Goal: Task Accomplishment & Management: Manage account settings

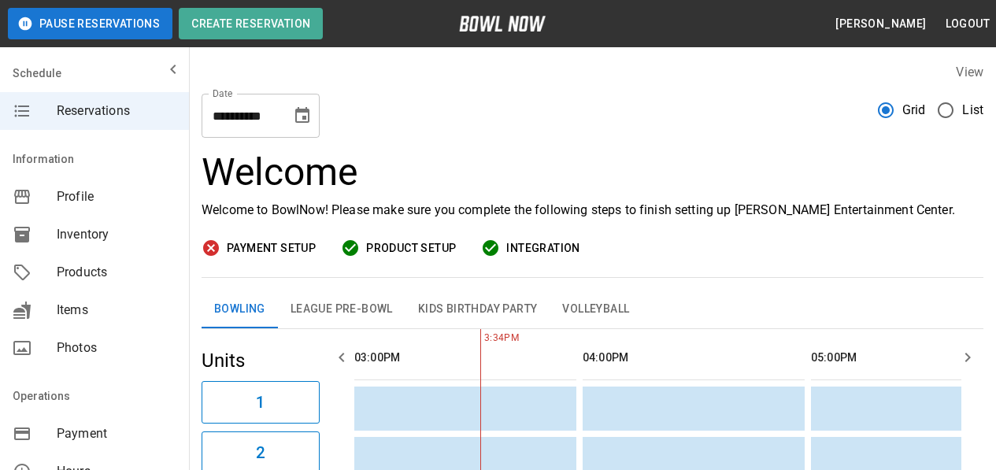
click at [79, 273] on span "Products" at bounding box center [117, 272] width 120 height 19
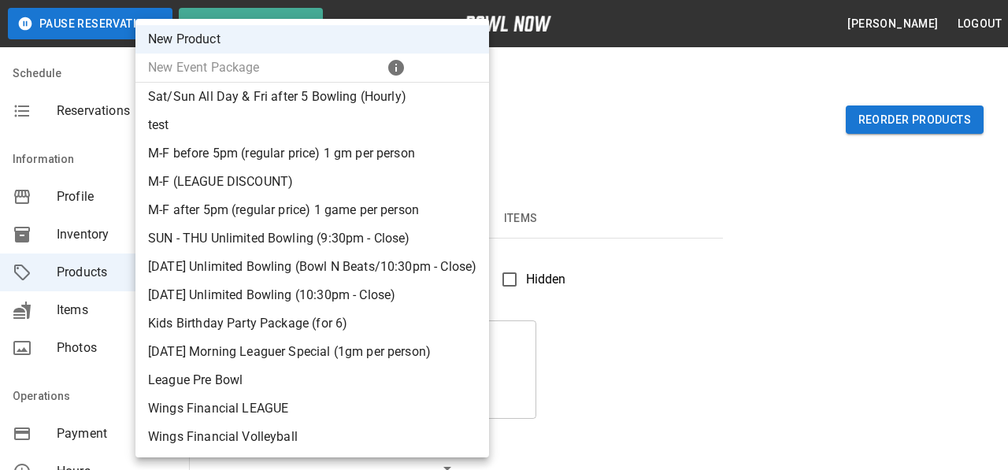
click at [635, 96] on div at bounding box center [504, 235] width 1008 height 470
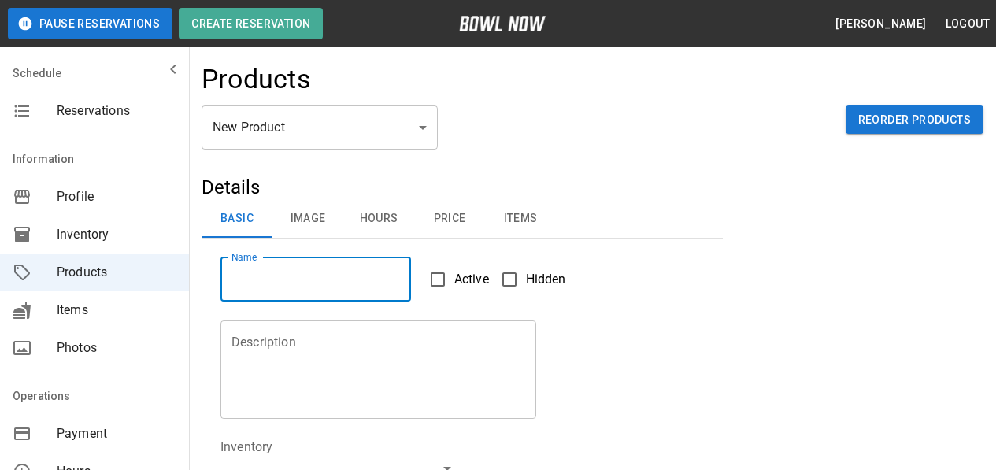
drag, startPoint x: 265, startPoint y: 287, endPoint x: 553, endPoint y: 264, distance: 289.9
click at [265, 287] on input "Name" at bounding box center [315, 279] width 191 height 44
type input "**********"
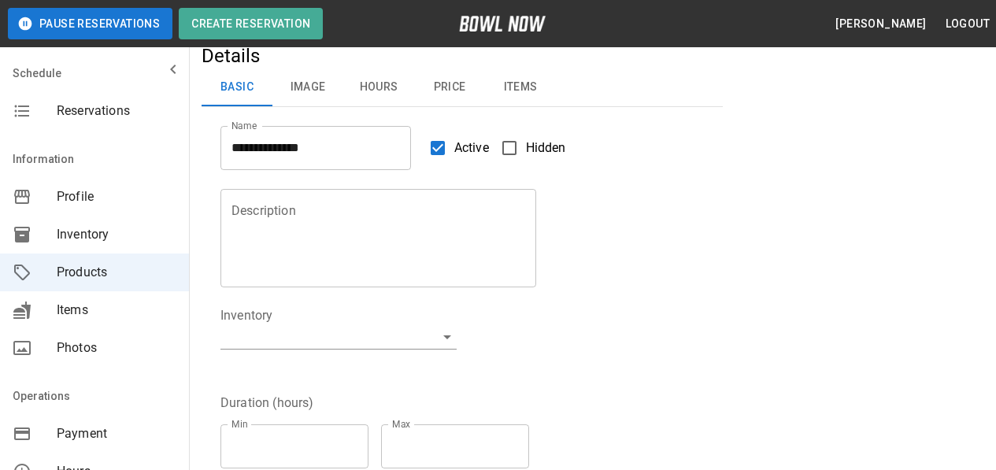
scroll to position [157, 0]
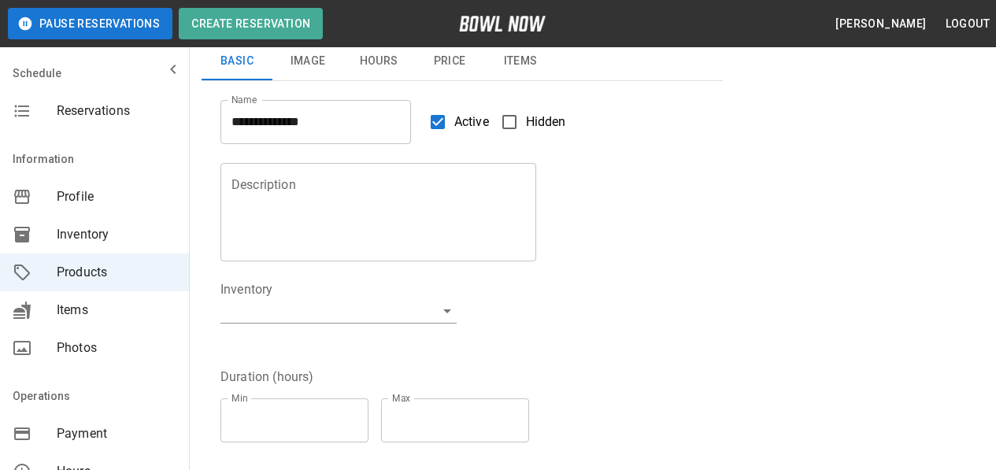
click at [304, 195] on textarea "Description" at bounding box center [378, 212] width 294 height 72
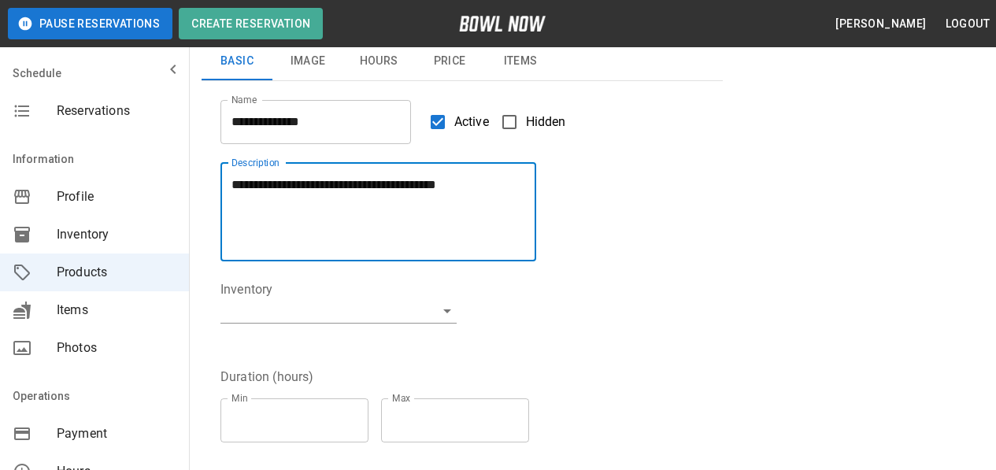
type textarea "**********"
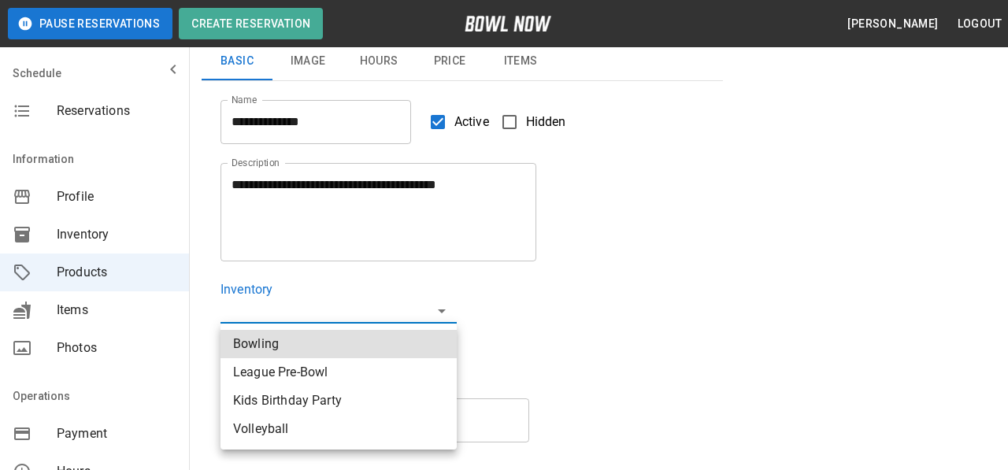
click at [268, 350] on li "Bowling" at bounding box center [338, 344] width 236 height 28
type input "**********"
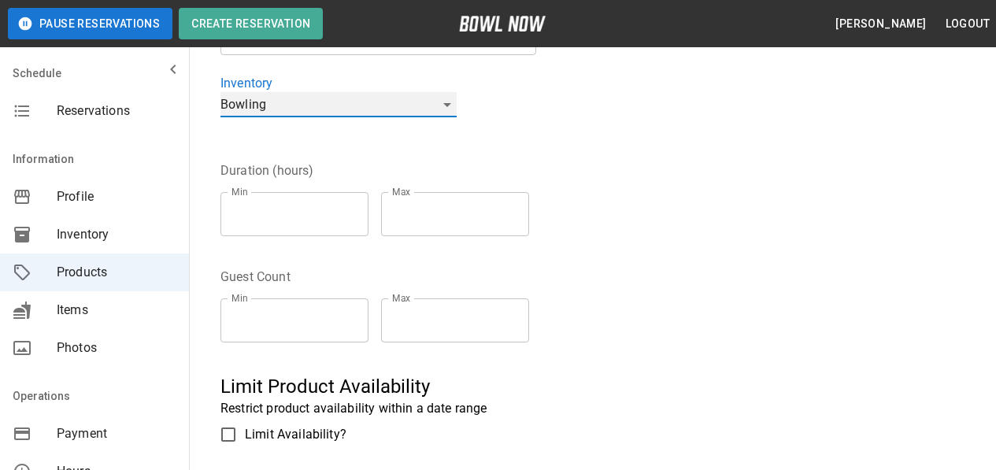
scroll to position [394, 0]
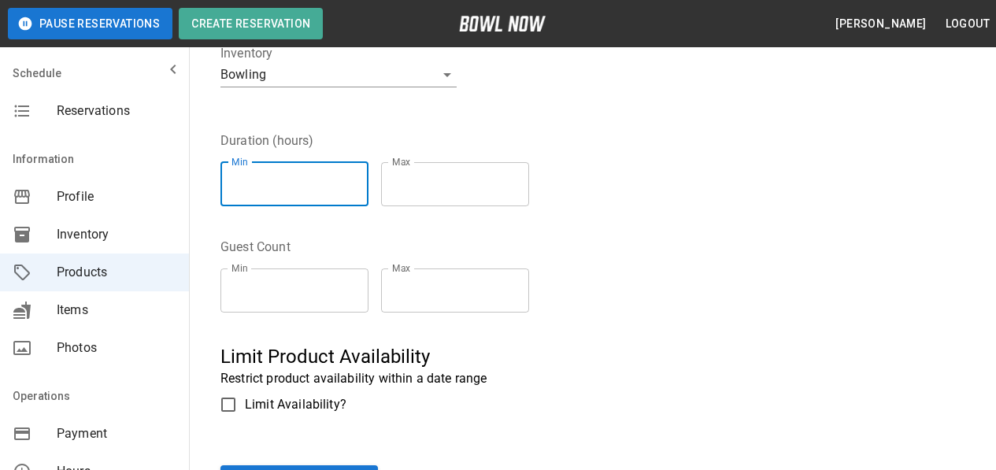
type input "*"
click at [364, 180] on input "*" at bounding box center [294, 184] width 148 height 44
click at [529, 180] on input "*" at bounding box center [455, 184] width 148 height 44
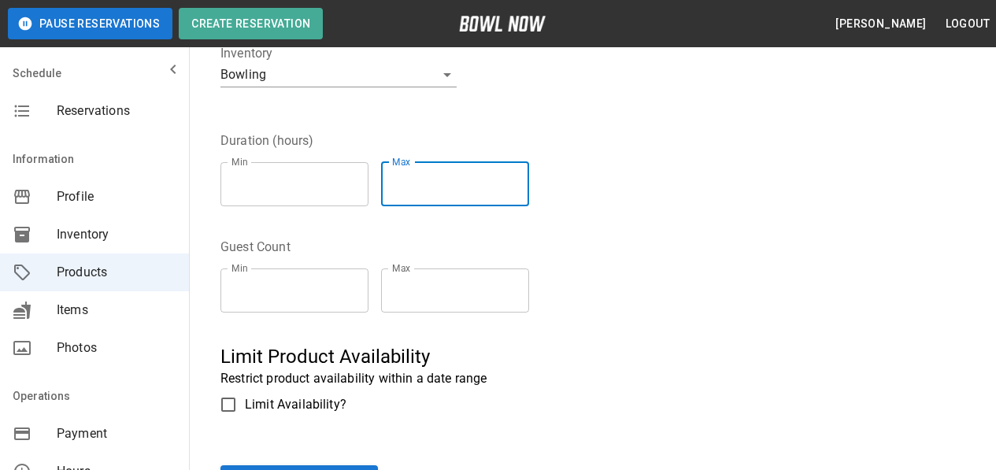
click at [529, 179] on input "*" at bounding box center [455, 184] width 148 height 44
type input "*"
click at [529, 186] on input "*" at bounding box center [455, 184] width 148 height 44
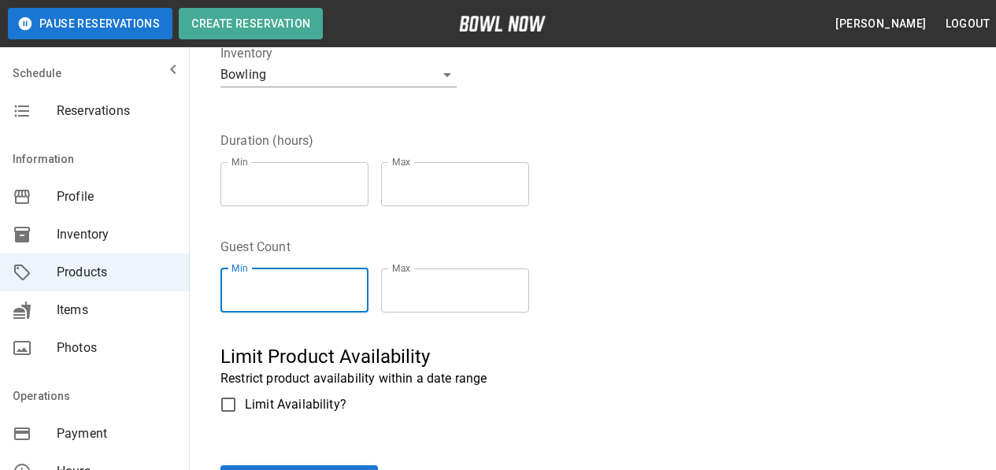
click at [309, 281] on input "*" at bounding box center [294, 290] width 148 height 44
type input "*"
click at [364, 286] on input "*" at bounding box center [294, 290] width 148 height 44
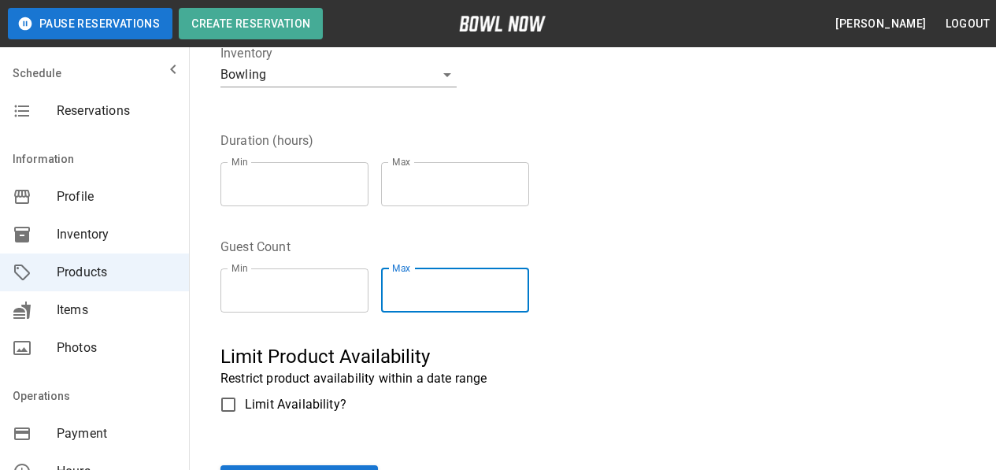
click at [529, 284] on input "*" at bounding box center [455, 290] width 148 height 44
click at [529, 287] on input "*" at bounding box center [455, 290] width 148 height 44
click at [529, 285] on input "*" at bounding box center [455, 290] width 148 height 44
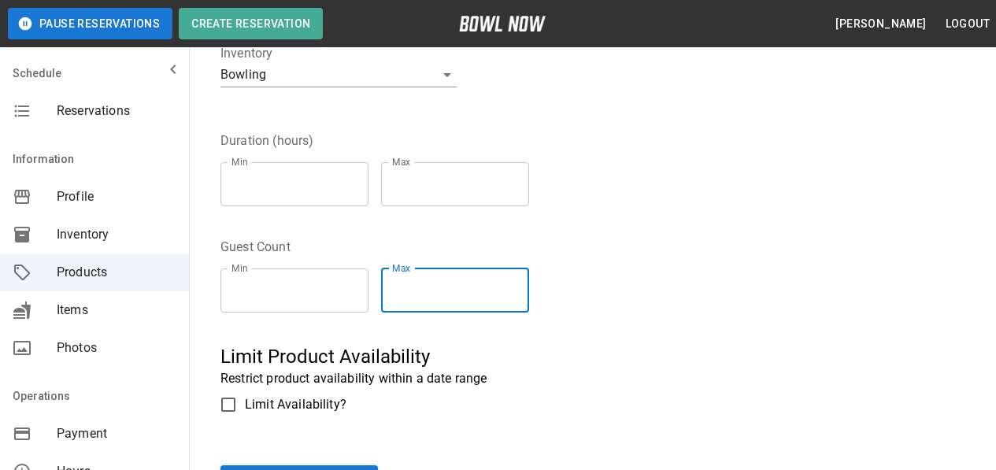
click at [529, 284] on input "*" at bounding box center [455, 290] width 148 height 44
type input "*"
click at [529, 284] on input "*" at bounding box center [455, 290] width 148 height 44
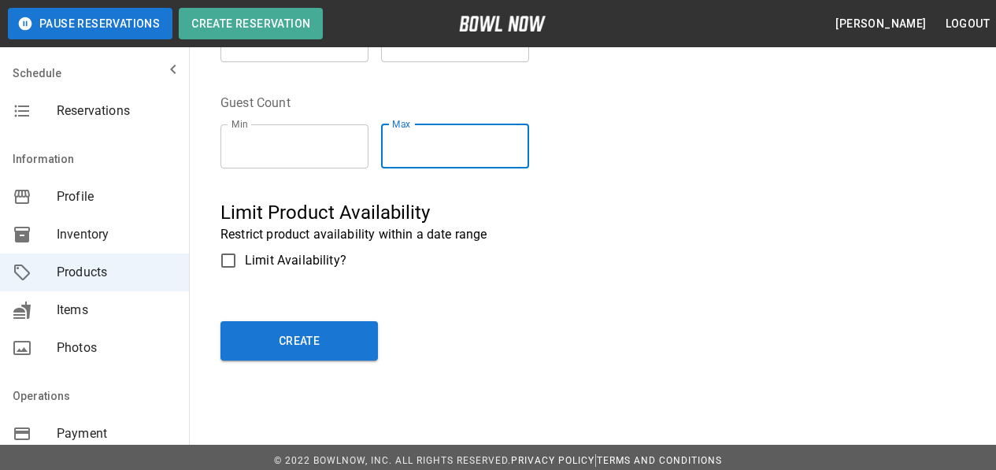
scroll to position [545, 0]
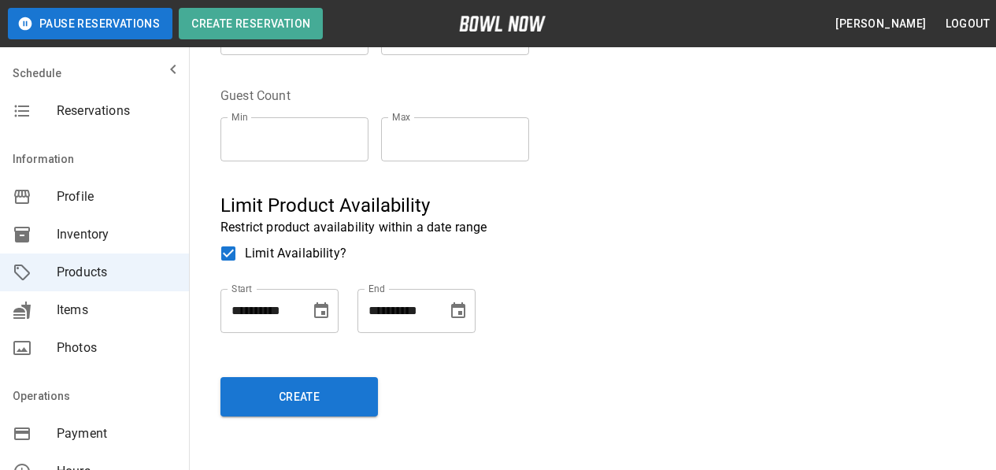
click at [317, 308] on icon "Choose date" at bounding box center [321, 311] width 19 height 19
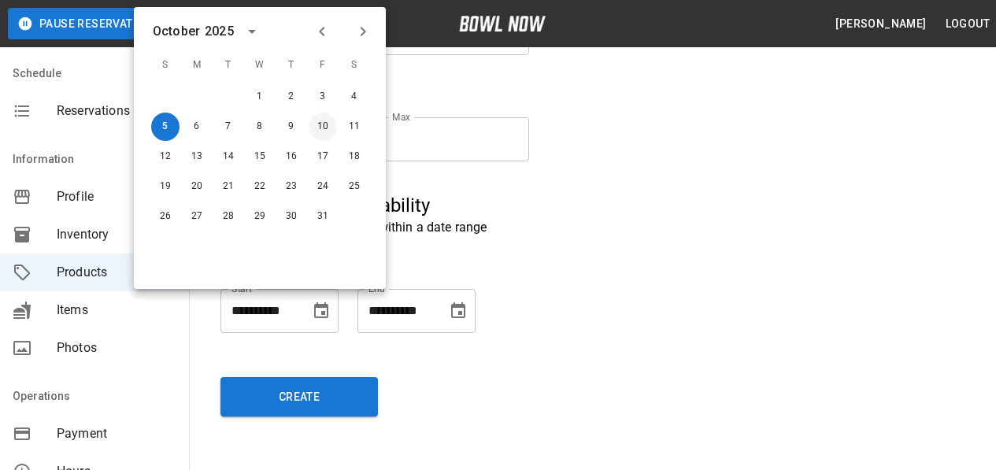
click at [324, 123] on button "10" at bounding box center [323, 127] width 28 height 28
type input "**********"
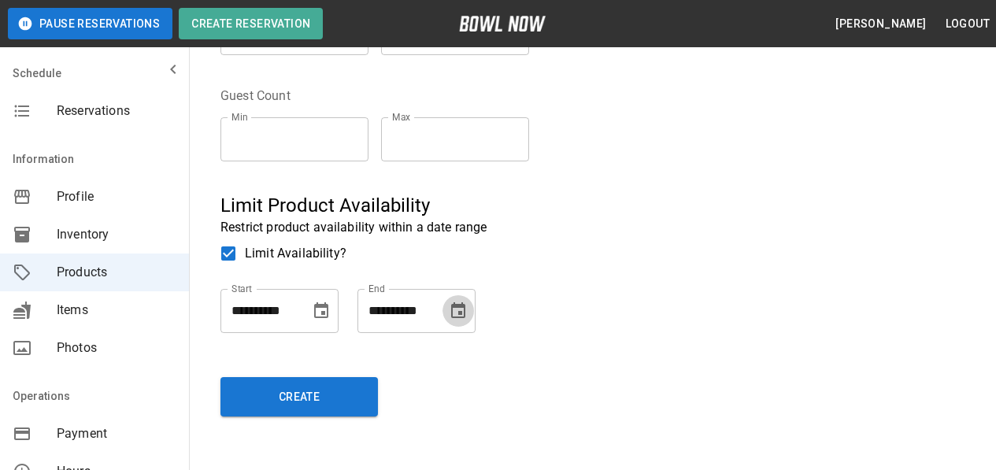
click at [450, 314] on icon "Choose date" at bounding box center [458, 311] width 19 height 19
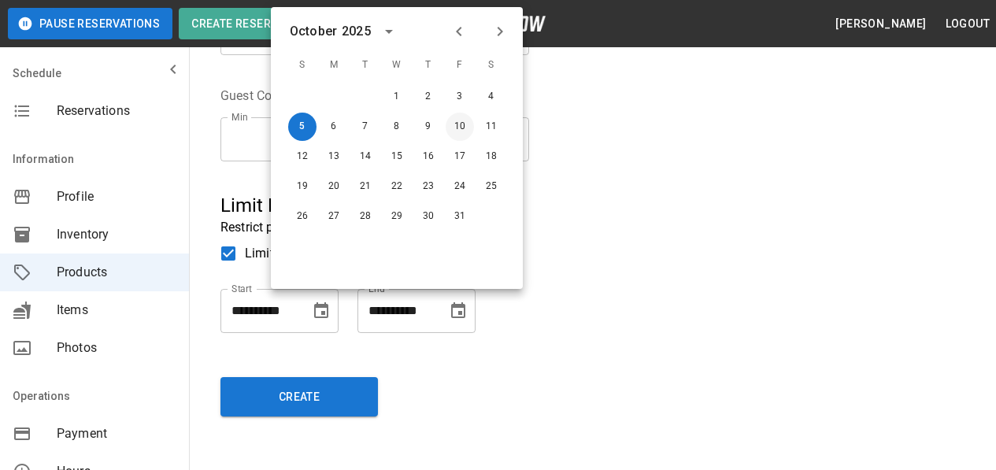
click at [461, 118] on button "10" at bounding box center [460, 127] width 28 height 28
type input "**********"
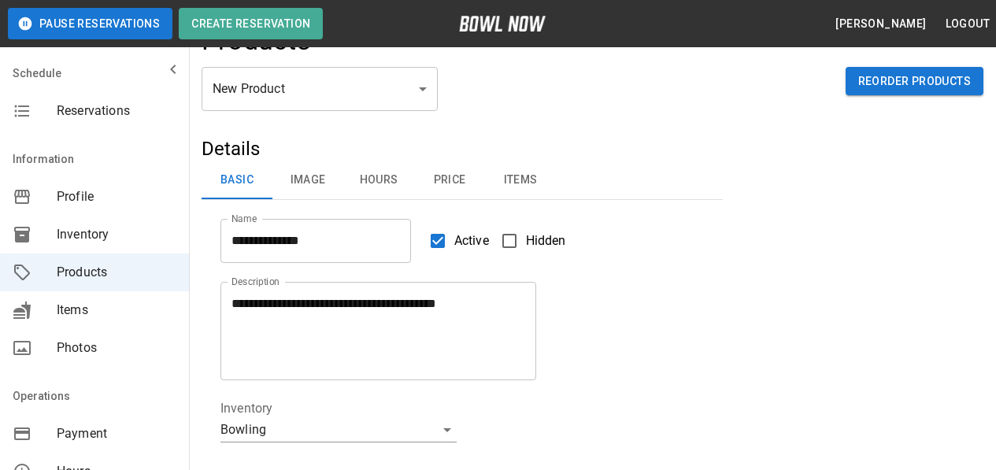
scroll to position [0, 0]
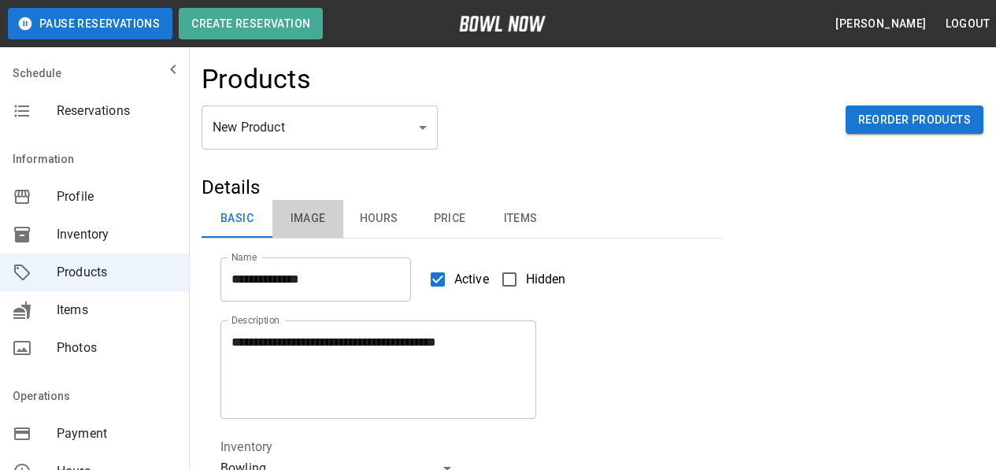
click at [317, 220] on button "Image" at bounding box center [307, 219] width 71 height 38
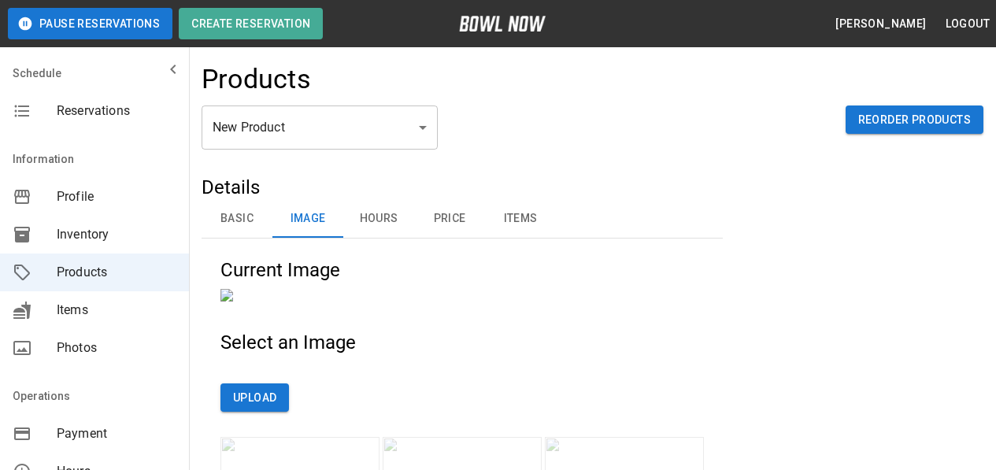
click at [390, 212] on button "Hours" at bounding box center [378, 219] width 71 height 38
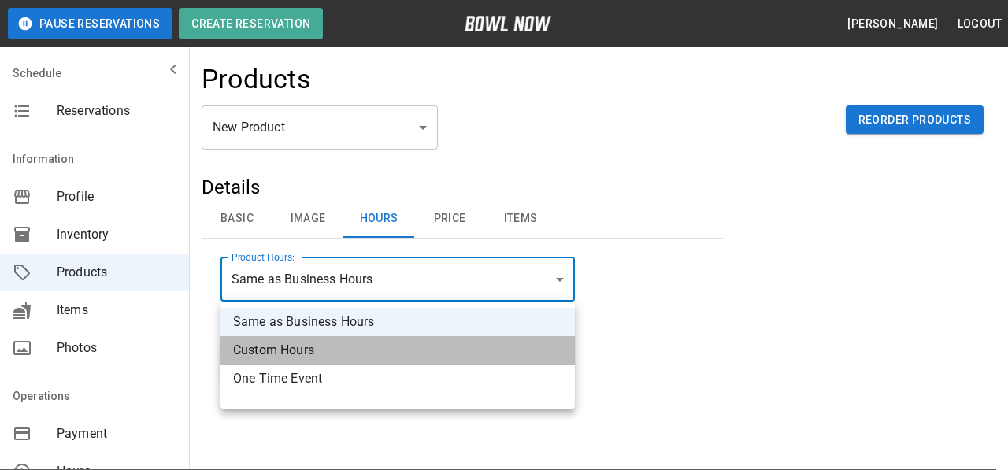
drag, startPoint x: 313, startPoint y: 356, endPoint x: 442, endPoint y: 315, distance: 136.2
click at [312, 356] on li "Custom Hours" at bounding box center [397, 350] width 354 height 28
type input "******"
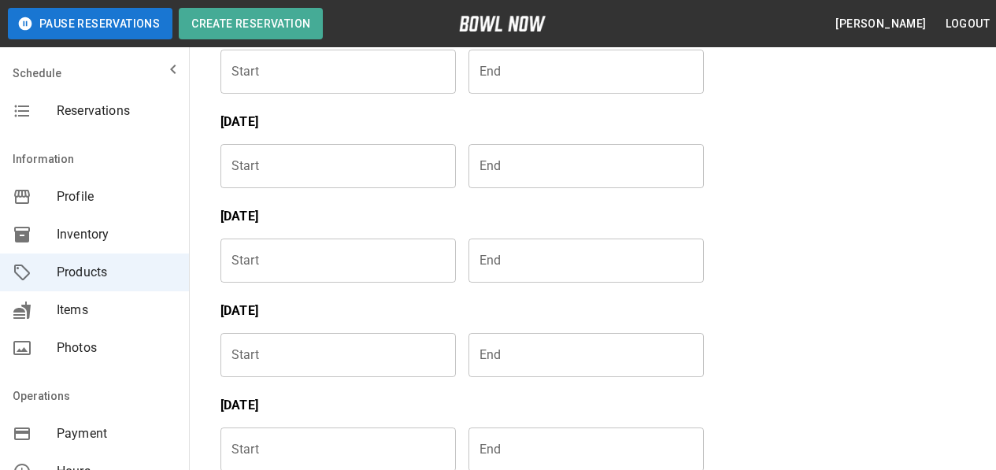
scroll to position [551, 0]
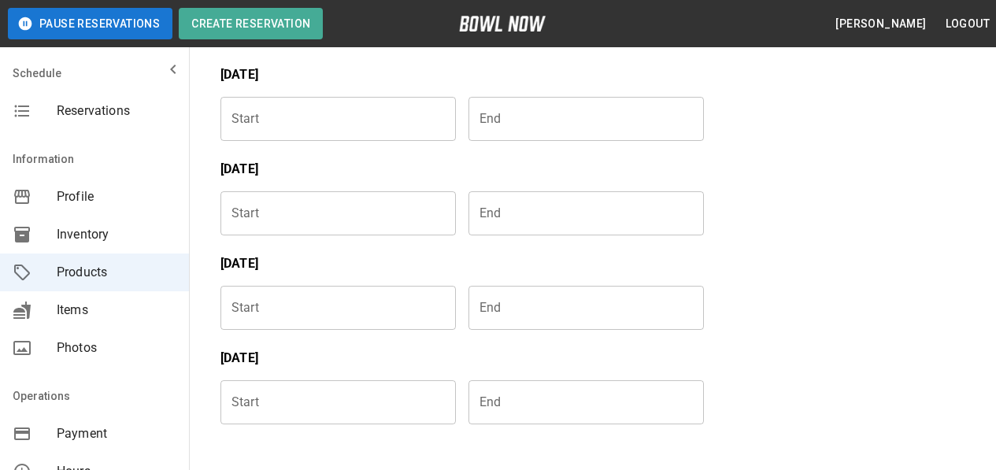
click at [295, 308] on input "Choose time" at bounding box center [332, 308] width 224 height 44
click at [530, 316] on input "Choose time" at bounding box center [580, 308] width 224 height 44
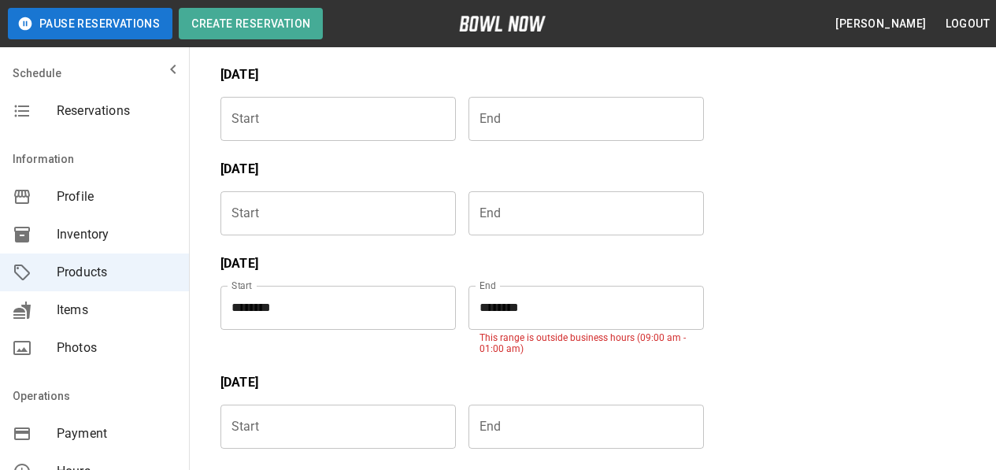
click at [522, 313] on input "********" at bounding box center [580, 308] width 224 height 44
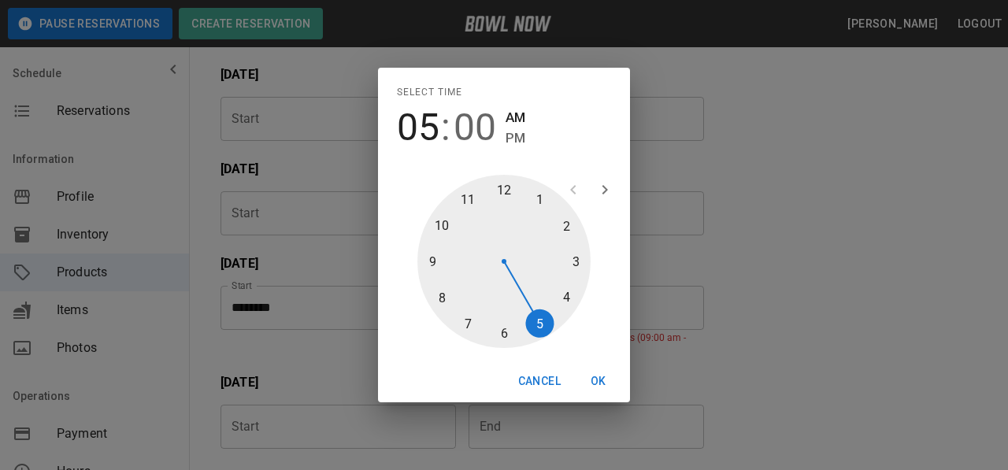
click at [519, 139] on span "PM" at bounding box center [515, 138] width 20 height 21
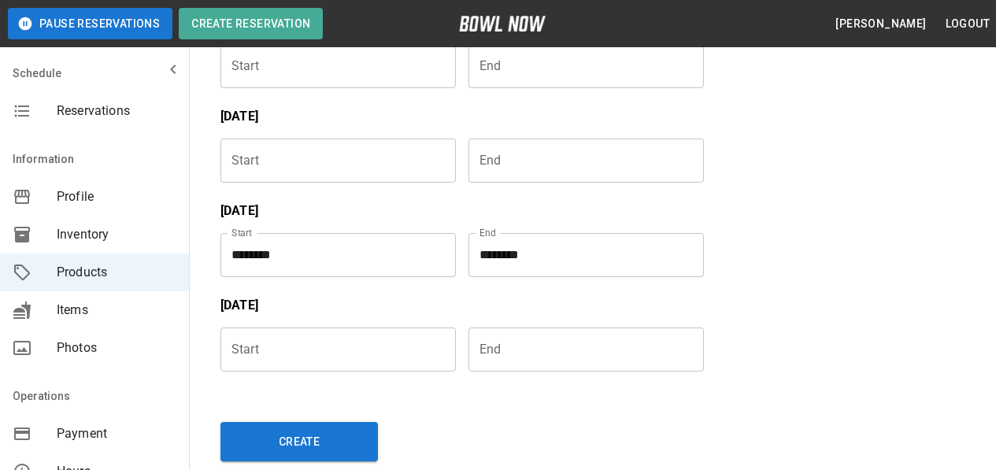
scroll to position [712, 0]
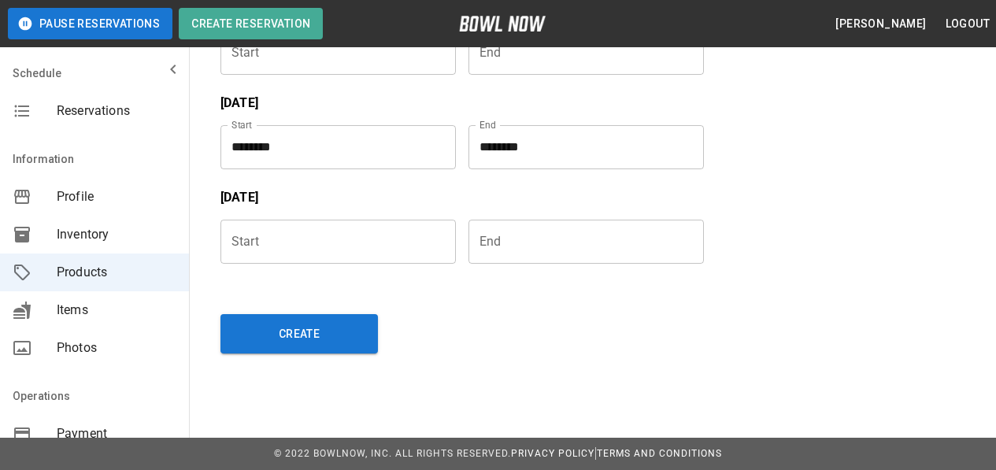
drag, startPoint x: 281, startPoint y: 341, endPoint x: 460, endPoint y: 280, distance: 188.7
click at [281, 336] on button "Create" at bounding box center [298, 333] width 157 height 39
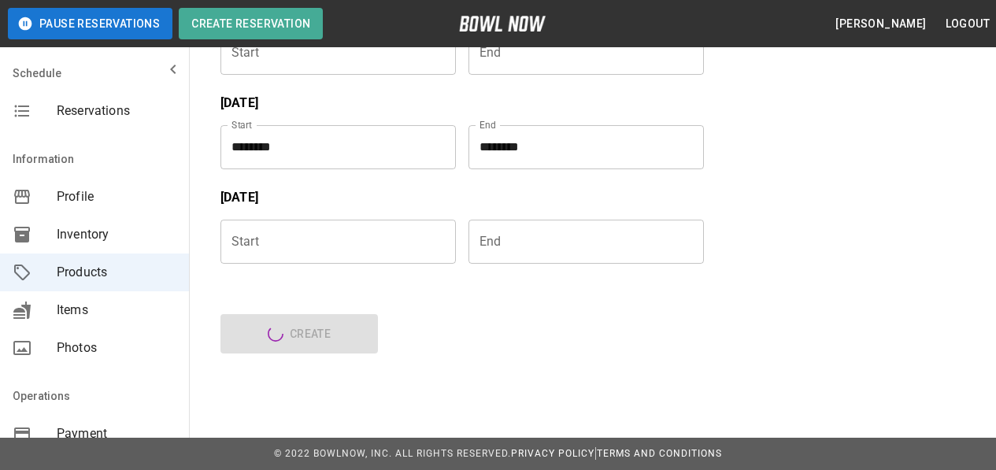
type input "**"
type input "******"
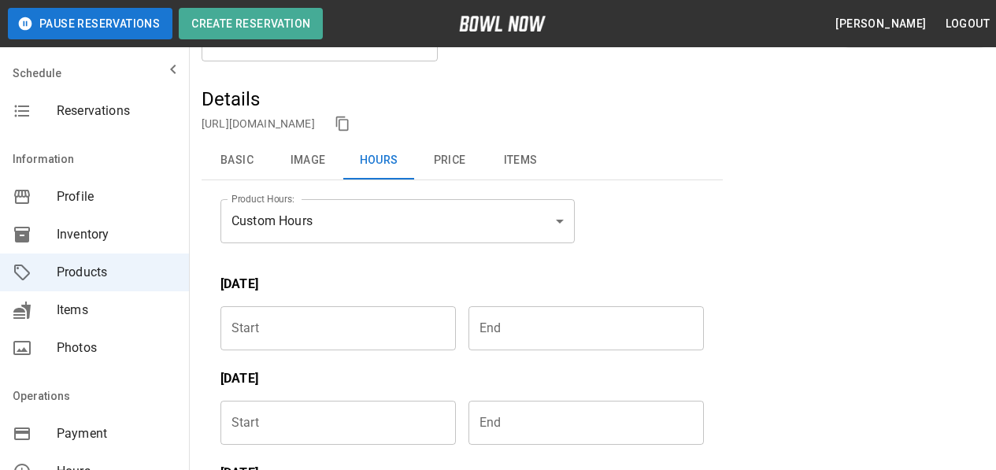
scroll to position [0, 0]
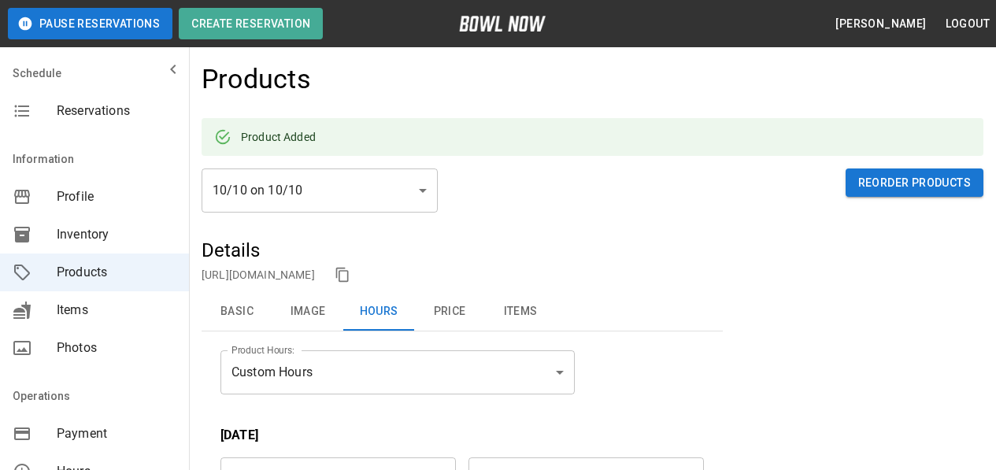
drag, startPoint x: 435, startPoint y: 311, endPoint x: 443, endPoint y: 307, distance: 8.8
click at [436, 311] on button "Price" at bounding box center [449, 312] width 71 height 38
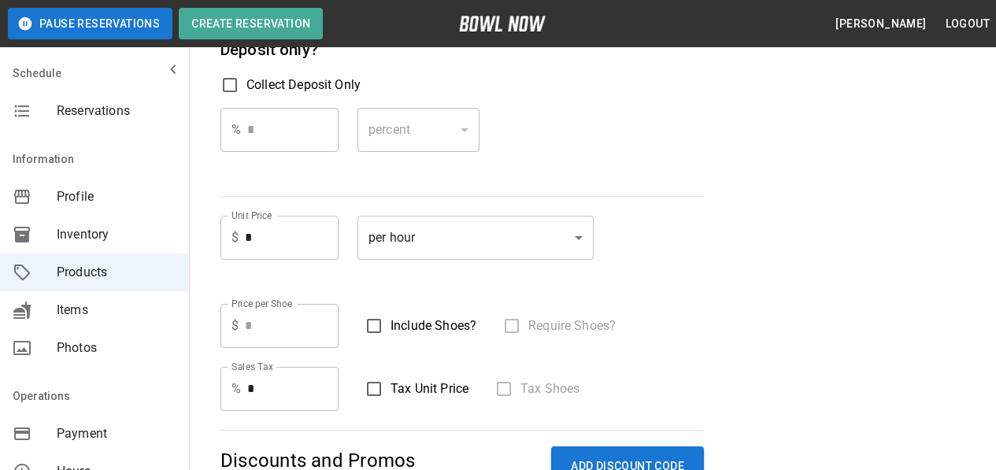
scroll to position [315, 0]
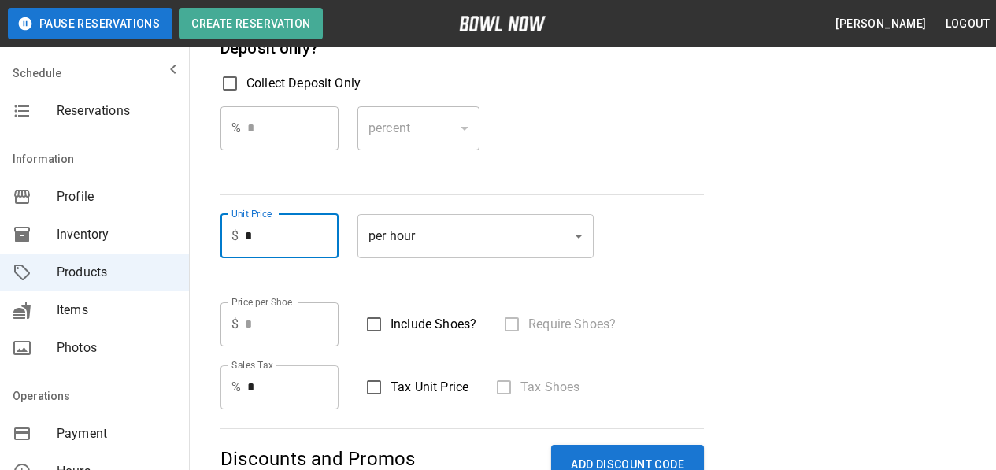
click at [276, 239] on input "*" at bounding box center [292, 236] width 94 height 44
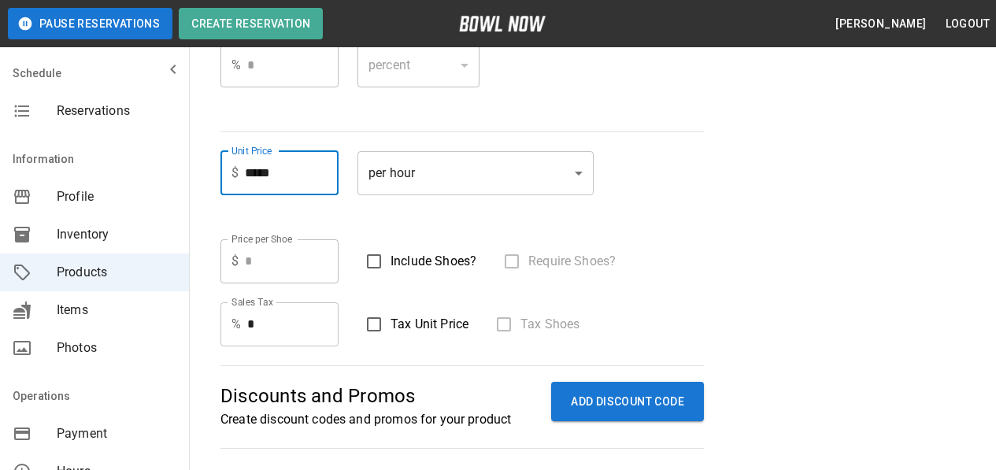
type input "*****"
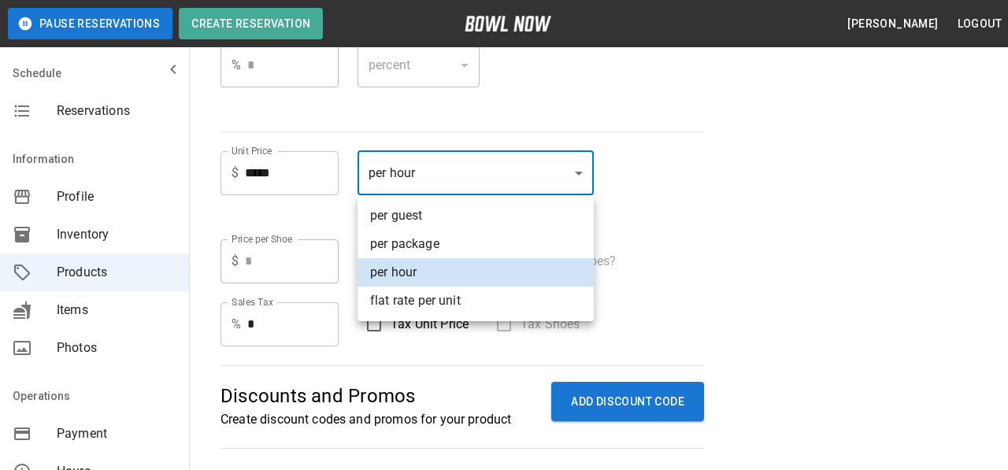
click at [442, 216] on li "per guest" at bounding box center [475, 216] width 236 height 28
type input "*****"
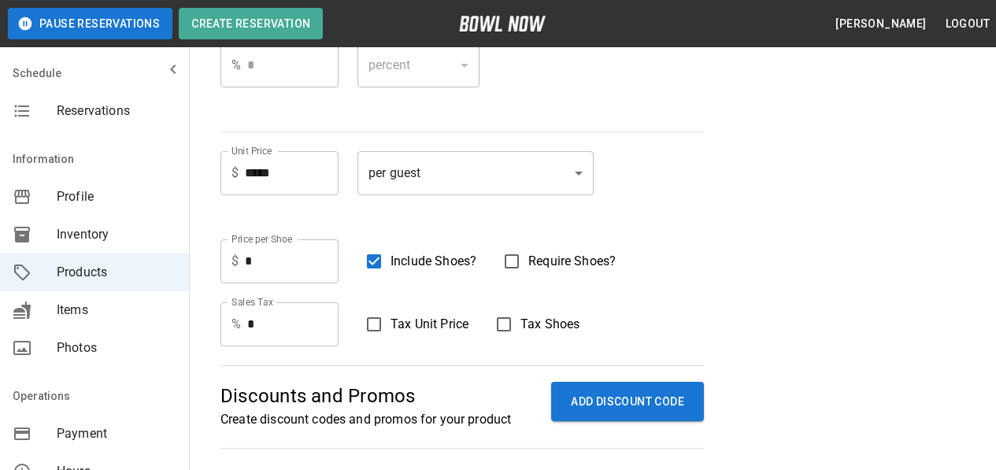
click at [287, 324] on input "*" at bounding box center [292, 324] width 91 height 44
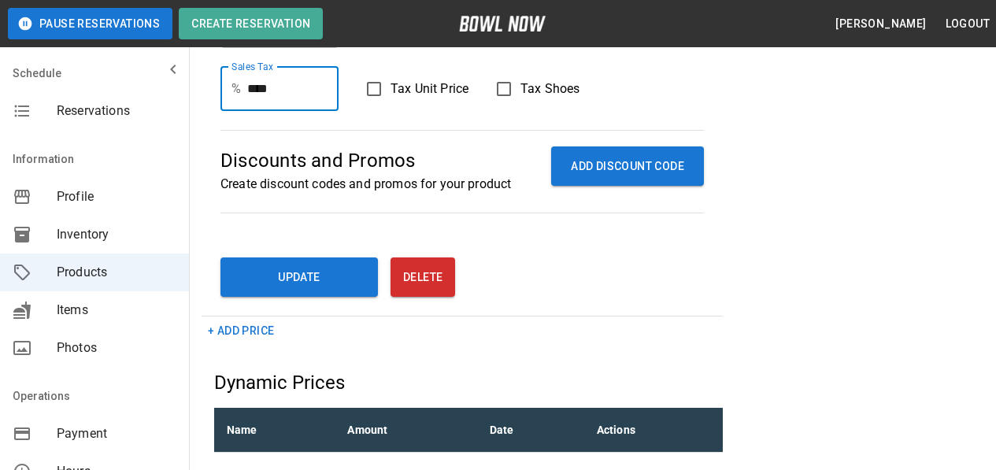
scroll to position [551, 0]
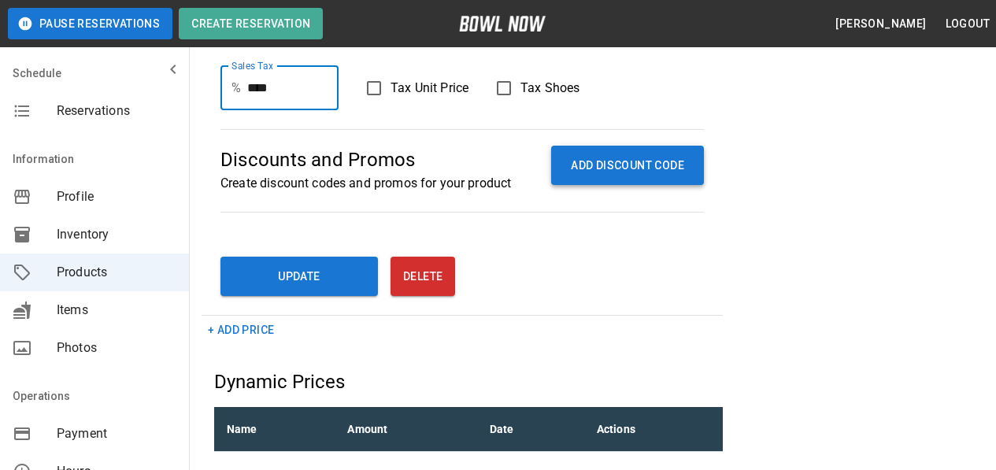
type input "****"
click at [593, 165] on button "ADD DISCOUNT CODE" at bounding box center [627, 166] width 153 height 40
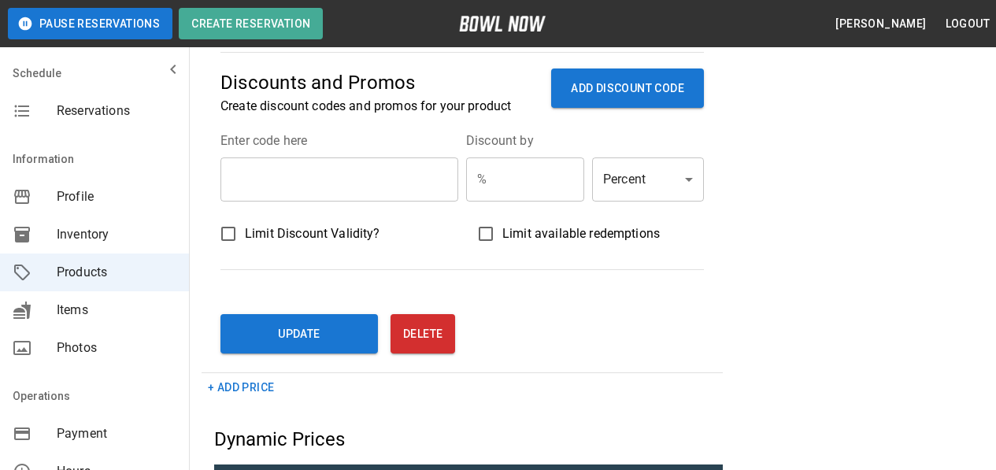
scroll to position [630, 0]
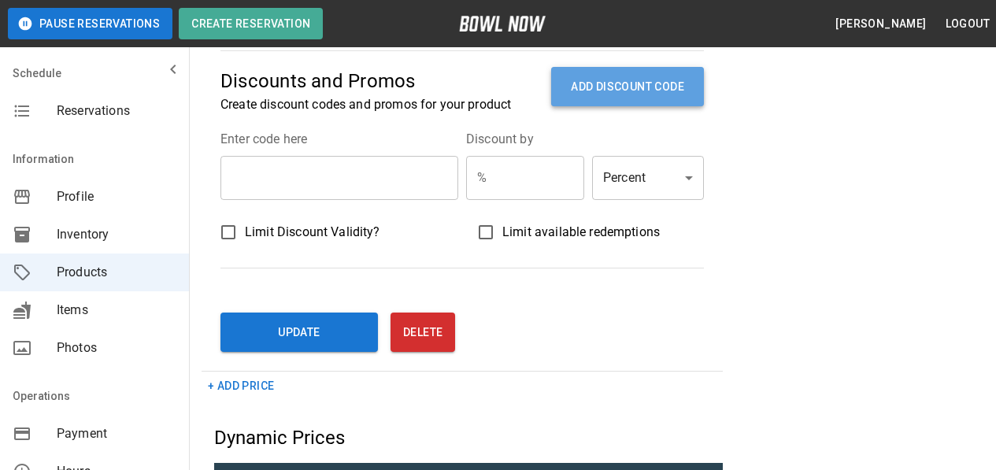
click at [612, 77] on button "ADD DISCOUNT CODE" at bounding box center [627, 87] width 153 height 40
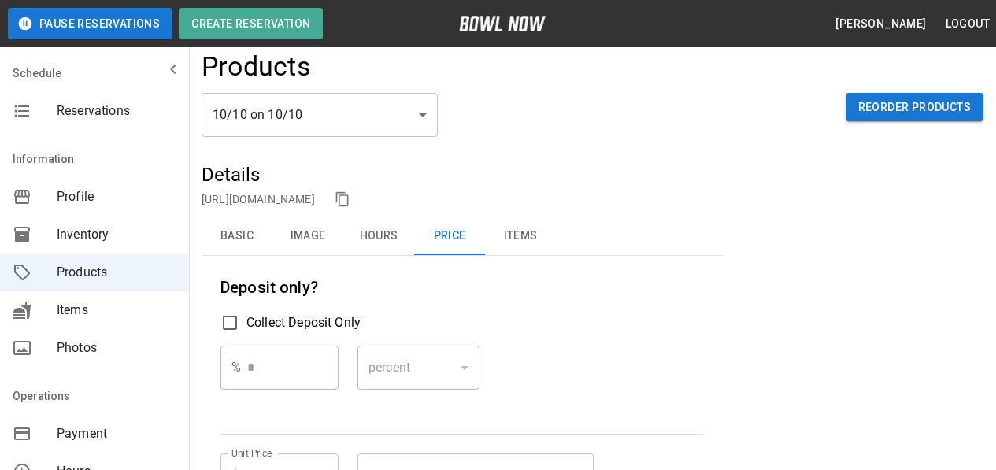
scroll to position [0, 0]
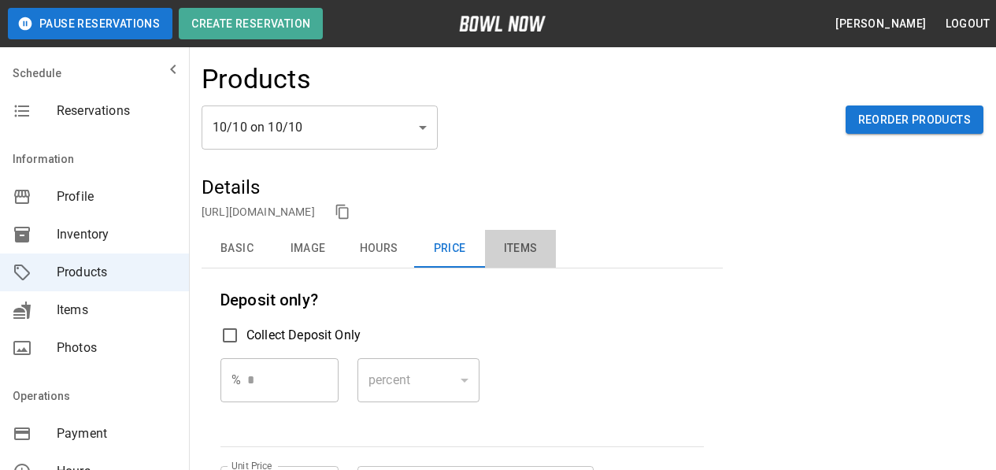
click at [530, 246] on button "Items" at bounding box center [520, 249] width 71 height 38
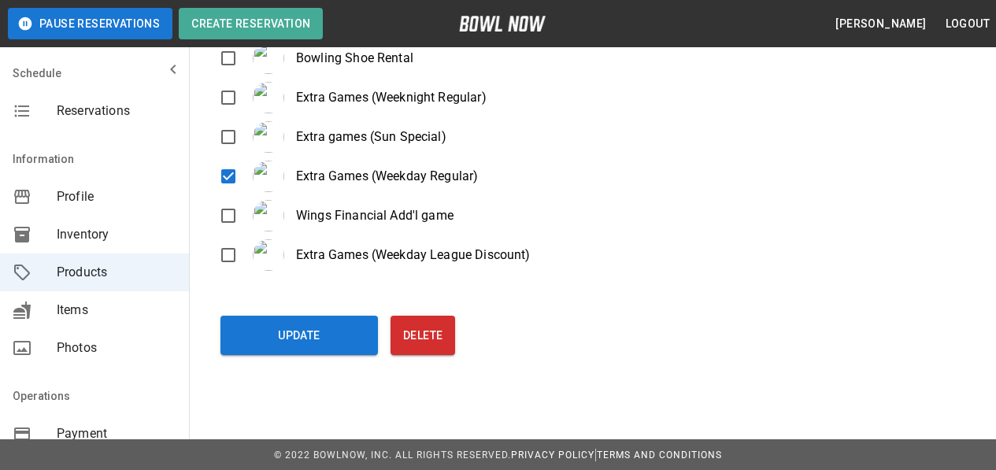
scroll to position [324, 0]
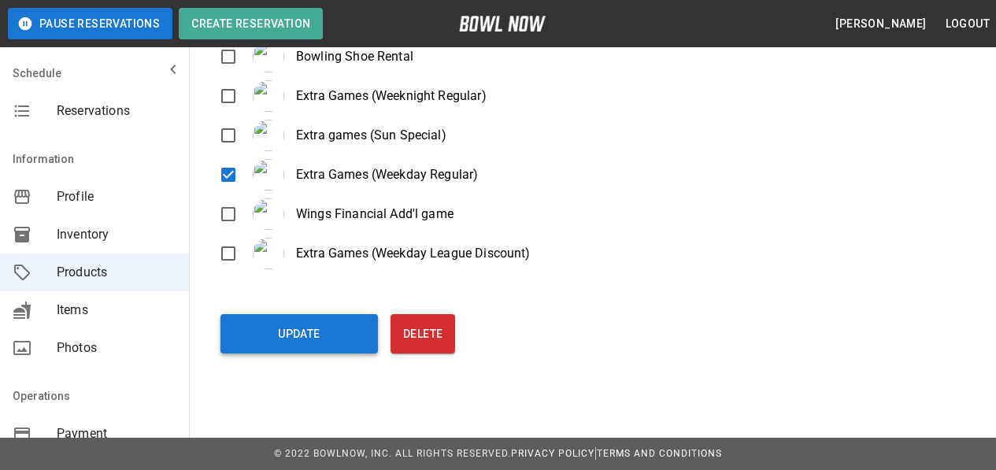
click at [290, 335] on button "Update" at bounding box center [298, 333] width 157 height 39
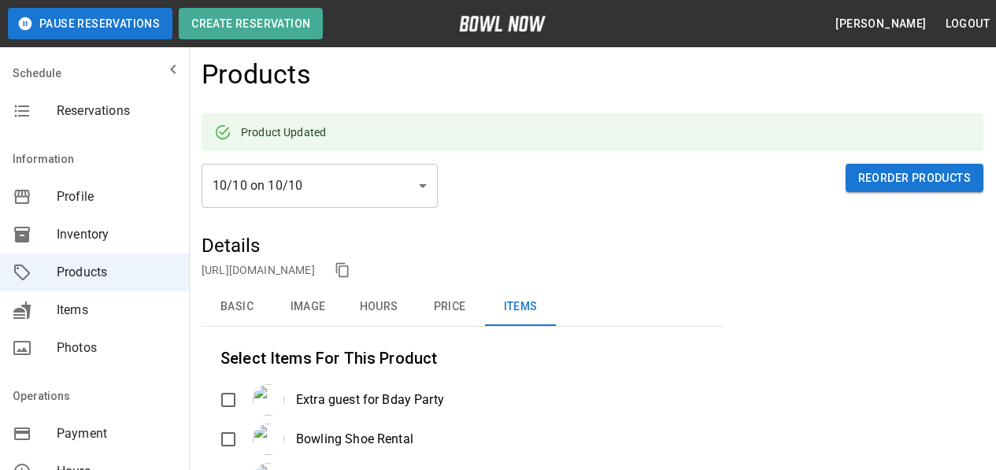
scroll to position [0, 0]
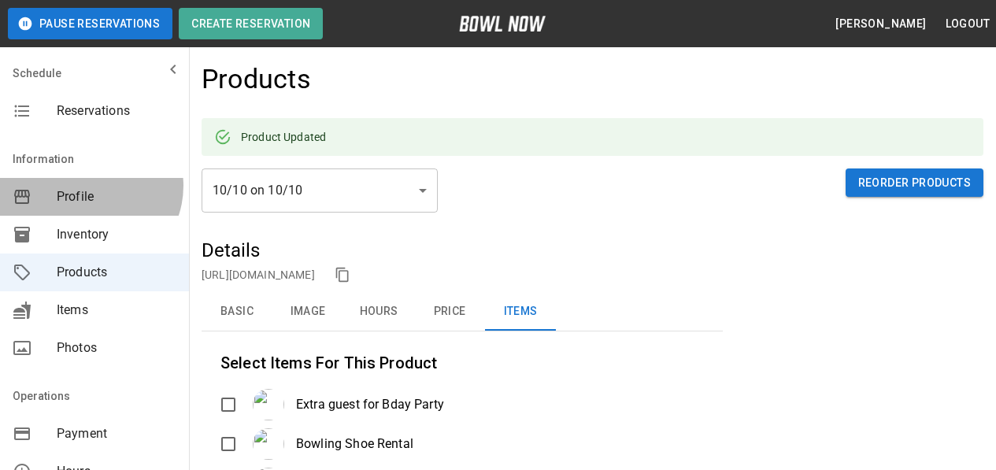
click at [89, 186] on div "Profile" at bounding box center [94, 197] width 189 height 38
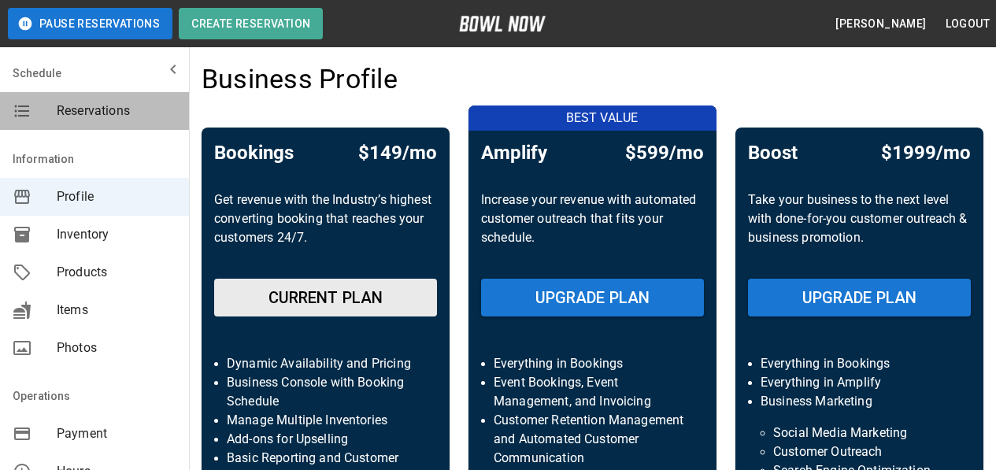
click at [102, 110] on span "Reservations" at bounding box center [117, 111] width 120 height 19
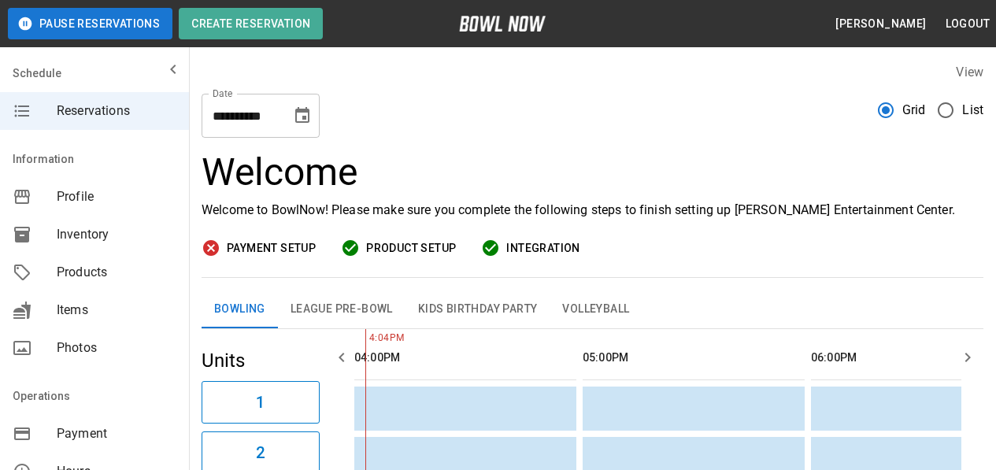
click at [93, 197] on span "Profile" at bounding box center [117, 196] width 120 height 19
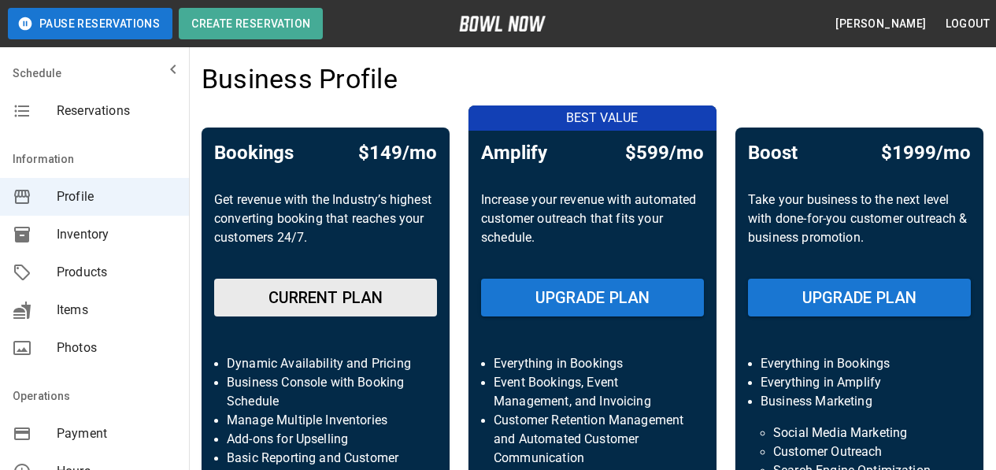
click at [91, 268] on span "Products" at bounding box center [117, 272] width 120 height 19
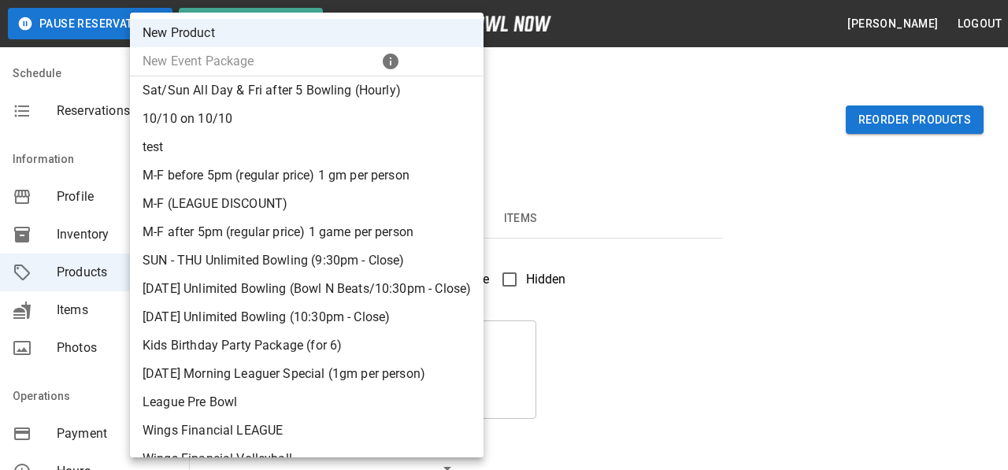
click at [202, 116] on li "10/10 on 10/10" at bounding box center [306, 119] width 353 height 28
type input "*"
type input "**********"
type textarea "**********"
type input "**********"
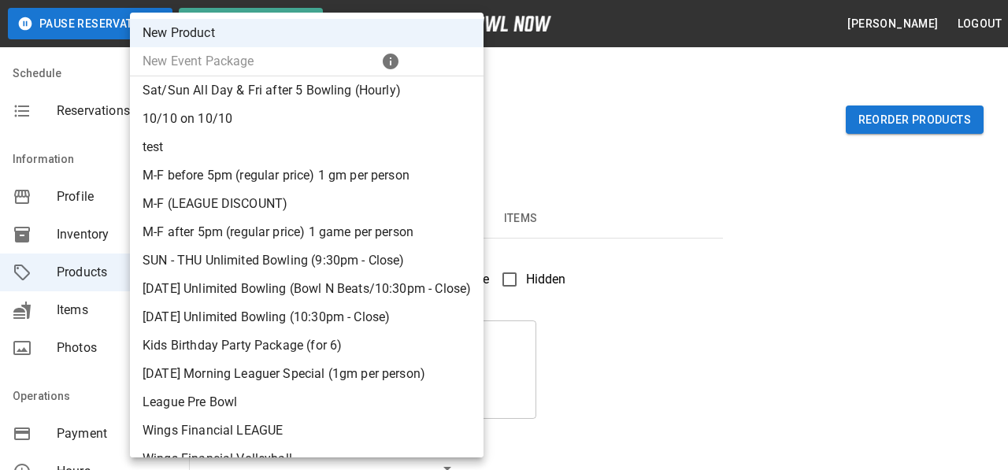
type input "*"
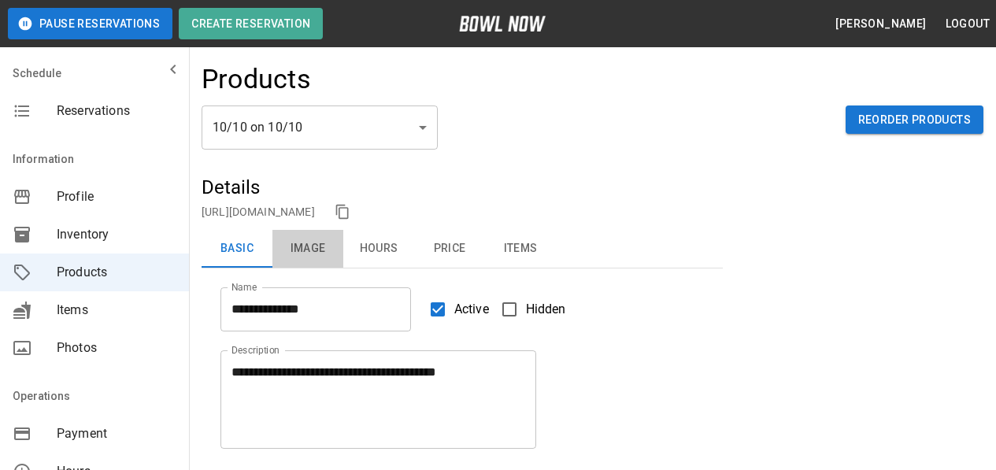
click at [292, 262] on button "Image" at bounding box center [307, 249] width 71 height 38
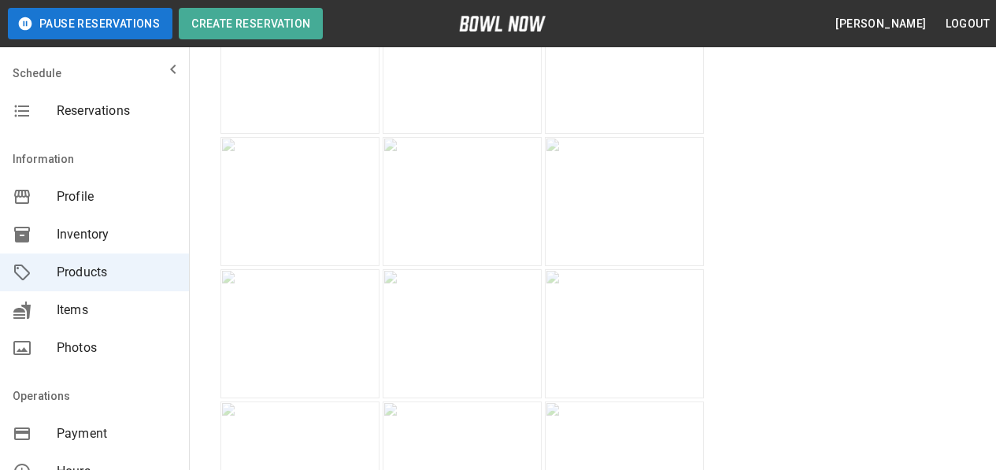
scroll to position [394, 0]
click at [253, 49] on button "Upload" at bounding box center [254, 34] width 68 height 29
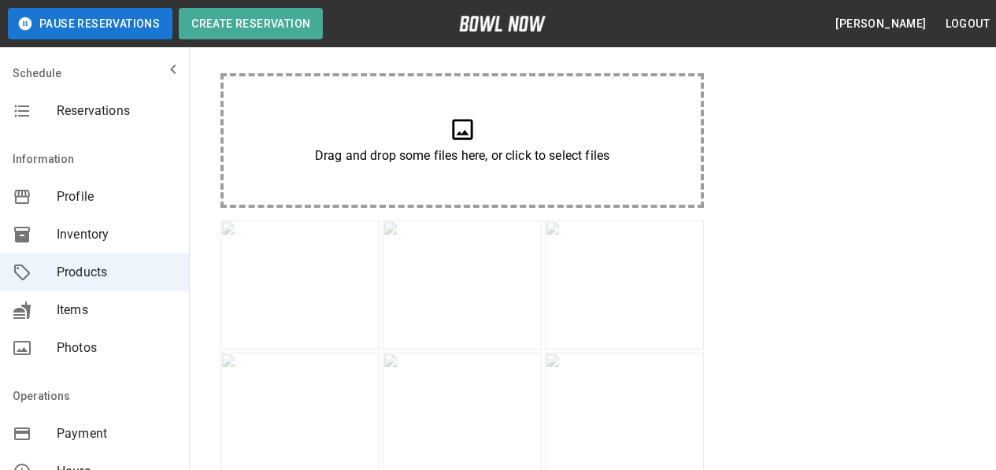
click at [467, 143] on icon at bounding box center [463, 130] width 28 height 28
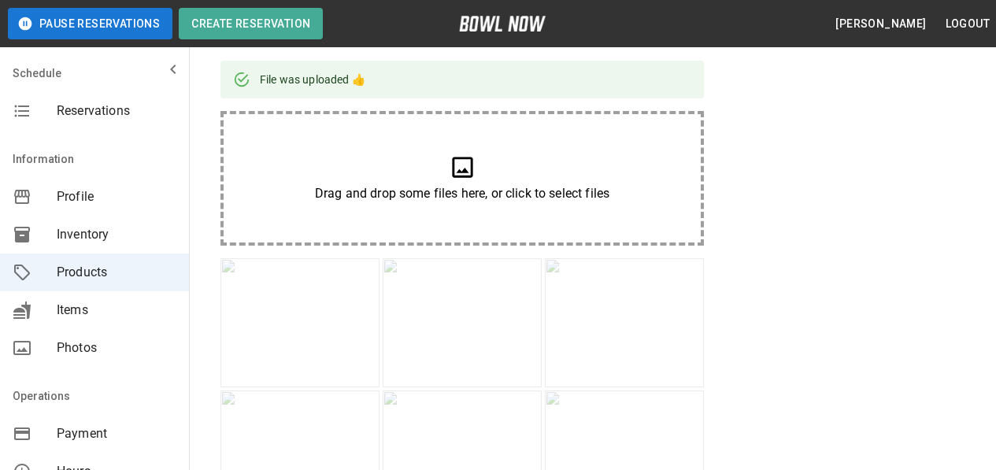
scroll to position [416, 0]
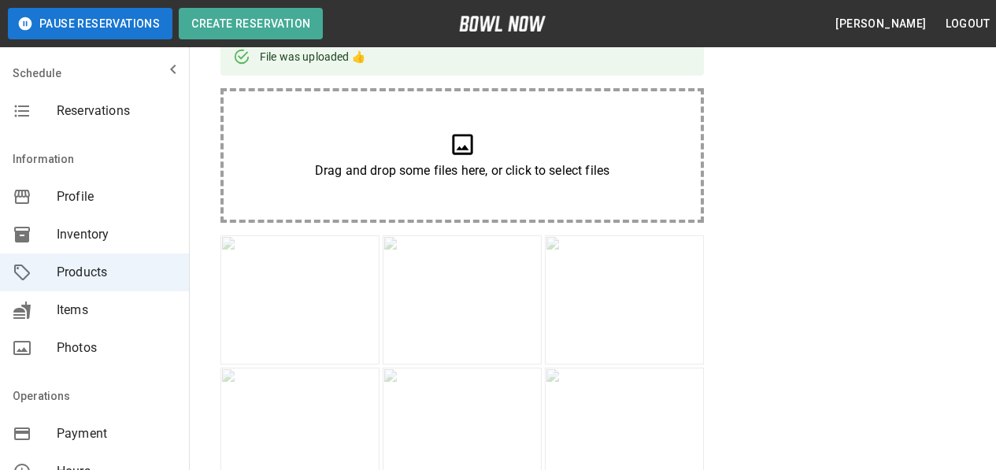
click at [320, 235] on img at bounding box center [299, 299] width 159 height 129
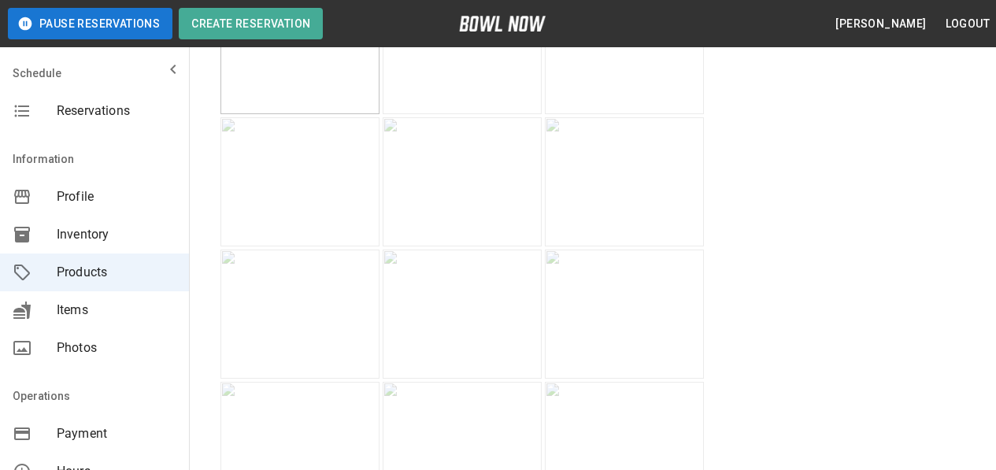
scroll to position [630, 0]
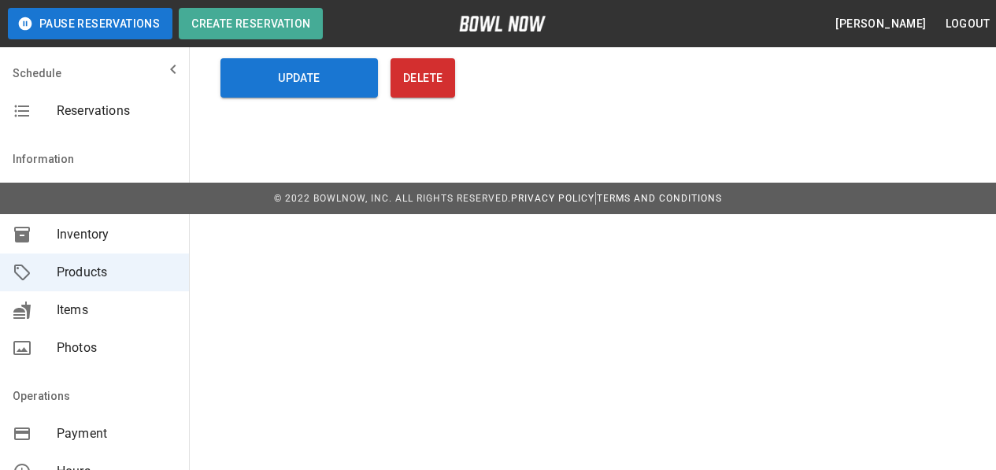
scroll to position [3024, 0]
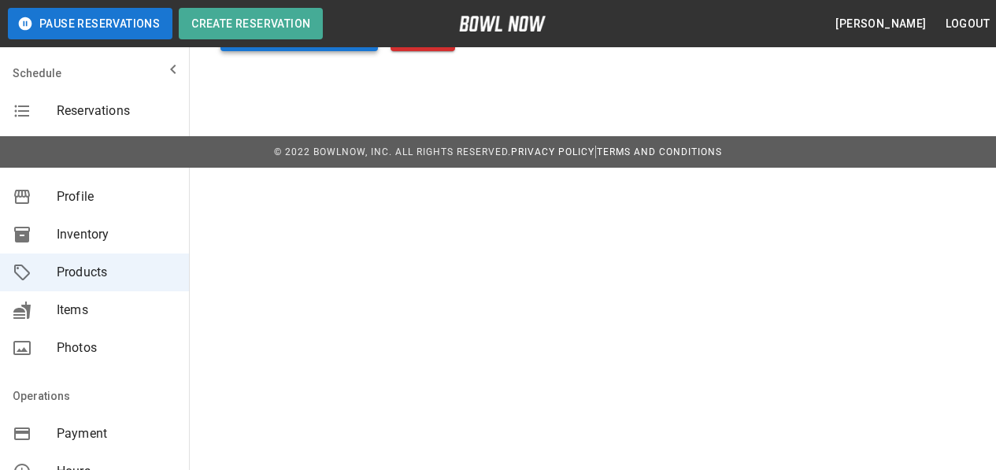
click at [273, 51] on button "Update" at bounding box center [298, 31] width 157 height 39
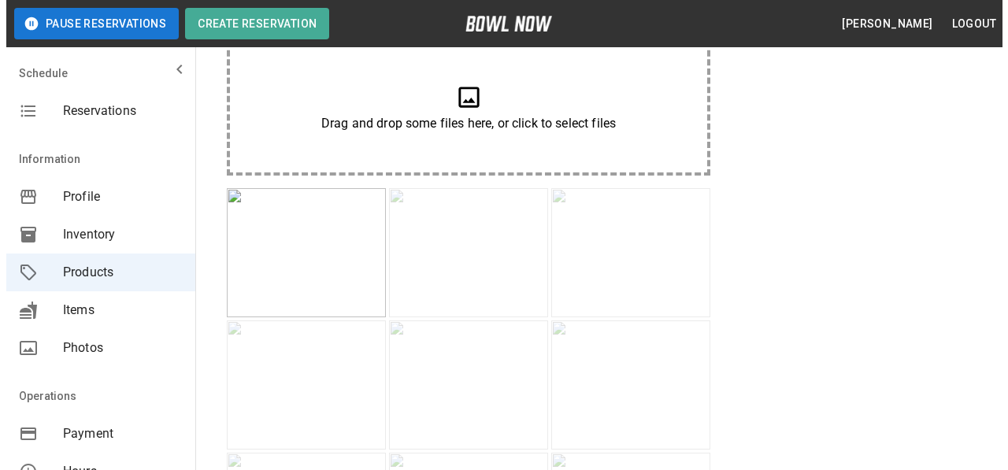
scroll to position [0, 0]
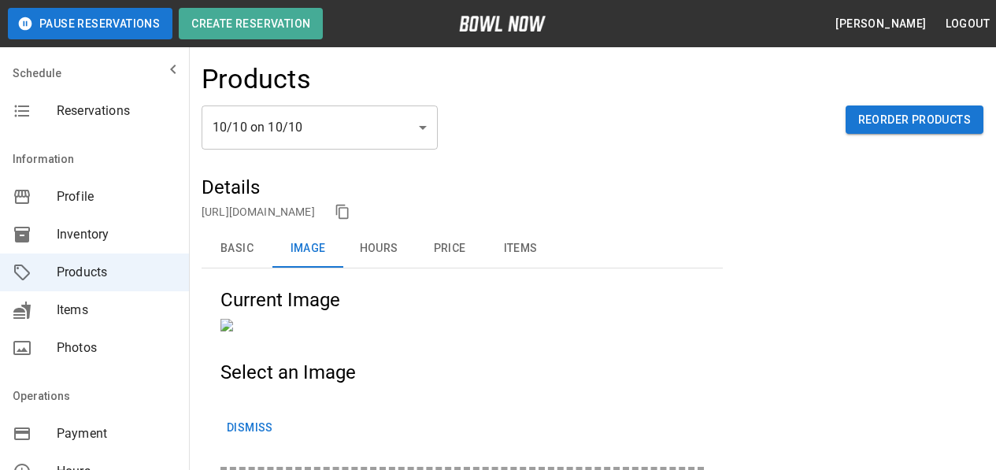
click at [58, 195] on span "Profile" at bounding box center [117, 196] width 120 height 19
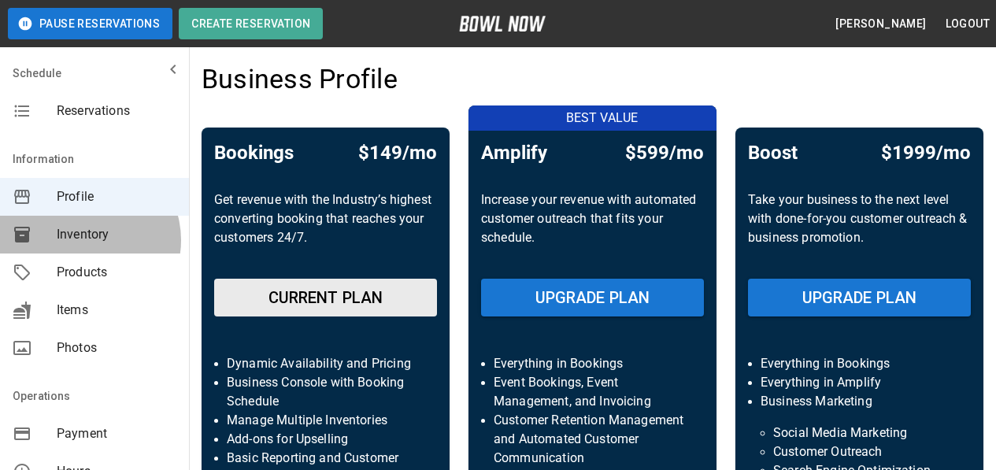
click at [84, 240] on span "Inventory" at bounding box center [117, 234] width 120 height 19
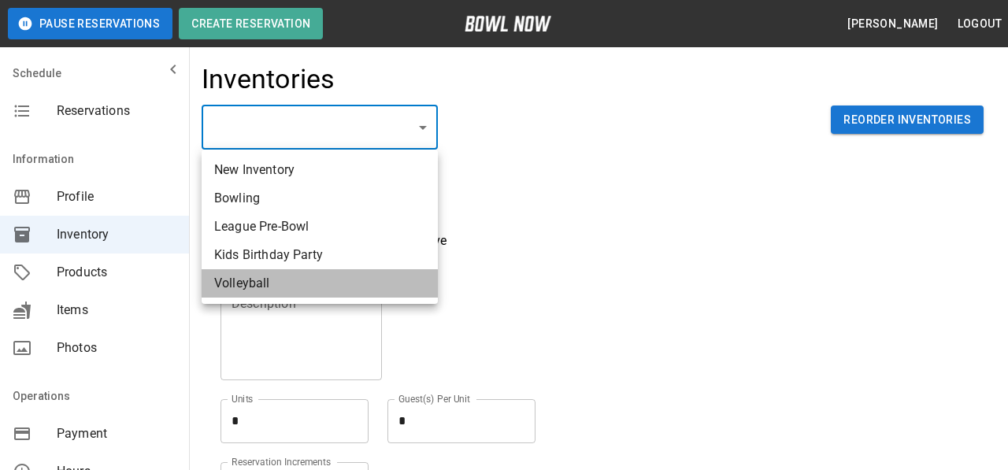
click at [276, 283] on li "Volleyball" at bounding box center [320, 283] width 236 height 28
type input "**********"
type textarea "**********"
type textarea "*"
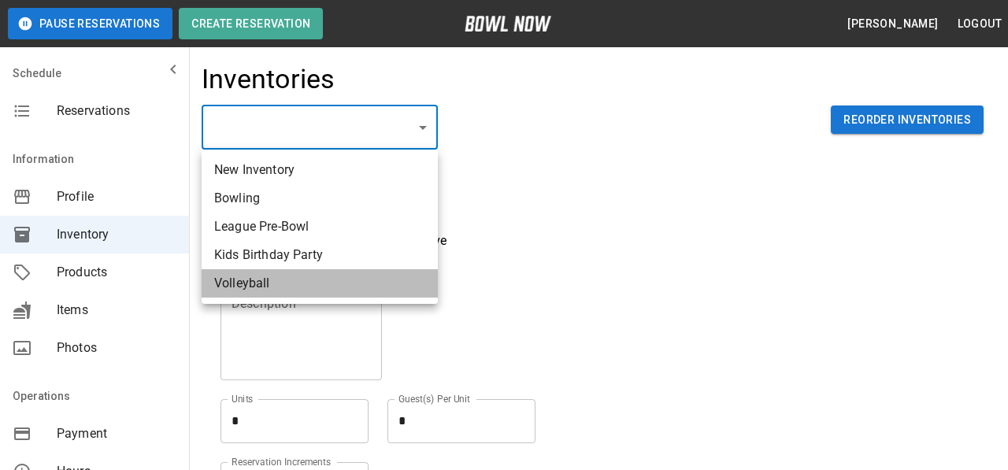
type textarea "**"
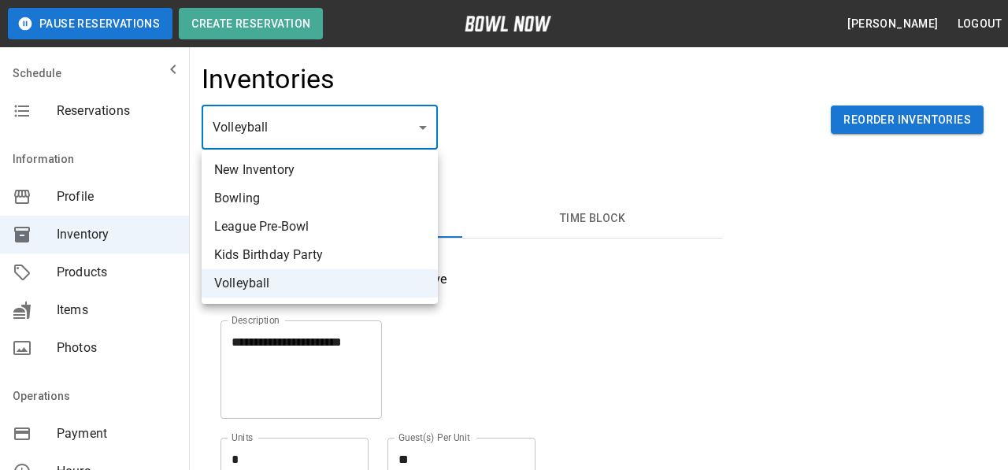
click at [64, 273] on div at bounding box center [504, 235] width 1008 height 470
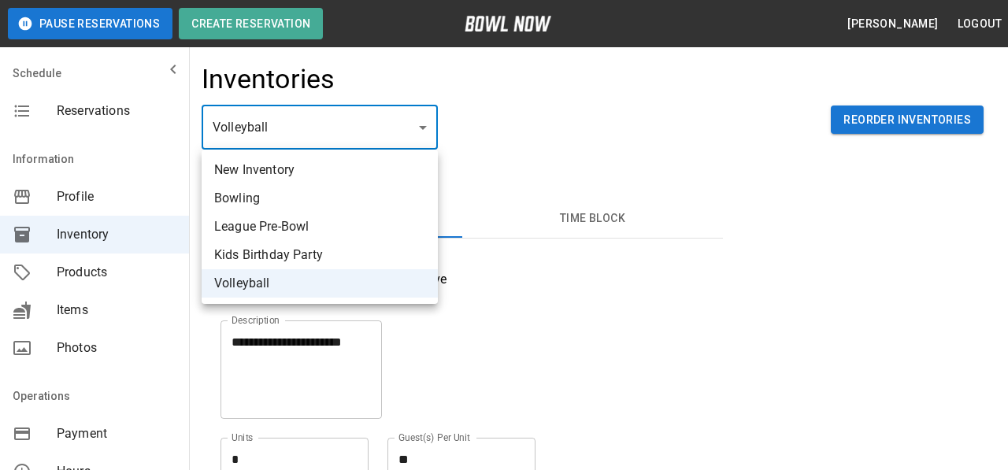
click at [282, 287] on li "Volleyball" at bounding box center [320, 283] width 236 height 28
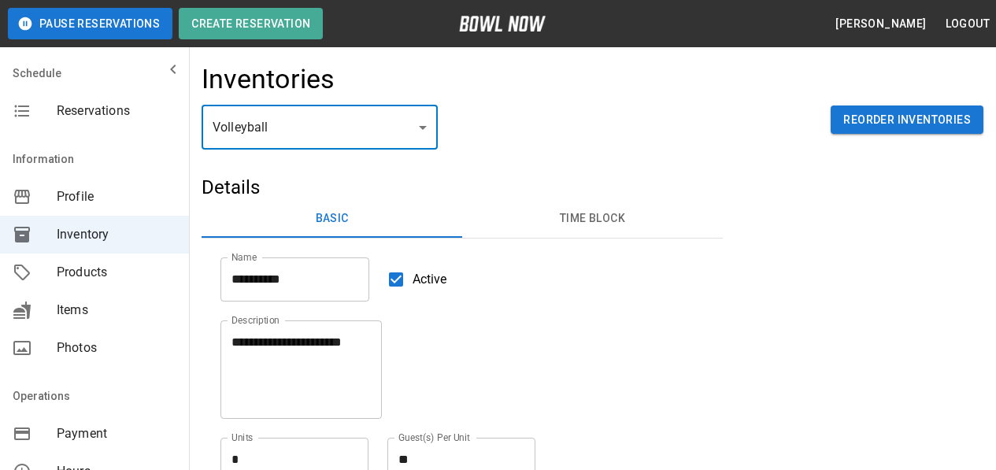
click at [106, 274] on span "Products" at bounding box center [117, 272] width 120 height 19
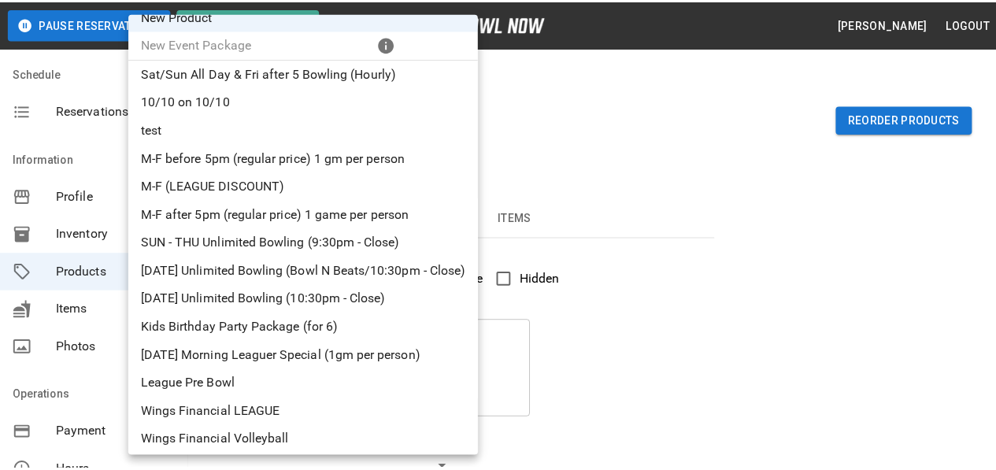
scroll to position [22, 0]
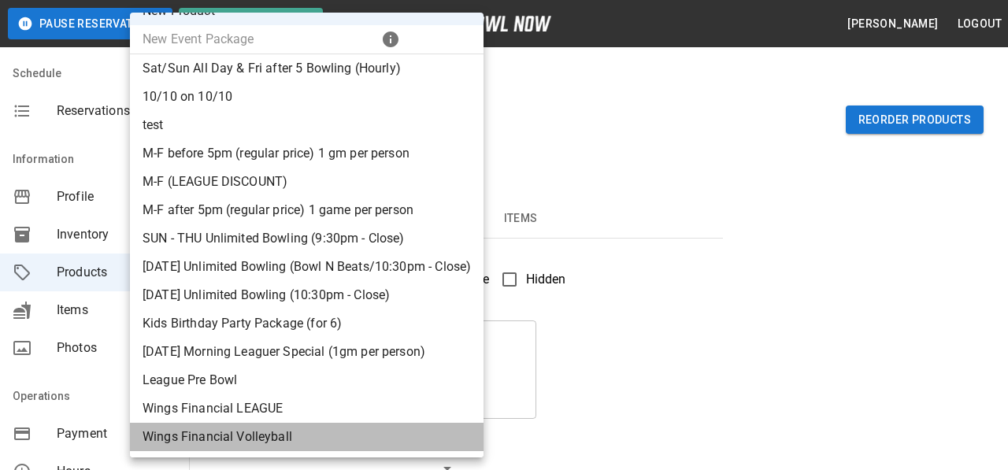
click at [257, 434] on li "Wings Financial Volleyball" at bounding box center [306, 437] width 353 height 28
type input "**"
type input "**********"
type textarea "**********"
type input "**********"
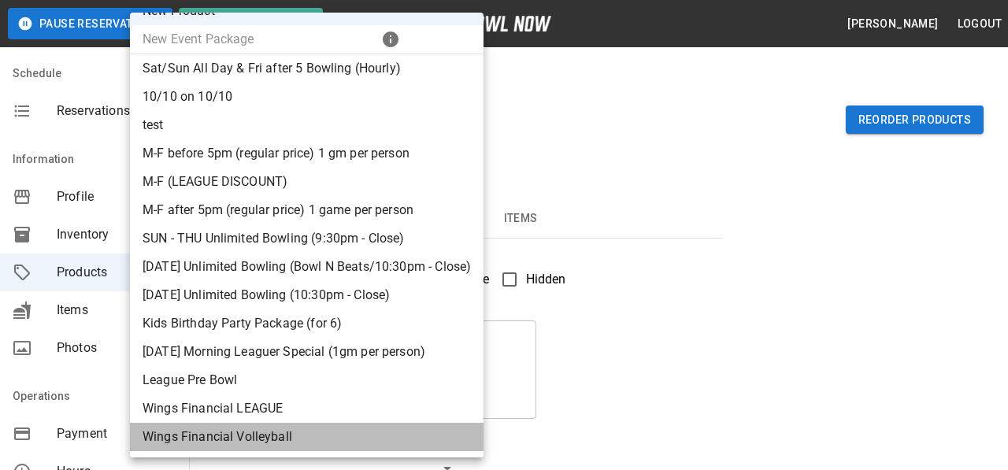
type input "*"
type input "**"
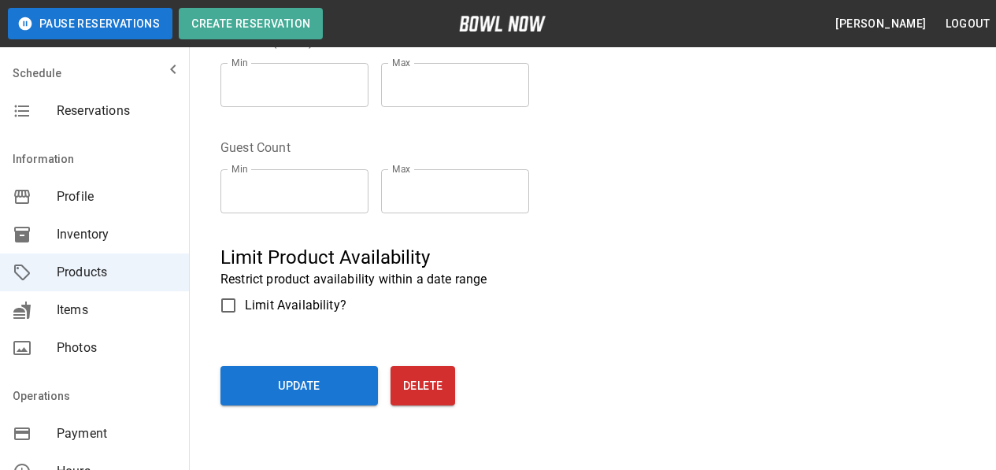
scroll to position [575, 0]
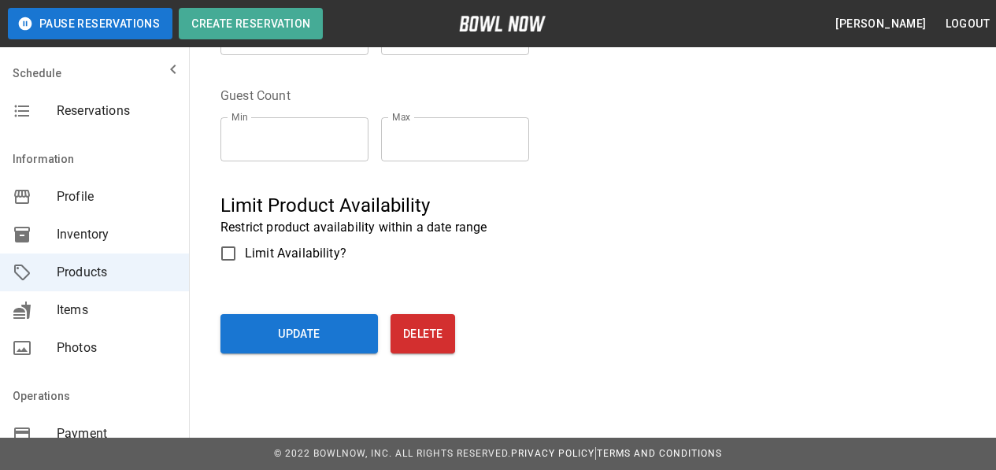
drag, startPoint x: 293, startPoint y: 320, endPoint x: 435, endPoint y: 134, distance: 234.8
click at [294, 320] on button "Update" at bounding box center [298, 333] width 157 height 39
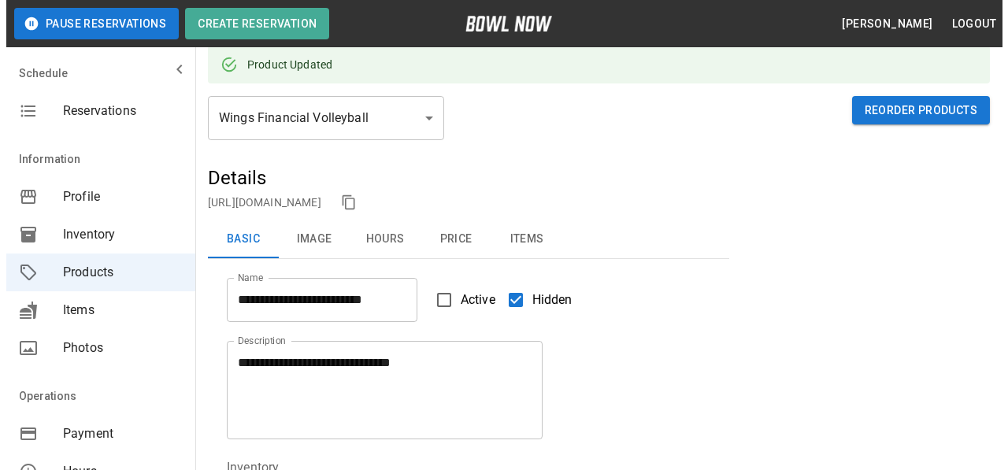
scroll to position [0, 0]
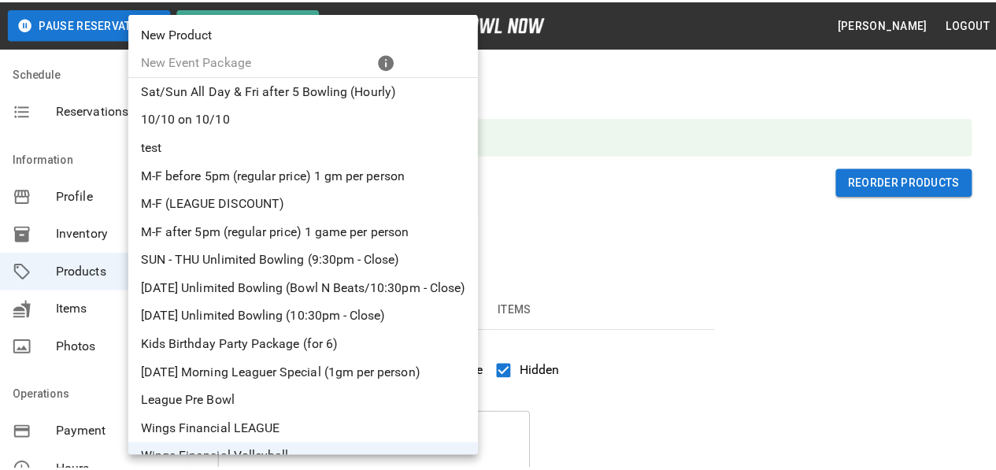
scroll to position [16, 0]
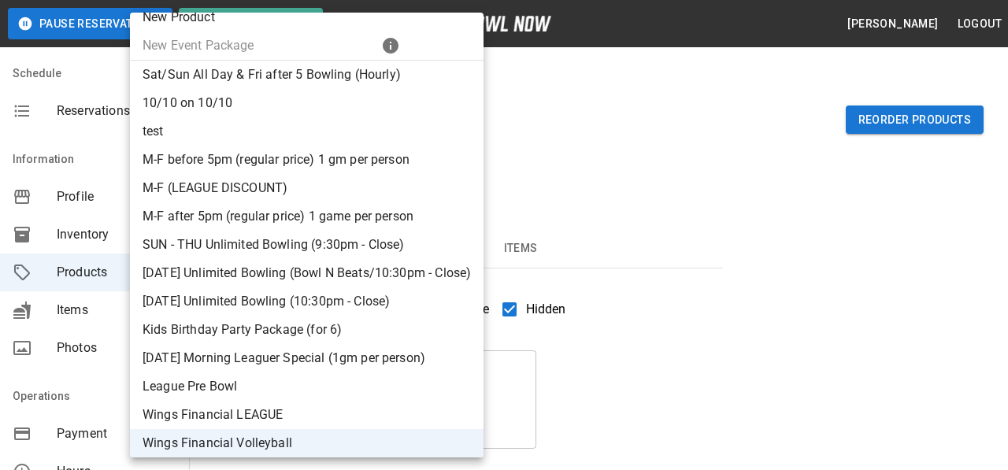
click at [242, 416] on li "Wings Financial LEAGUE" at bounding box center [306, 415] width 353 height 28
type input "**"
type input "**********"
type textarea "**********"
type input "**********"
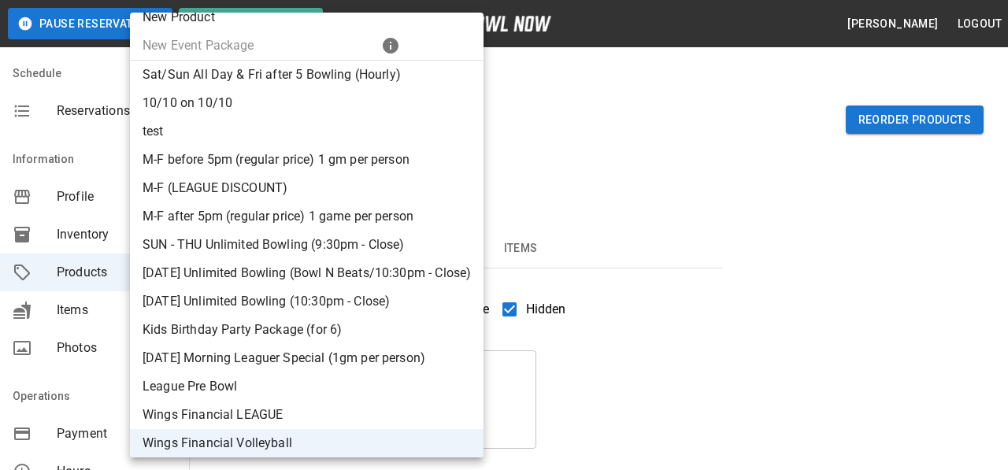
type input "*"
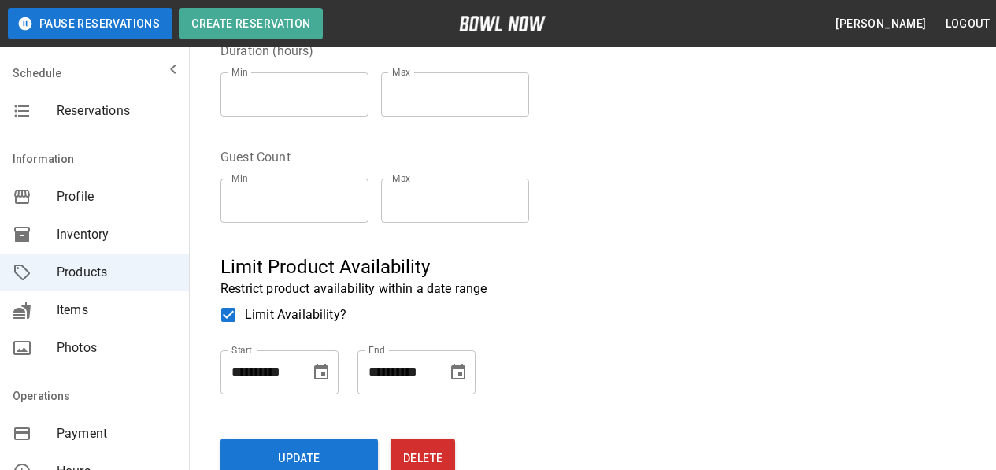
scroll to position [638, 0]
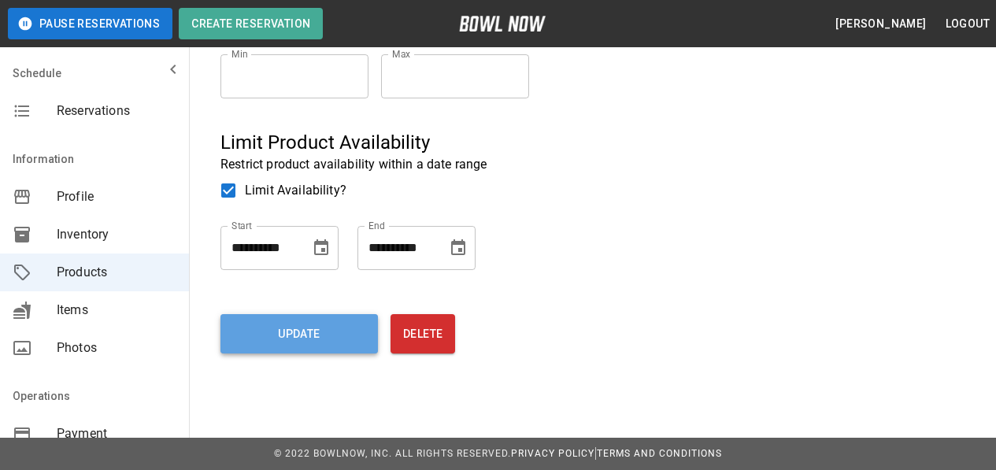
click at [305, 341] on button "Update" at bounding box center [298, 333] width 157 height 39
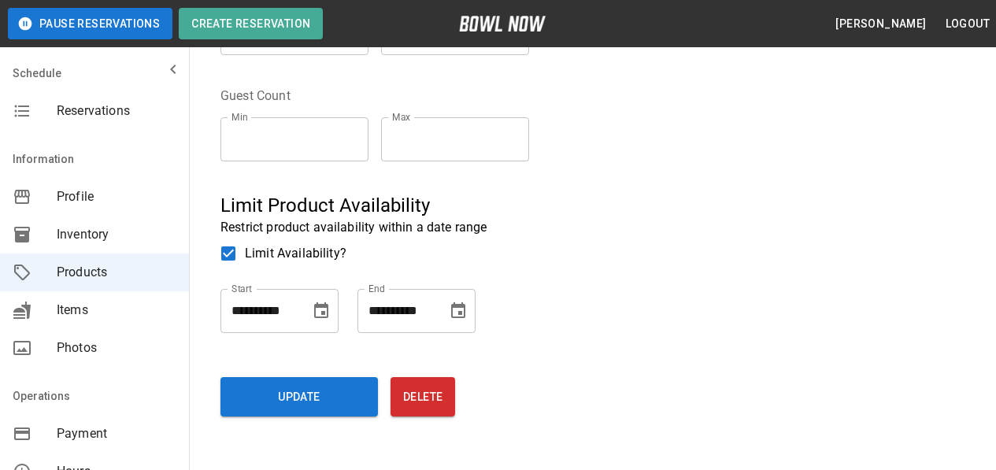
click at [68, 208] on div "Profile" at bounding box center [94, 197] width 189 height 38
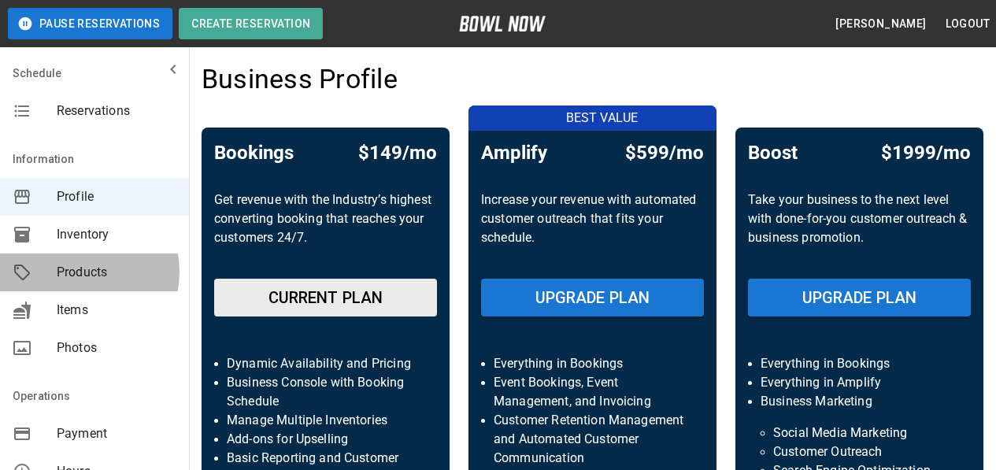
click at [71, 272] on span "Products" at bounding box center [117, 272] width 120 height 19
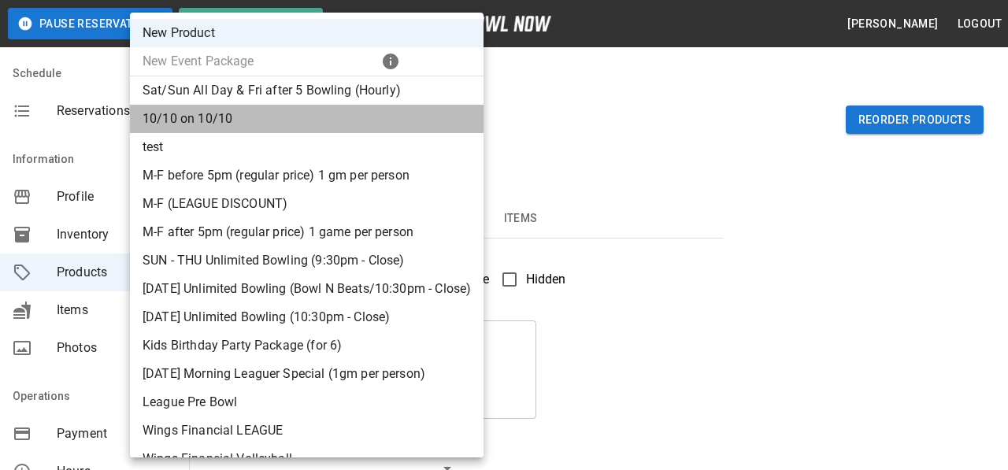
click at [240, 108] on li "10/10 on 10/10" at bounding box center [306, 119] width 353 height 28
type input "*"
type input "**********"
type textarea "**********"
type input "**********"
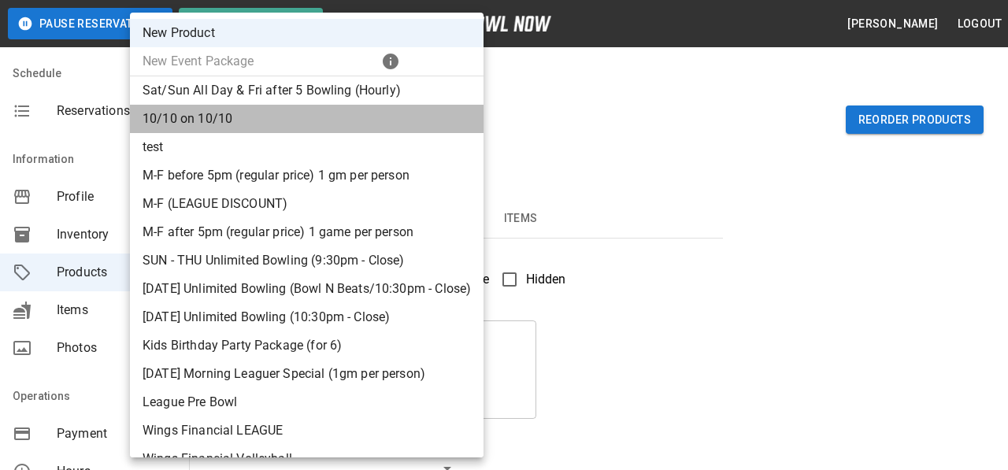
type input "*"
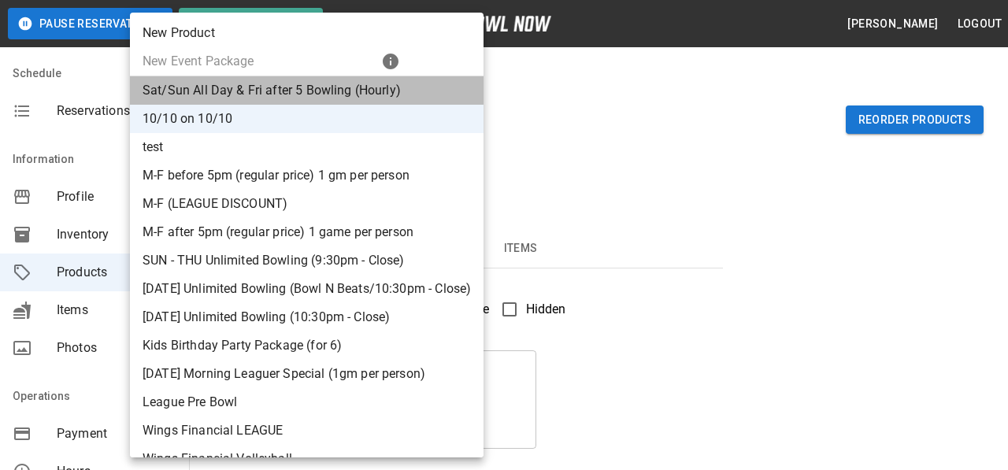
click at [294, 100] on li "Sat/Sun All Day & Fri after 5 Bowling (Hourly)" at bounding box center [306, 90] width 353 height 28
type input "*"
type input "**********"
type textarea "**********"
type input "*"
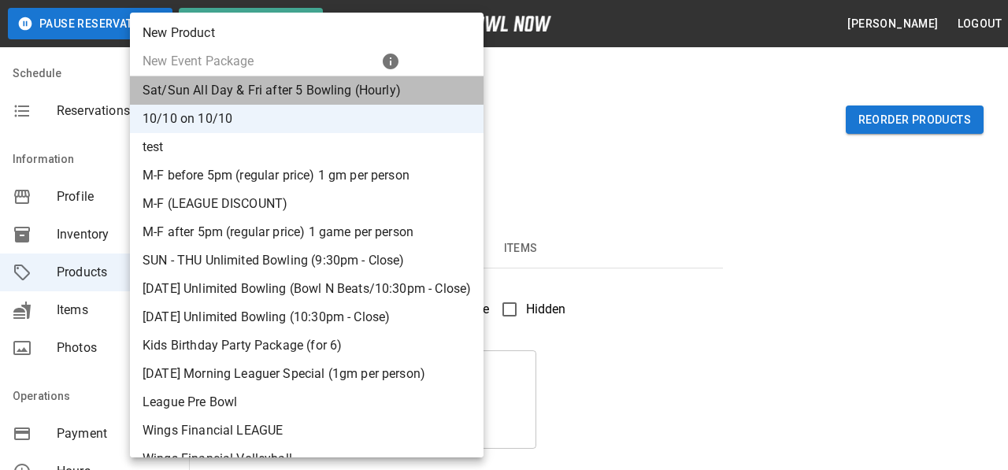
type input "**"
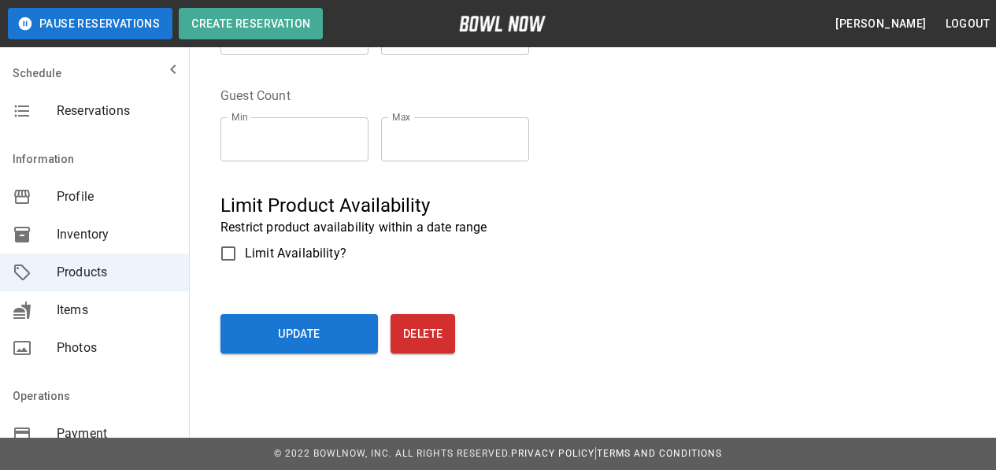
scroll to position [102, 0]
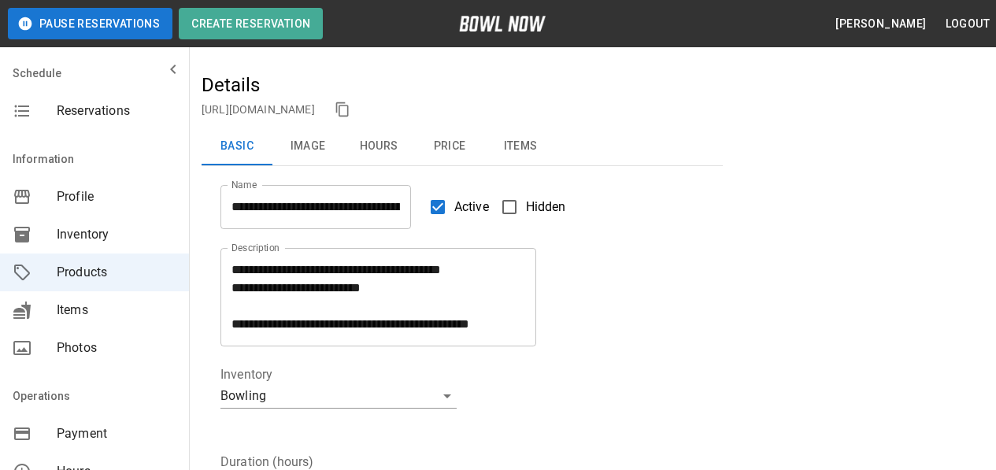
click at [305, 146] on button "Image" at bounding box center [307, 147] width 71 height 38
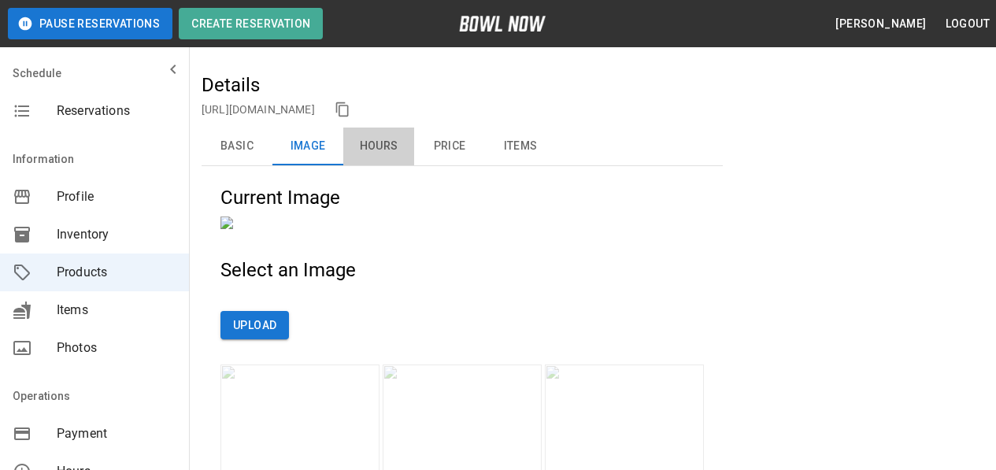
click at [398, 142] on button "Hours" at bounding box center [378, 147] width 71 height 38
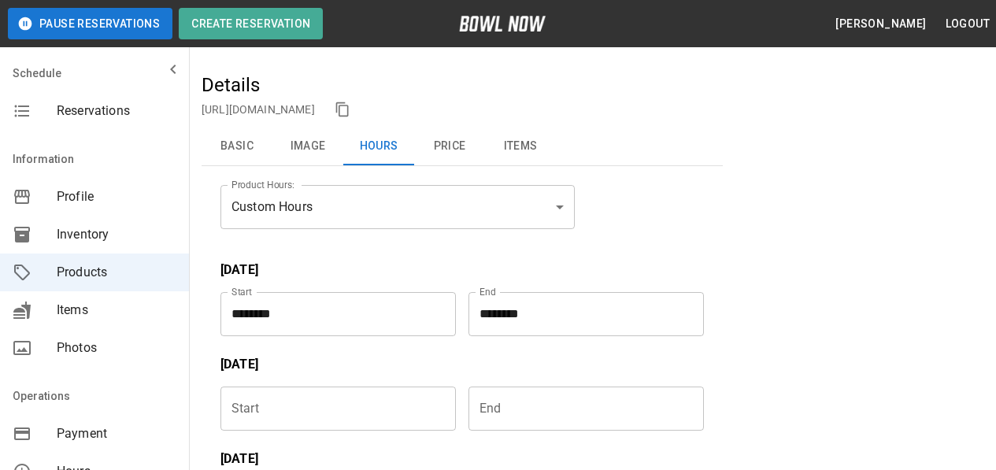
click at [508, 150] on button "Items" at bounding box center [520, 147] width 71 height 38
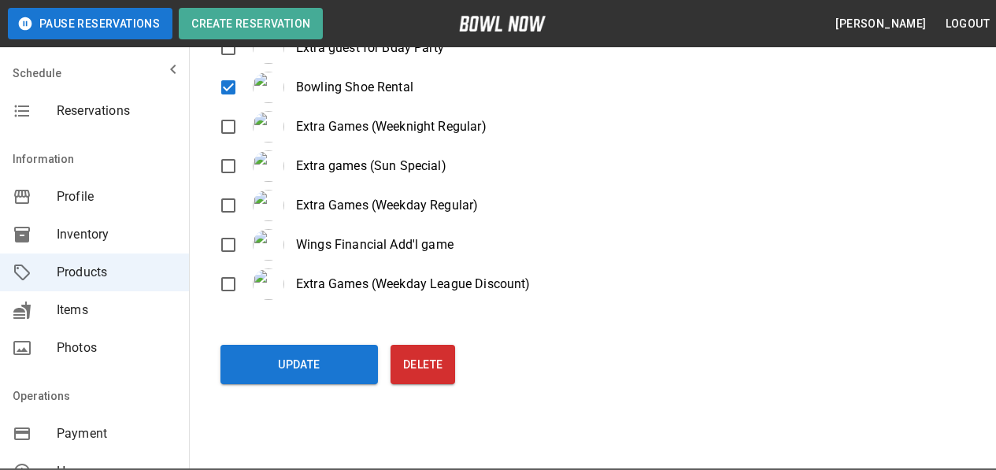
scroll to position [324, 0]
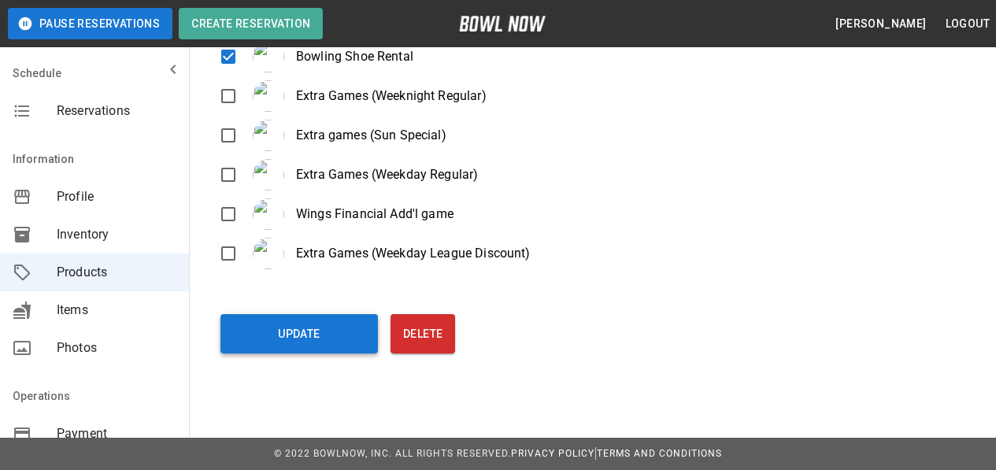
click at [302, 334] on button "Update" at bounding box center [298, 333] width 157 height 39
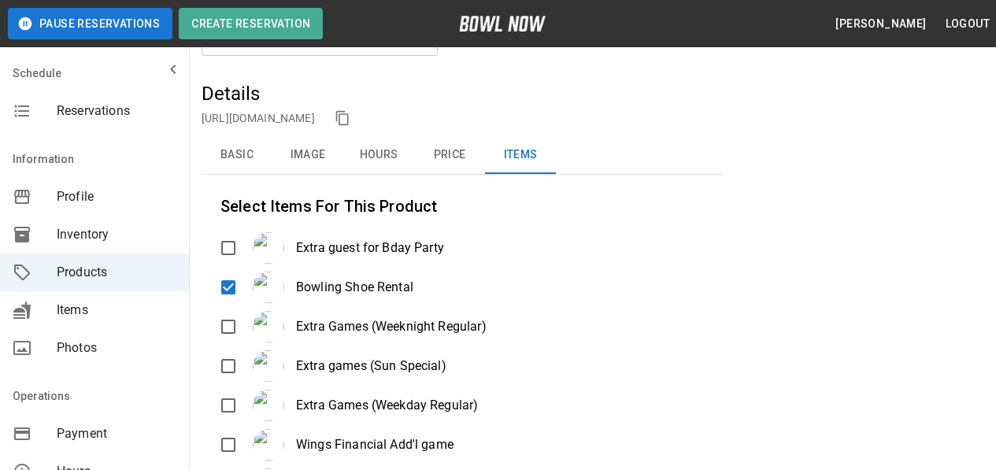
scroll to position [0, 0]
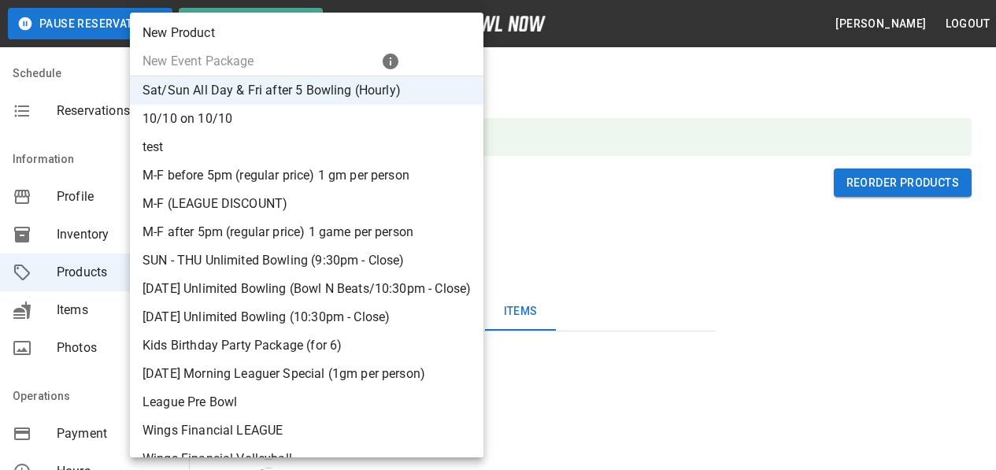
click at [160, 126] on li "10/10 on 10/10" at bounding box center [306, 119] width 353 height 28
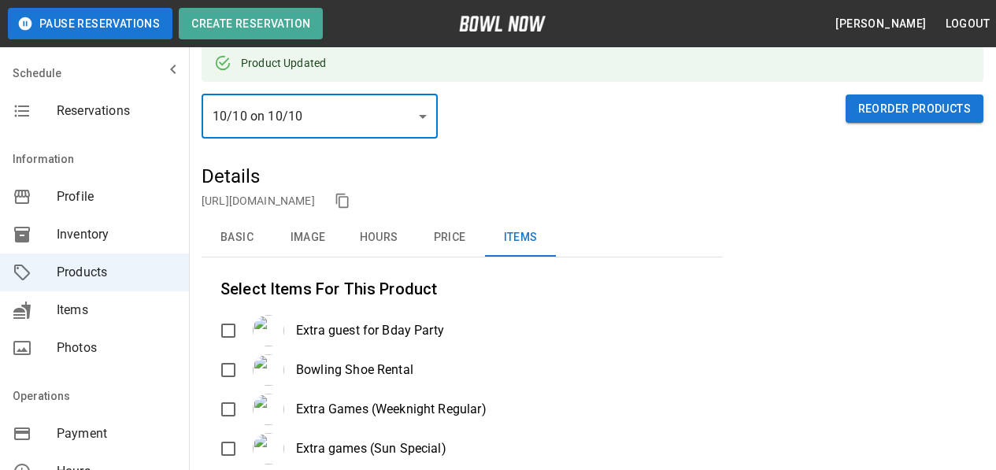
scroll to position [236, 0]
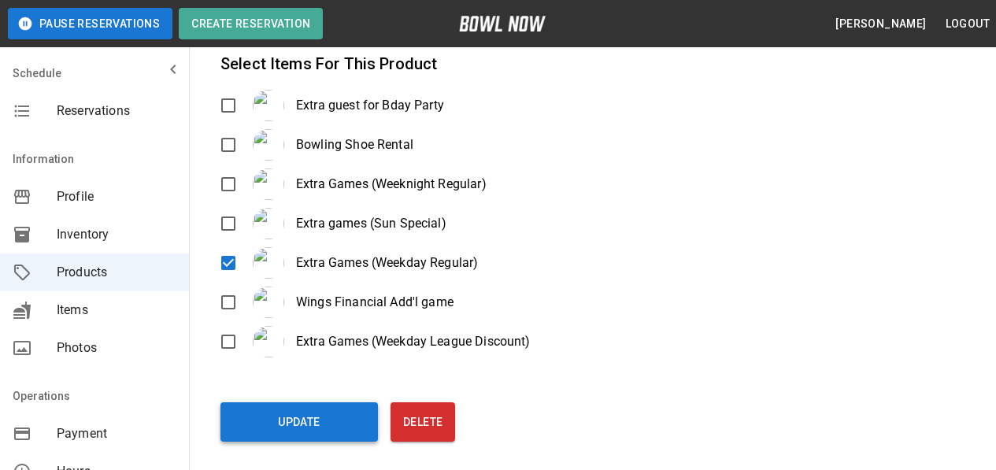
click at [310, 420] on button "Update" at bounding box center [298, 421] width 157 height 39
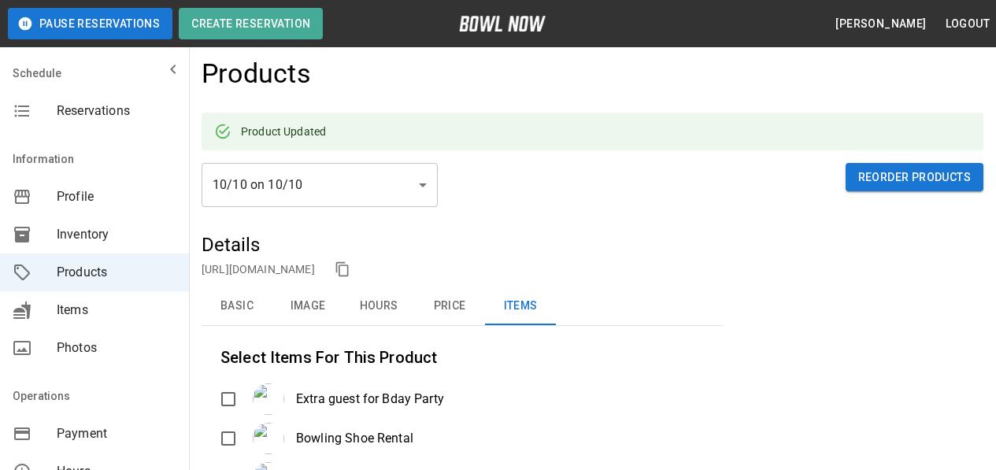
scroll to position [0, 0]
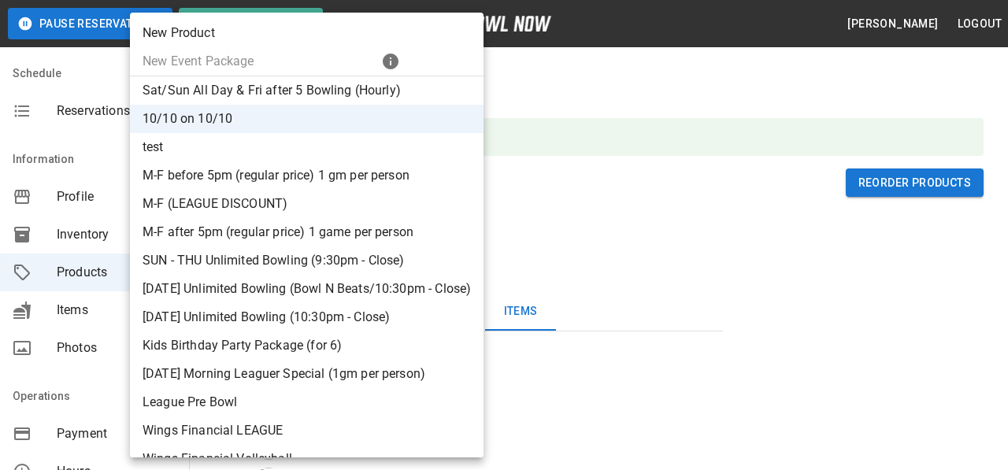
click at [188, 179] on li "M-F before 5pm (regular price) 1 gm per person" at bounding box center [306, 175] width 353 height 28
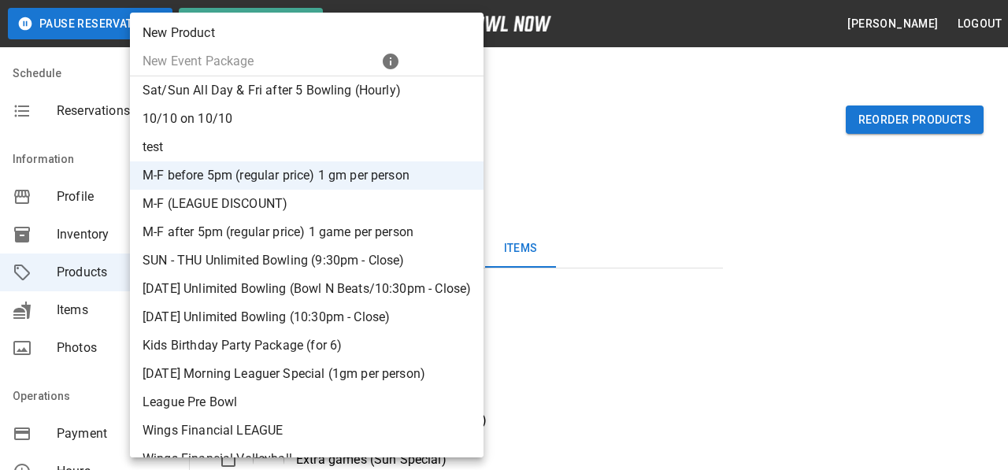
click at [274, 209] on li "M-F (LEAGUE DISCOUNT)" at bounding box center [306, 204] width 353 height 28
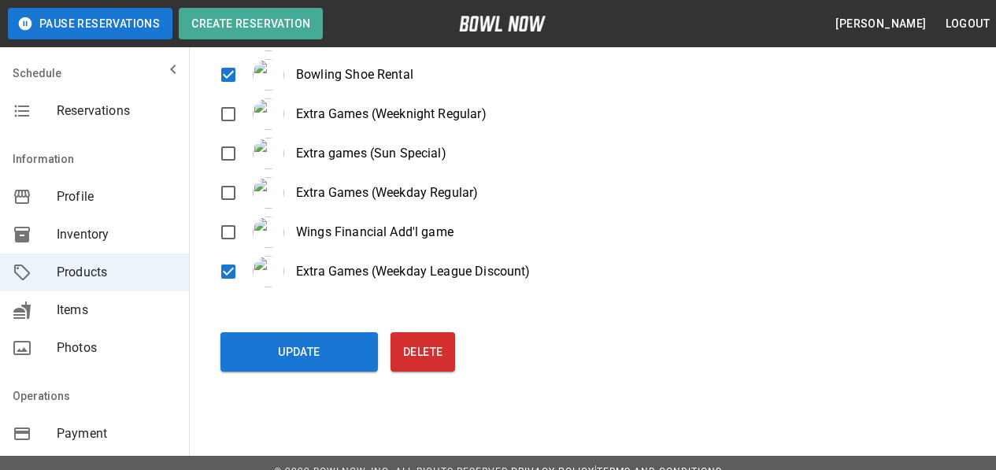
scroll to position [324, 0]
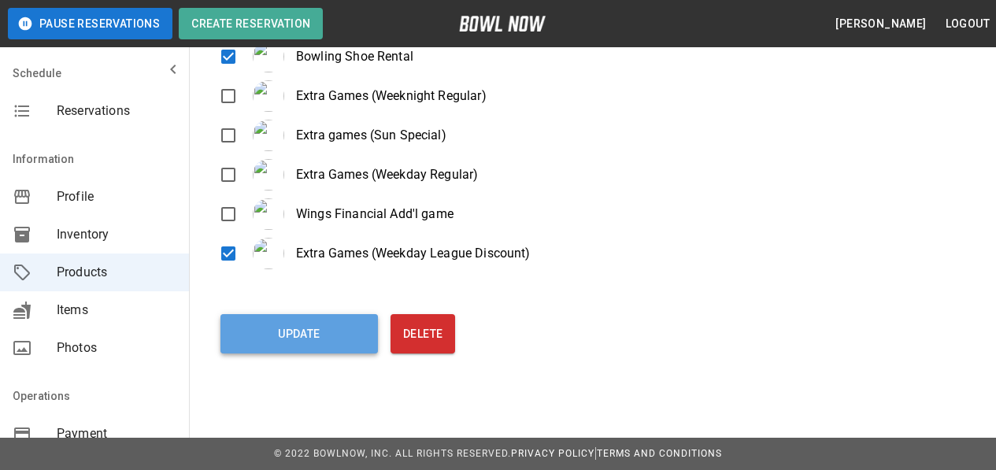
click at [307, 332] on button "Update" at bounding box center [298, 333] width 157 height 39
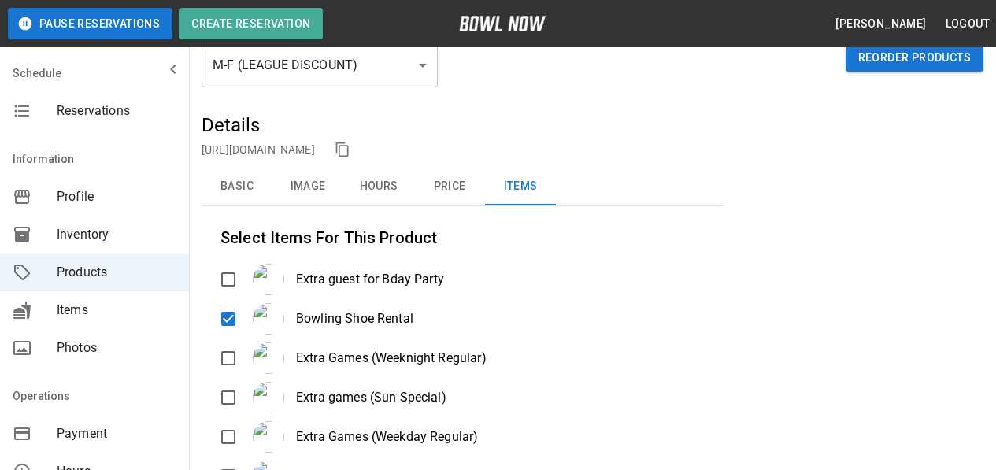
scroll to position [9, 0]
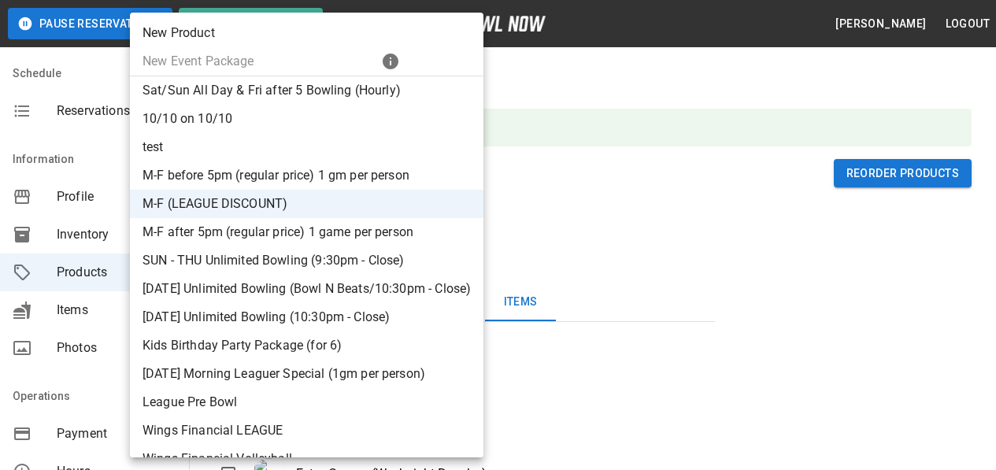
click at [330, 238] on li "M-F after 5pm (regular price) 1 game per person" at bounding box center [306, 232] width 353 height 28
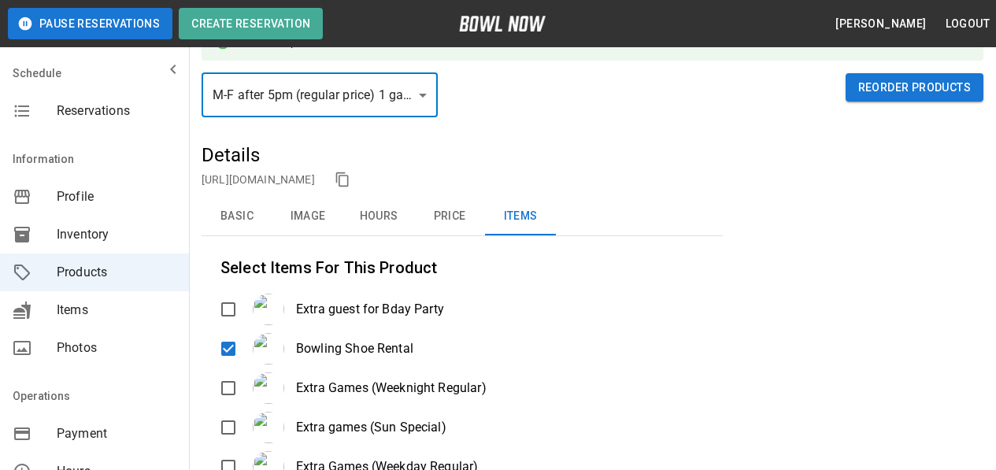
scroll to position [315, 0]
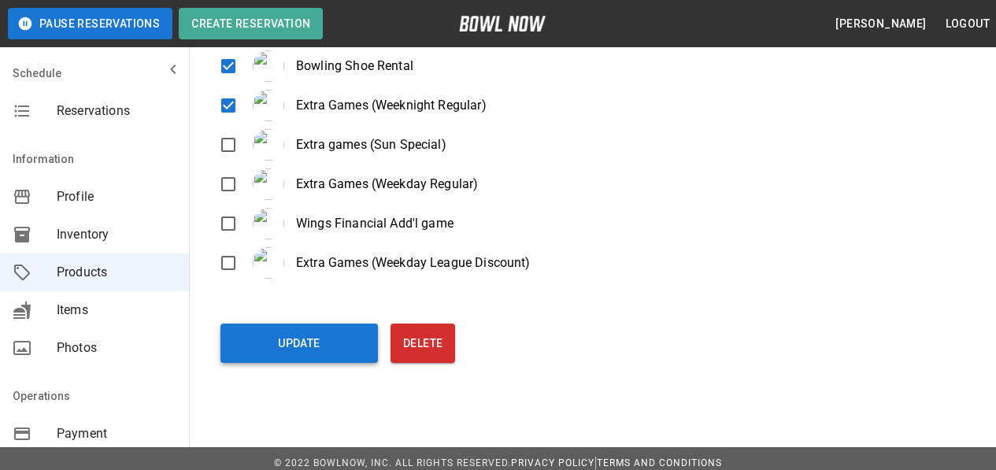
click at [294, 349] on button "Update" at bounding box center [298, 343] width 157 height 39
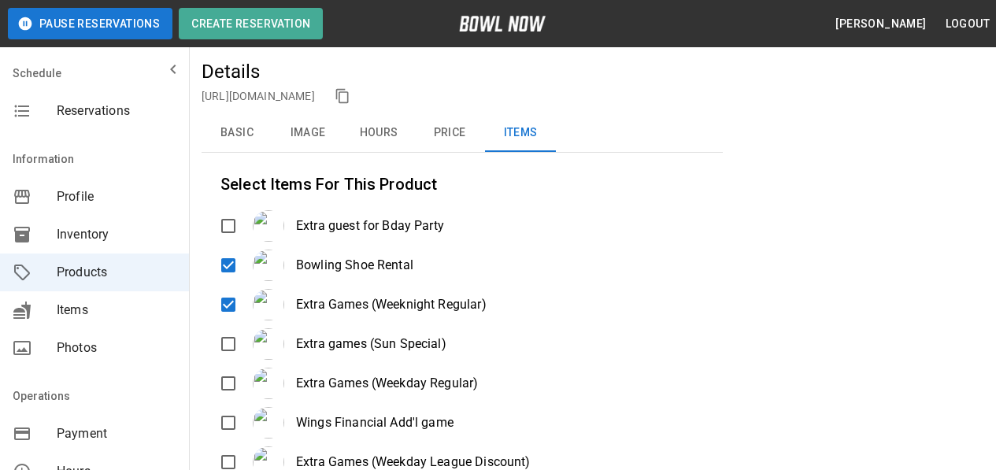
scroll to position [0, 0]
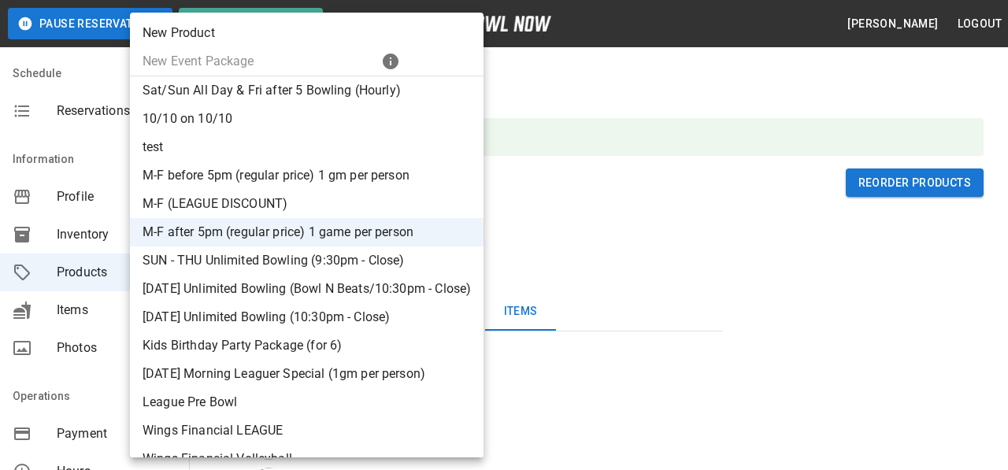
click at [252, 272] on li "SUN - THU Unlimited Bowling (9:30pm - Close)" at bounding box center [306, 260] width 353 height 28
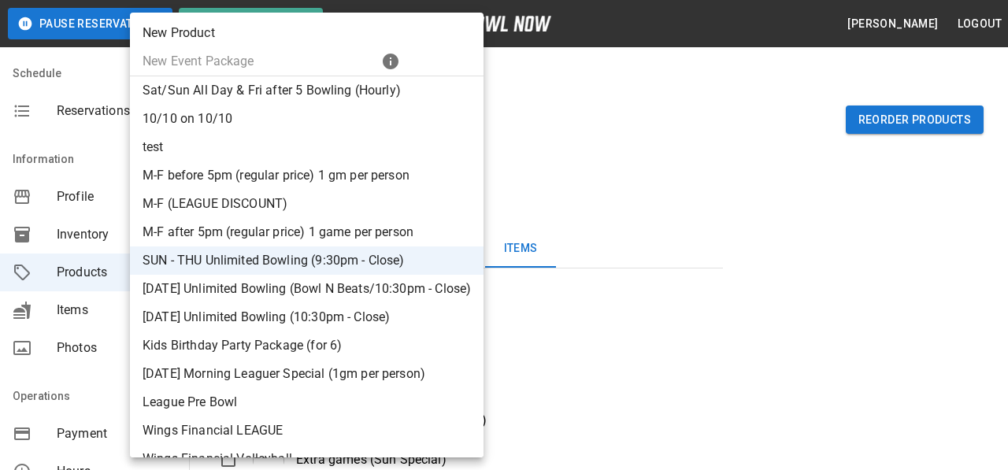
click at [272, 355] on li "Kids Birthday Party Package (for 6)" at bounding box center [306, 345] width 353 height 28
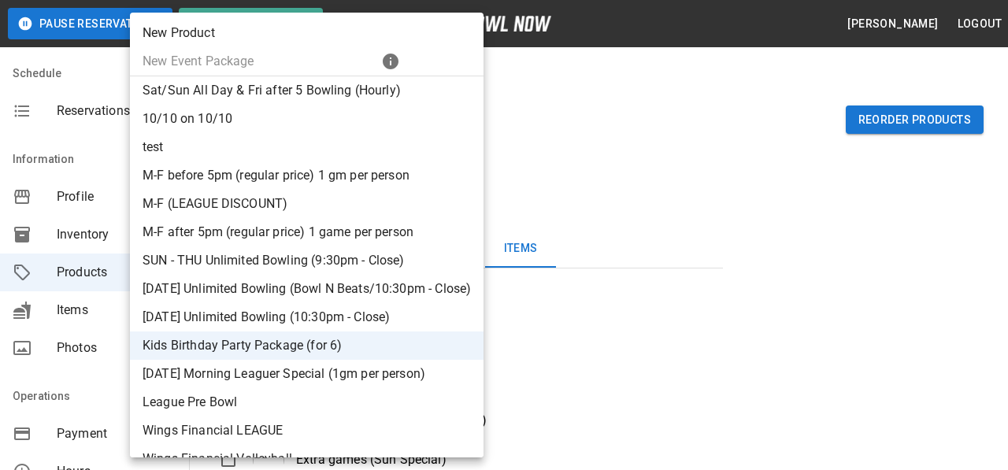
click at [224, 380] on li "[DATE] Morning Leaguer Special (1gm per person)" at bounding box center [306, 374] width 353 height 28
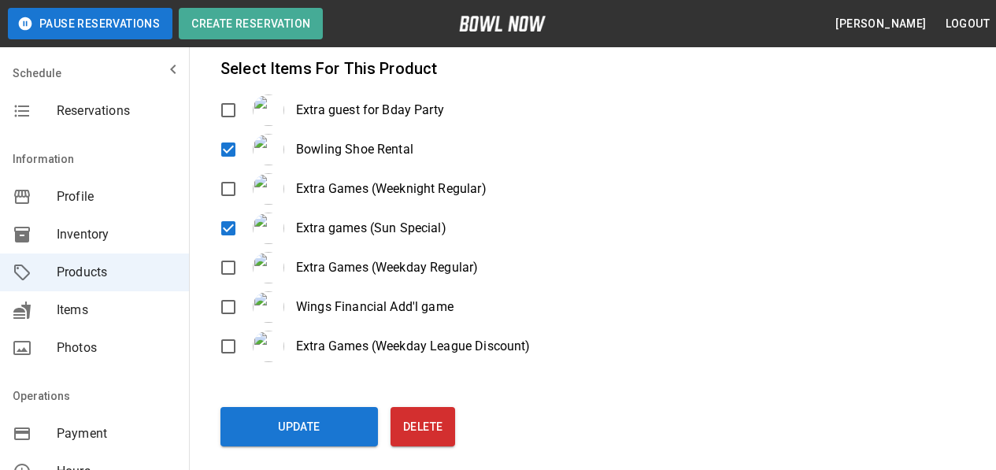
scroll to position [324, 0]
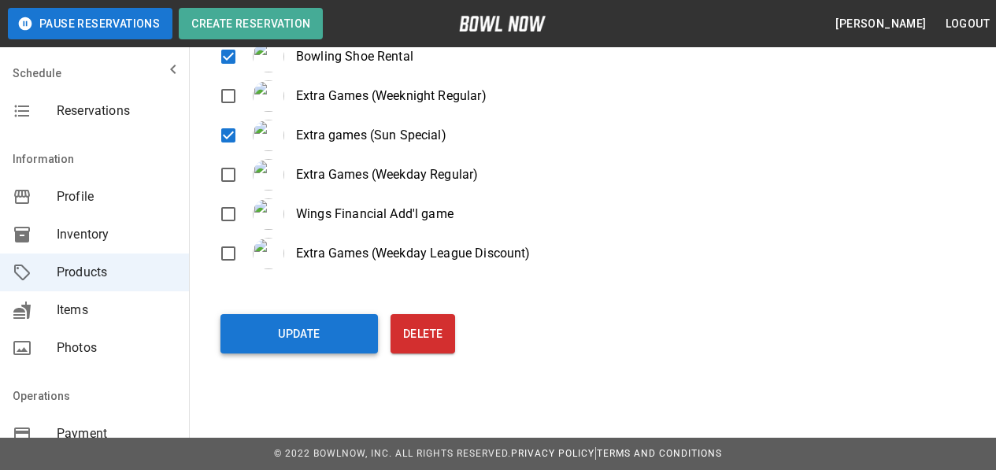
click at [316, 335] on button "Update" at bounding box center [298, 333] width 157 height 39
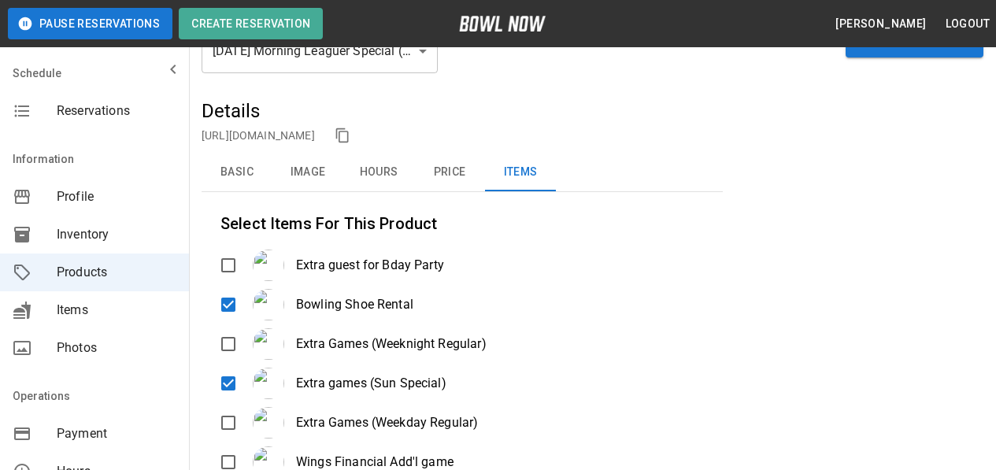
scroll to position [9, 0]
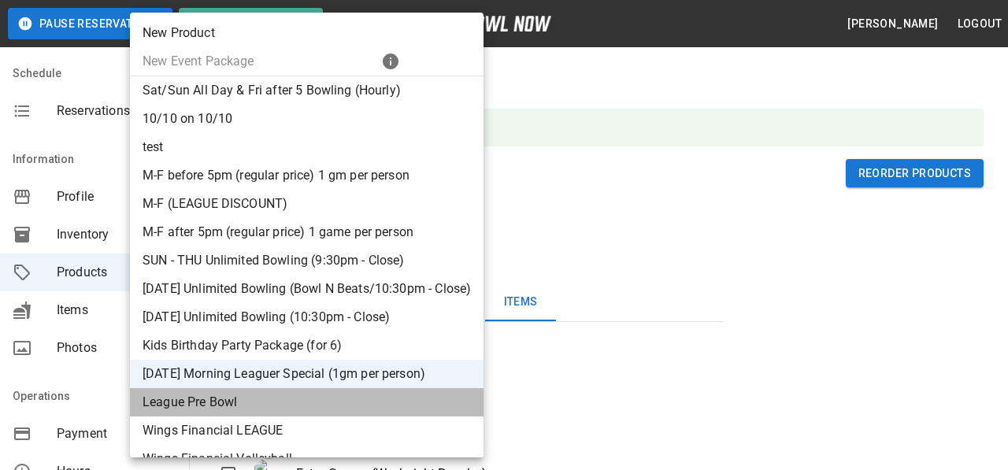
click at [320, 407] on li "League Pre Bowl" at bounding box center [306, 402] width 353 height 28
type input "**"
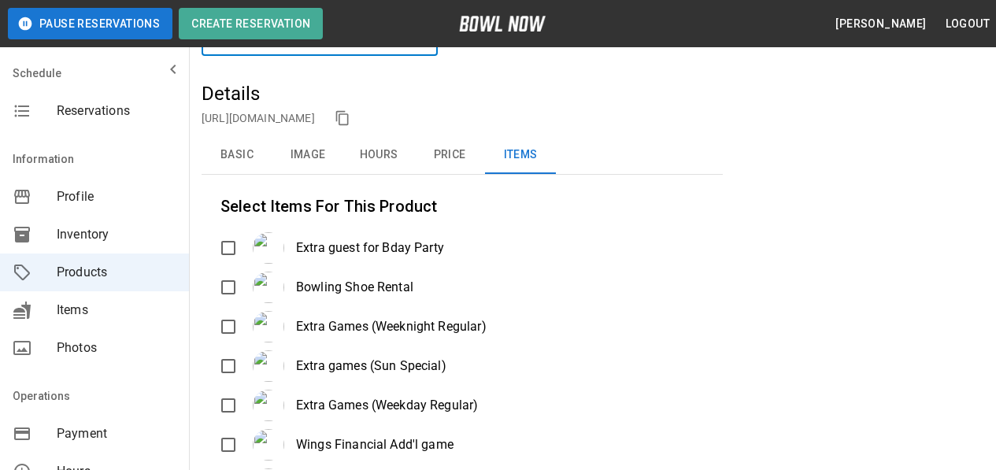
scroll to position [79, 0]
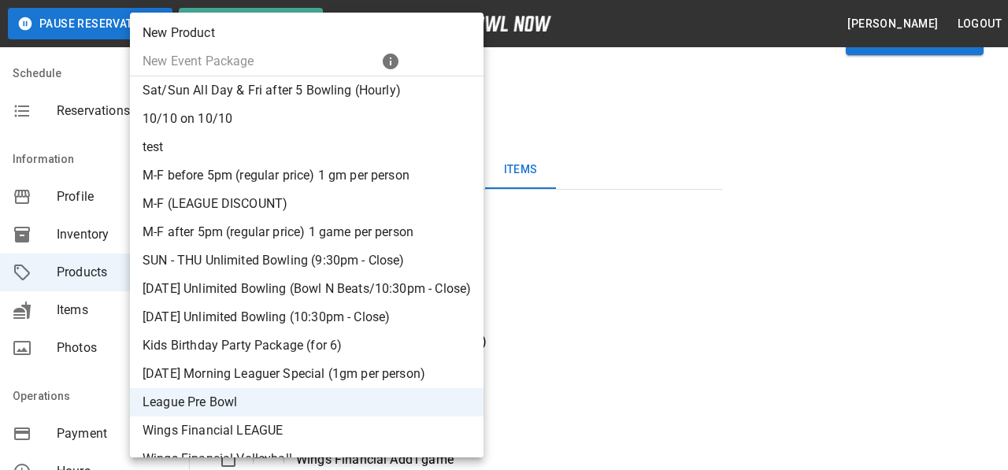
click at [624, 343] on div at bounding box center [504, 235] width 1008 height 470
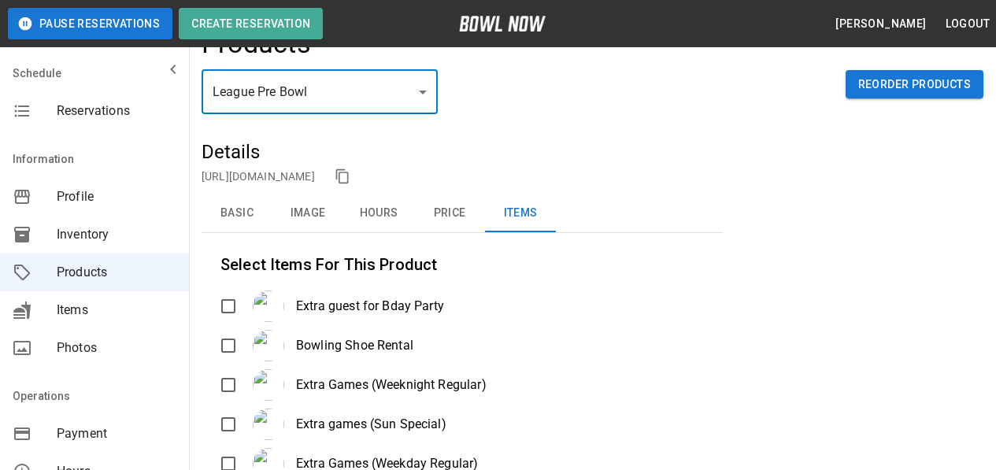
scroll to position [0, 0]
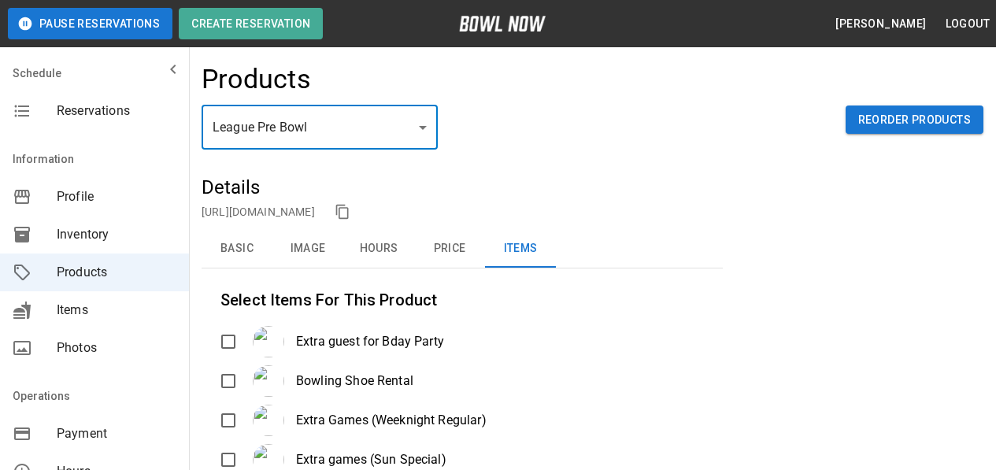
click at [47, 205] on div "mailbox folders" at bounding box center [35, 196] width 44 height 19
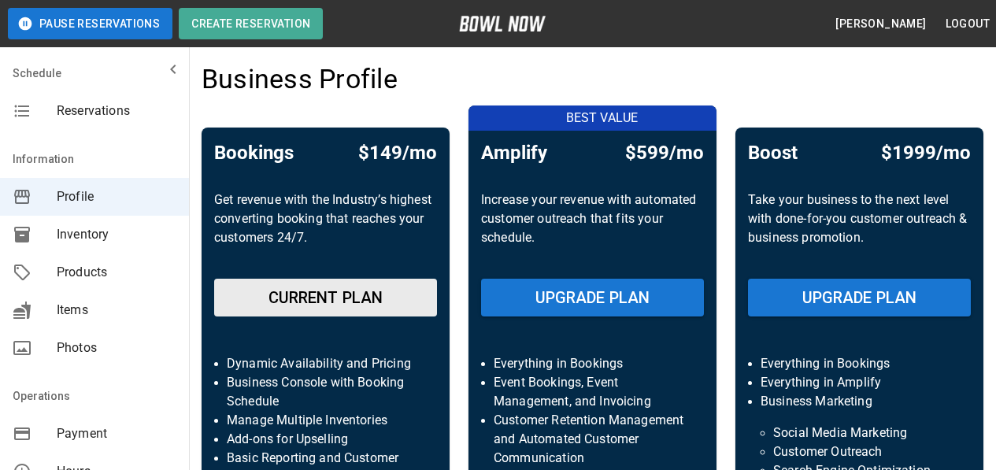
click at [57, 231] on span "Inventory" at bounding box center [117, 234] width 120 height 19
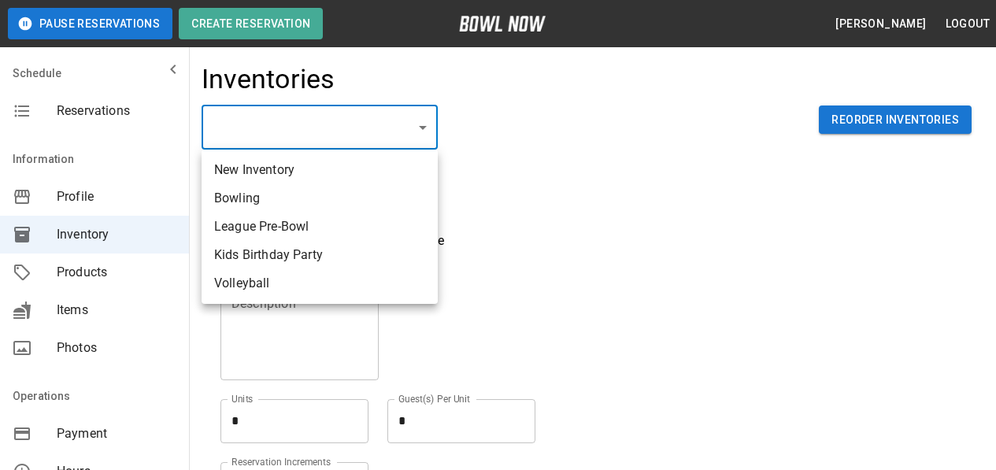
click at [648, 98] on div at bounding box center [504, 235] width 1008 height 470
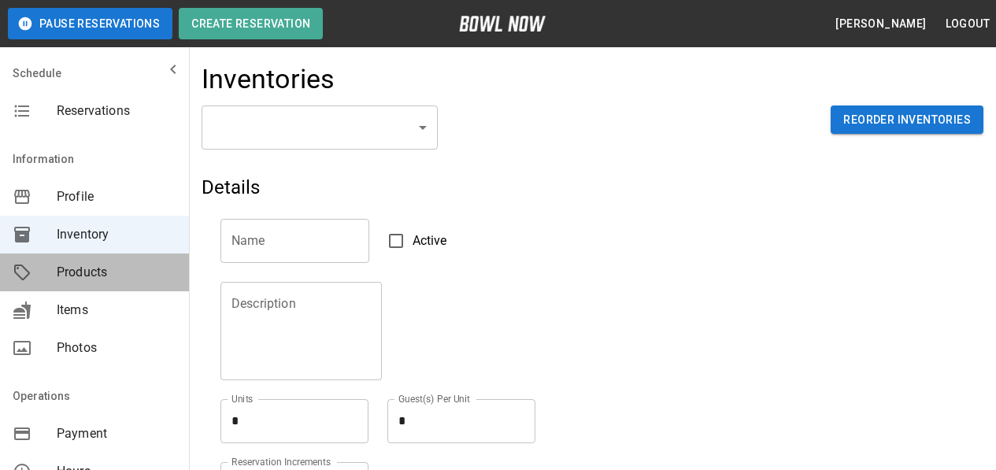
click at [107, 257] on div "Products" at bounding box center [94, 272] width 189 height 38
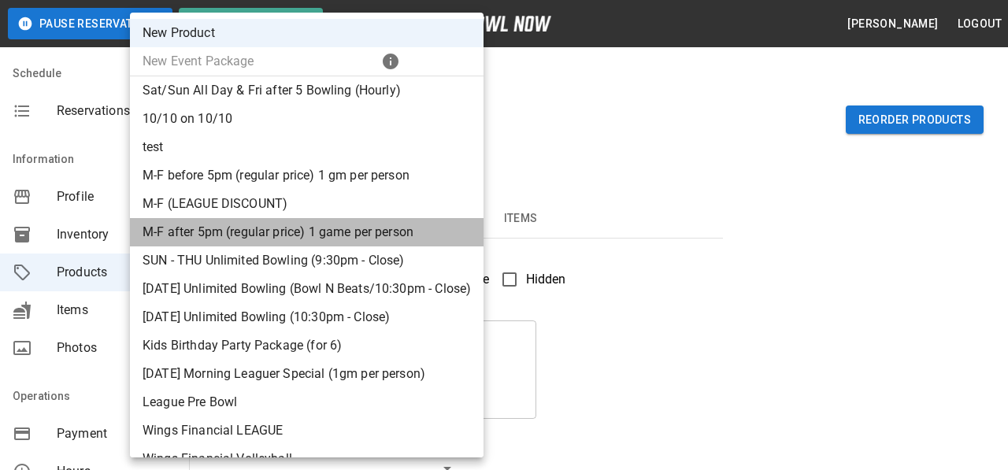
click at [249, 242] on li "M-F after 5pm (regular price) 1 game per person" at bounding box center [306, 232] width 353 height 28
type input "*"
type input "**********"
type textarea "**********"
type input "**********"
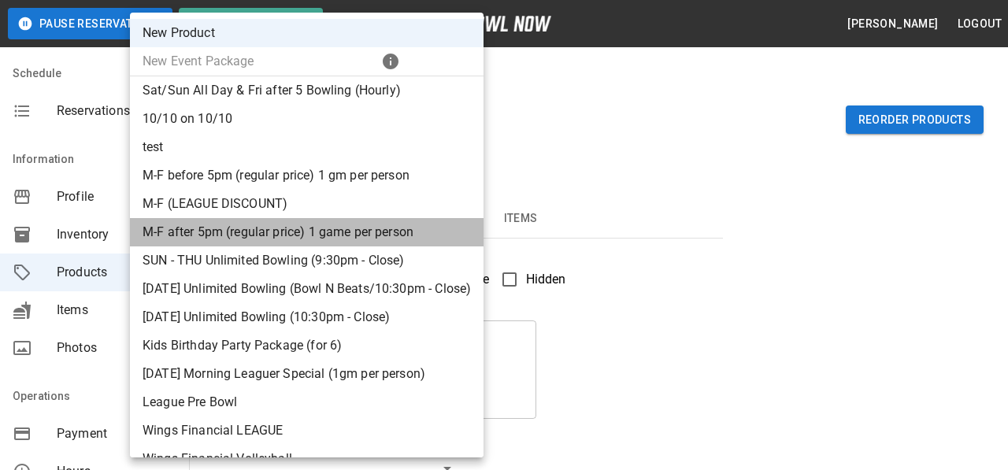
type input "*"
type input "**"
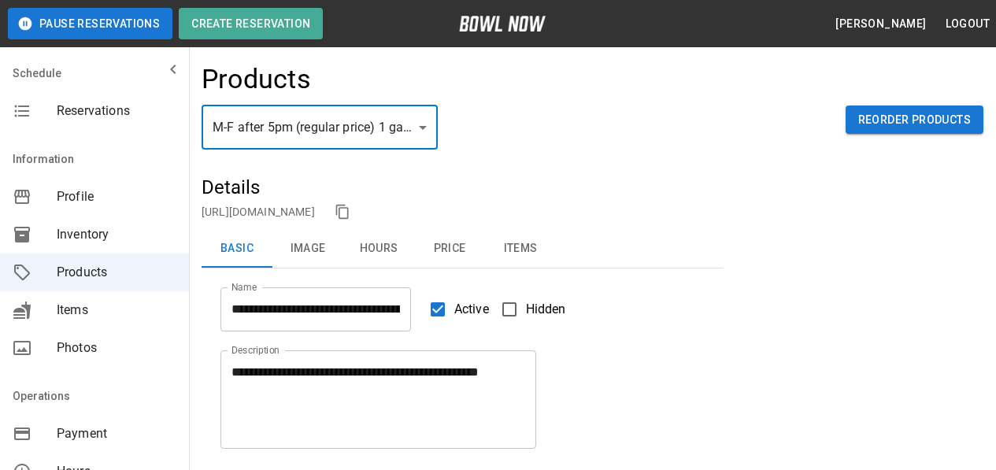
click at [531, 250] on button "Items" at bounding box center [520, 249] width 71 height 38
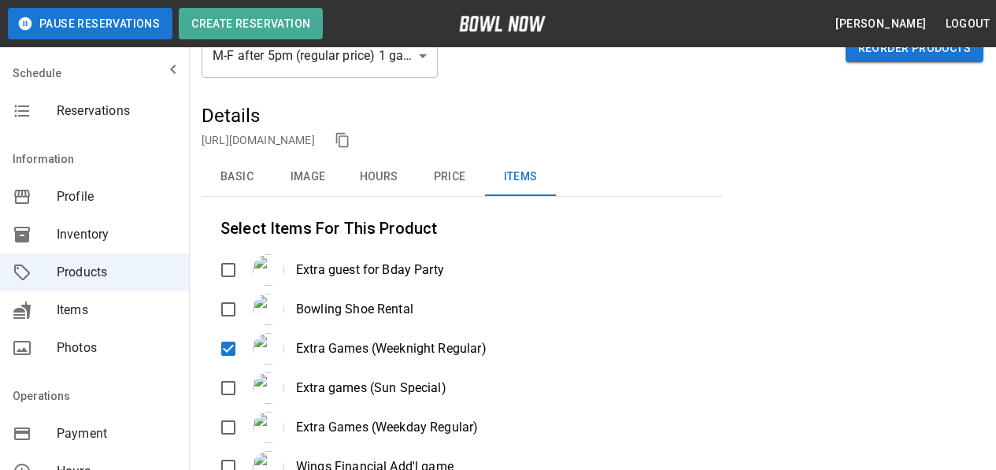
scroll to position [315, 0]
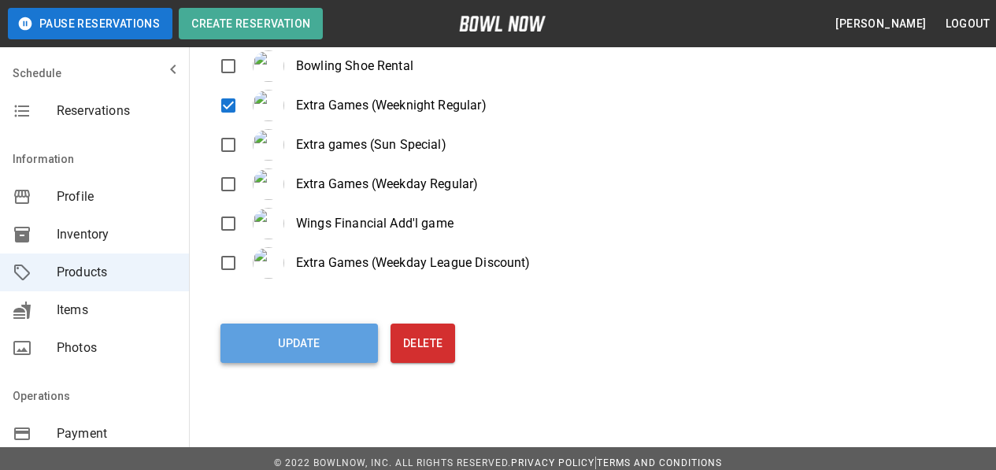
click at [296, 348] on button "Update" at bounding box center [298, 343] width 157 height 39
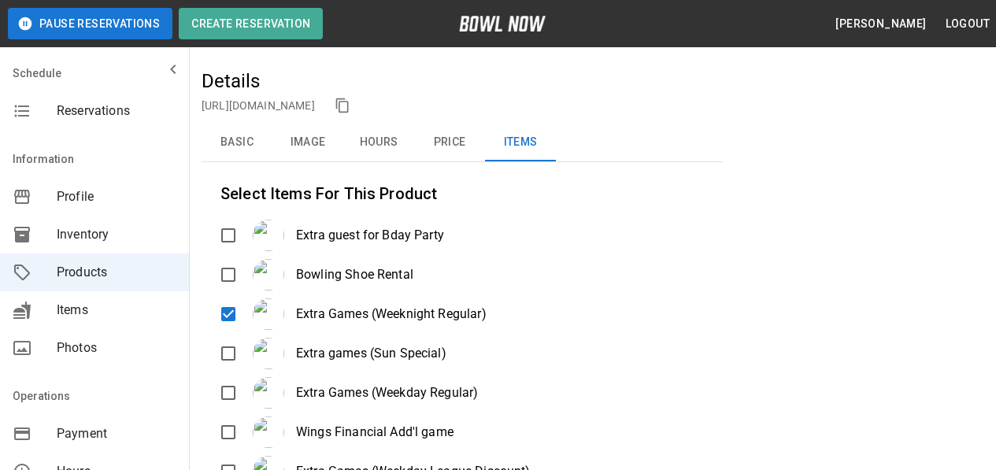
scroll to position [79, 0]
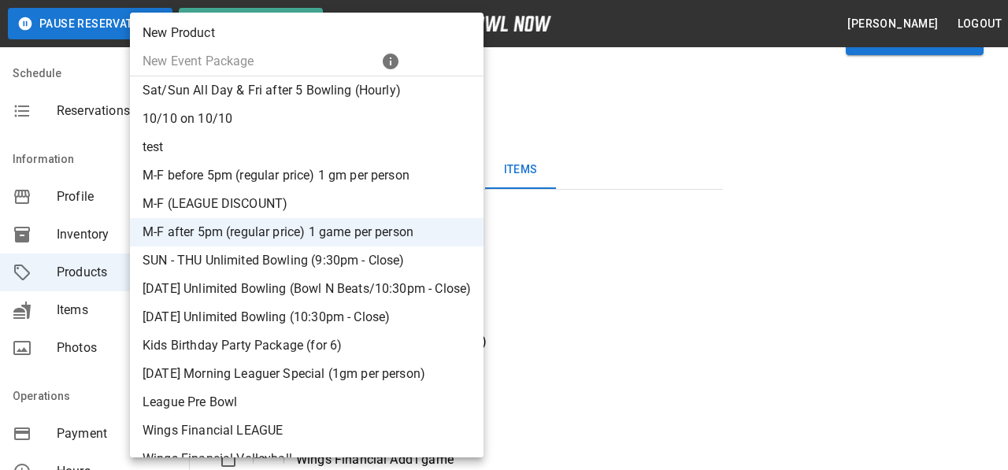
click at [262, 89] on li "Sat/Sun All Day & Fri after 5 Bowling (Hourly)" at bounding box center [306, 90] width 353 height 28
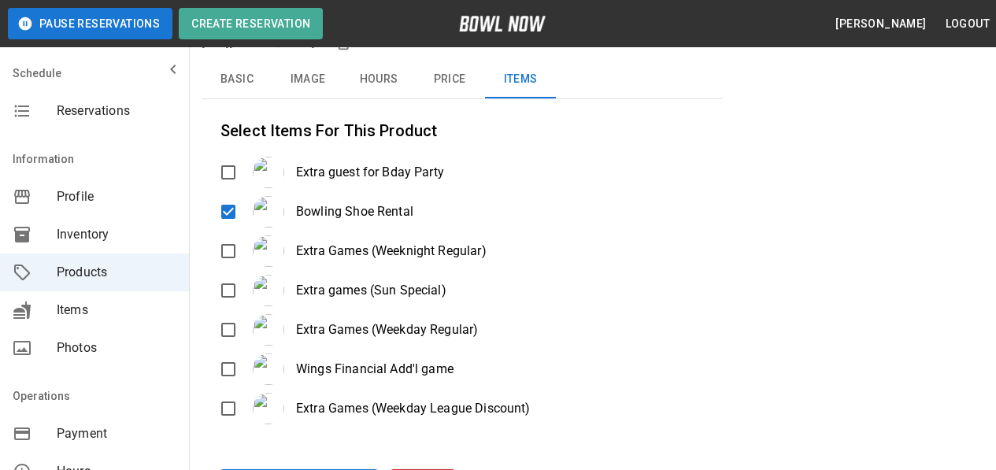
scroll to position [324, 0]
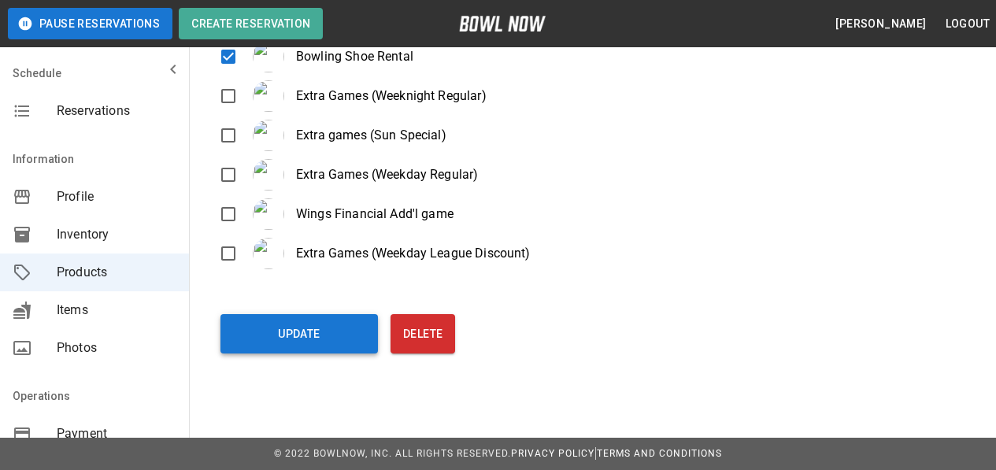
click at [311, 329] on button "Update" at bounding box center [298, 333] width 157 height 39
click at [268, 347] on button "Update" at bounding box center [298, 333] width 157 height 39
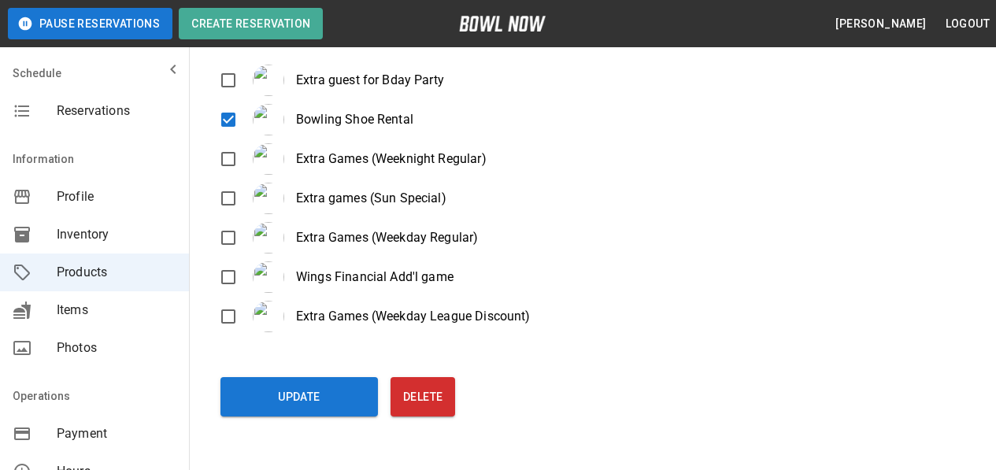
scroll to position [9, 0]
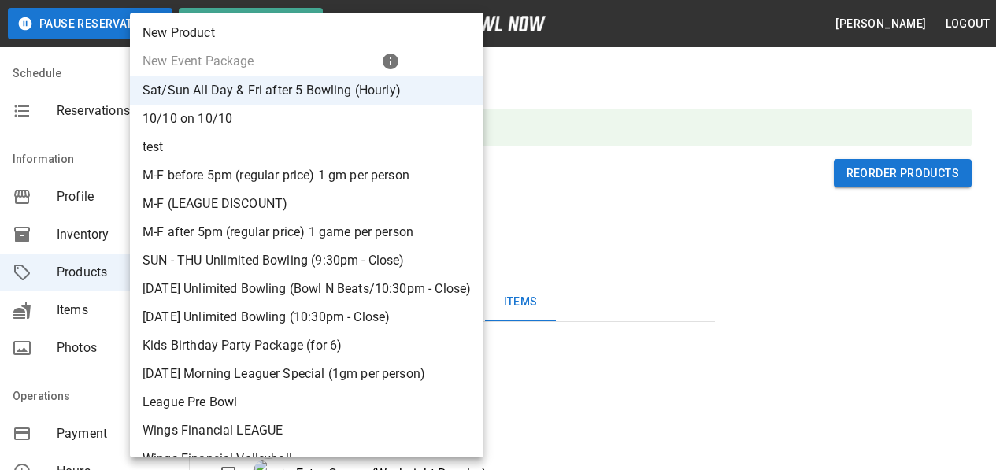
click at [235, 122] on li "10/10 on 10/10" at bounding box center [306, 119] width 353 height 28
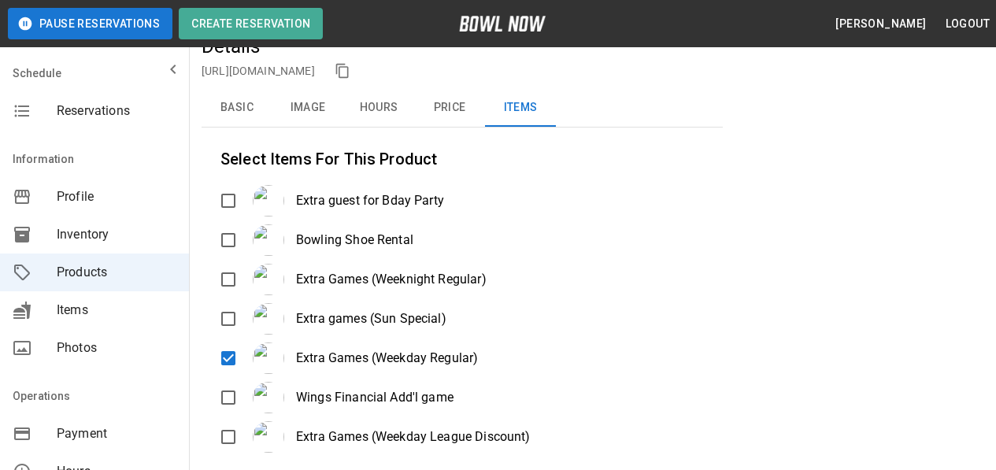
scroll to position [0, 0]
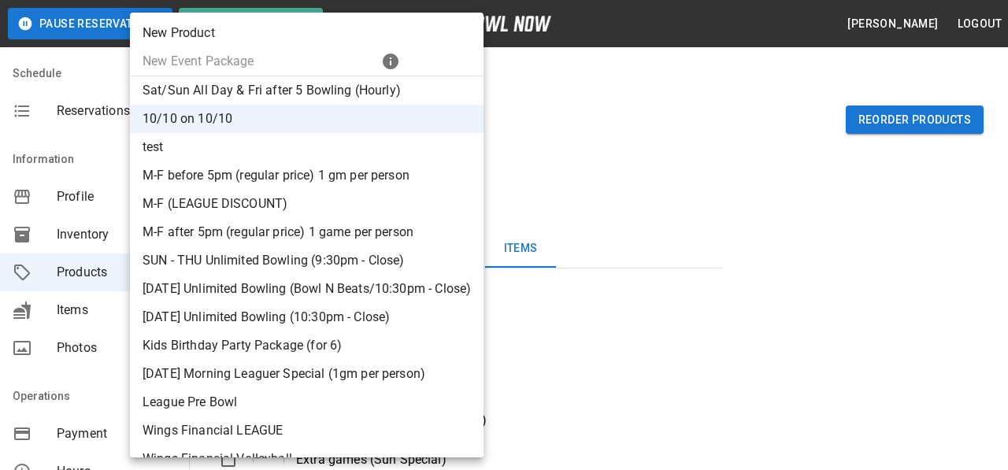
click at [235, 183] on li "M-F before 5pm (regular price) 1 gm per person" at bounding box center [306, 175] width 353 height 28
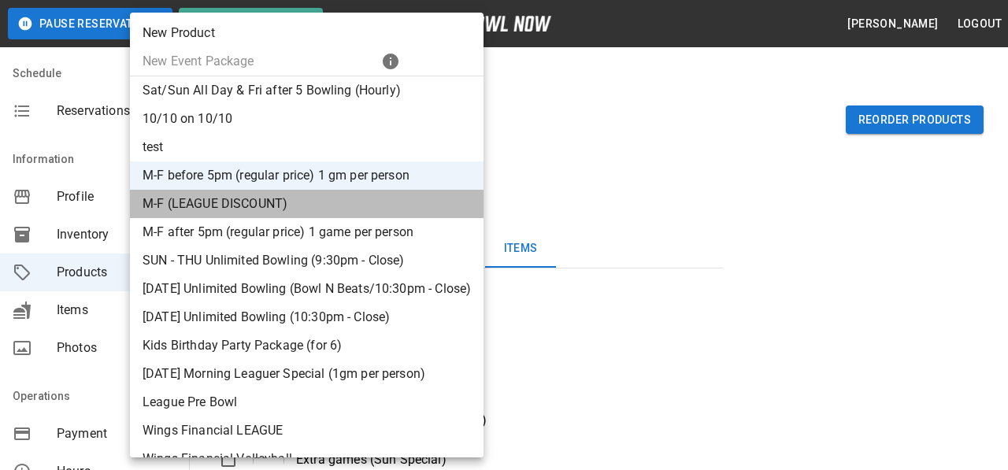
click at [274, 205] on li "M-F (LEAGUE DISCOUNT)" at bounding box center [306, 204] width 353 height 28
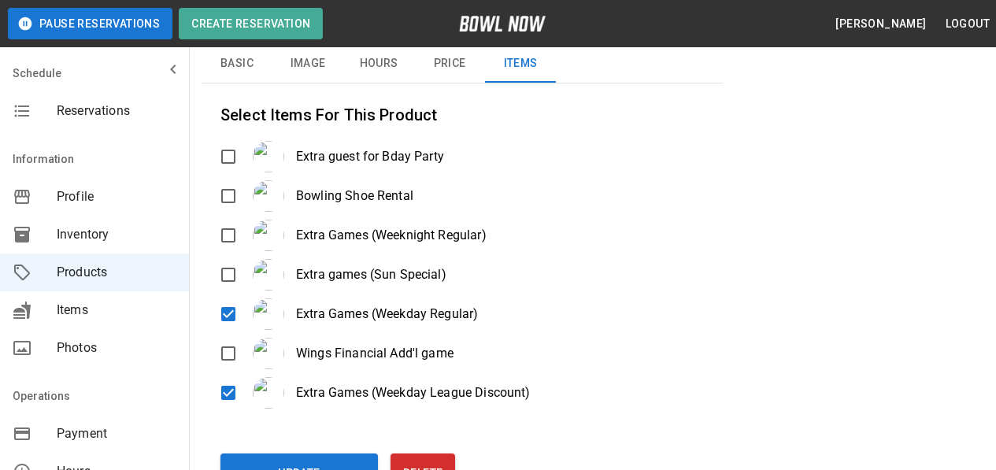
scroll to position [315, 0]
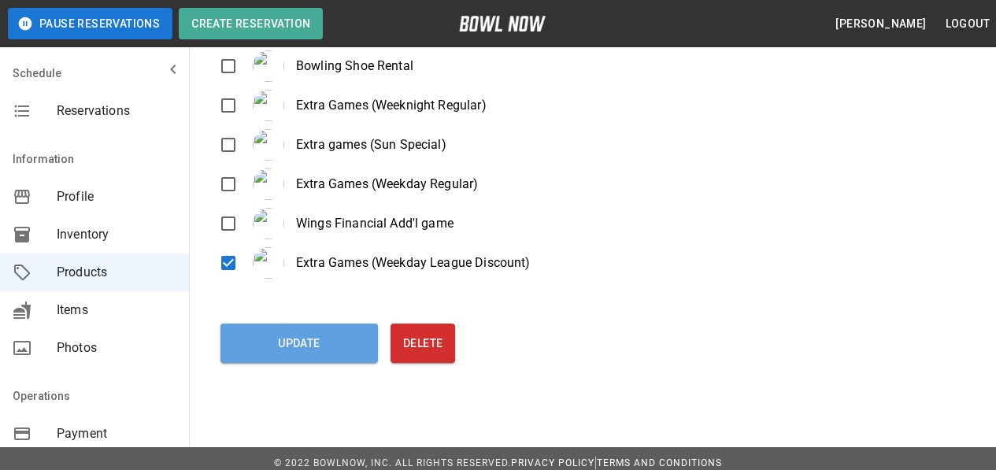
click at [322, 346] on button "Update" at bounding box center [298, 343] width 157 height 39
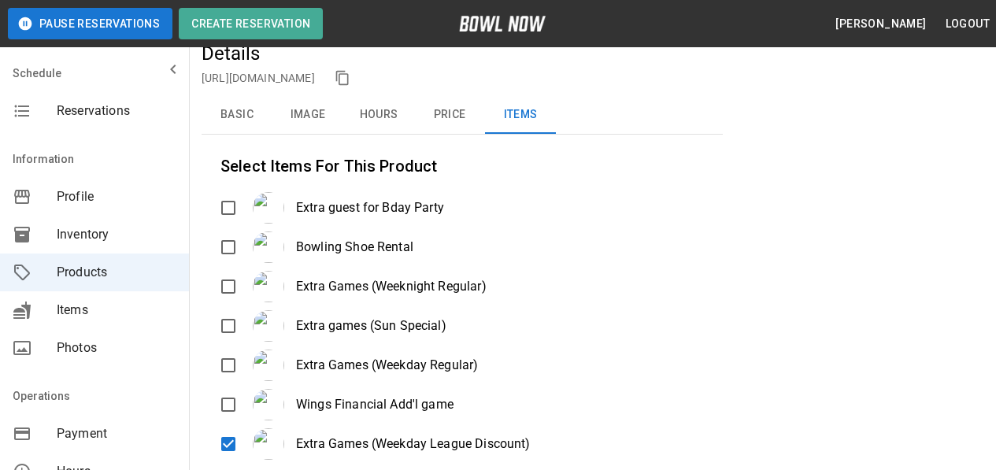
scroll to position [0, 0]
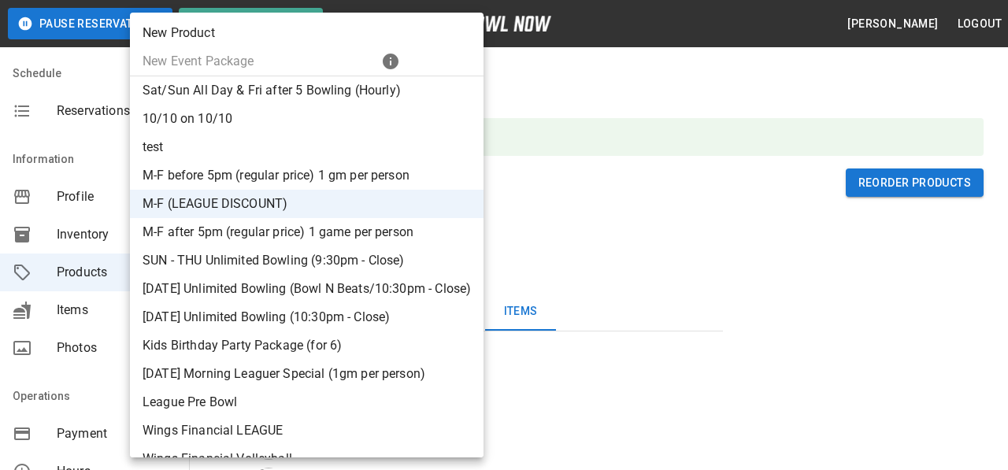
click at [254, 230] on li "M-F after 5pm (regular price) 1 game per person" at bounding box center [306, 232] width 353 height 28
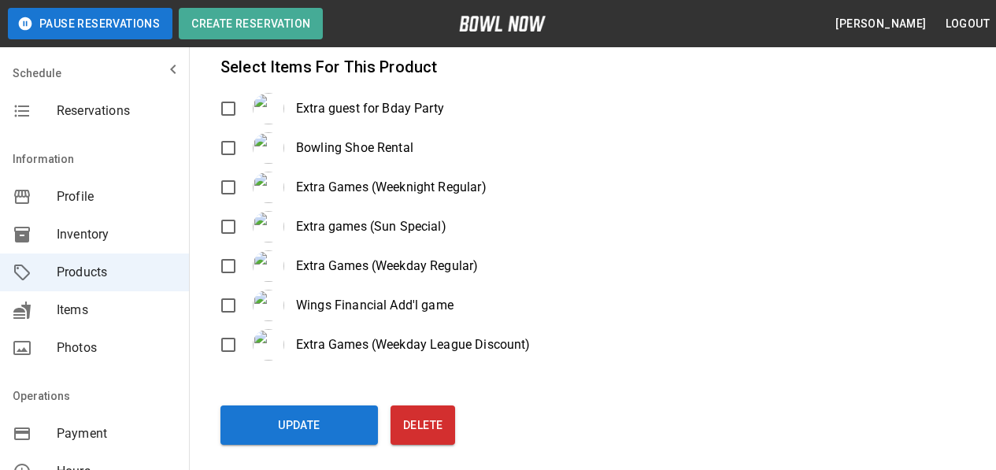
scroll to position [236, 0]
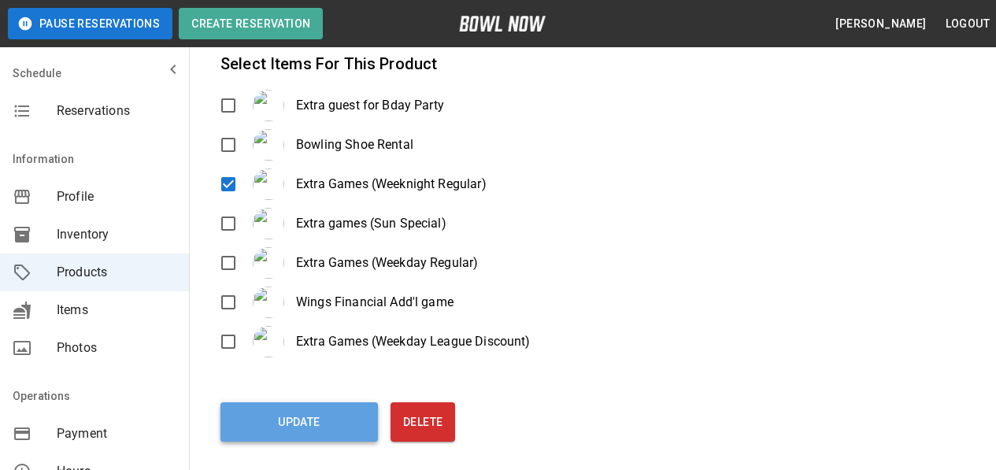
click at [275, 416] on button "Update" at bounding box center [298, 421] width 157 height 39
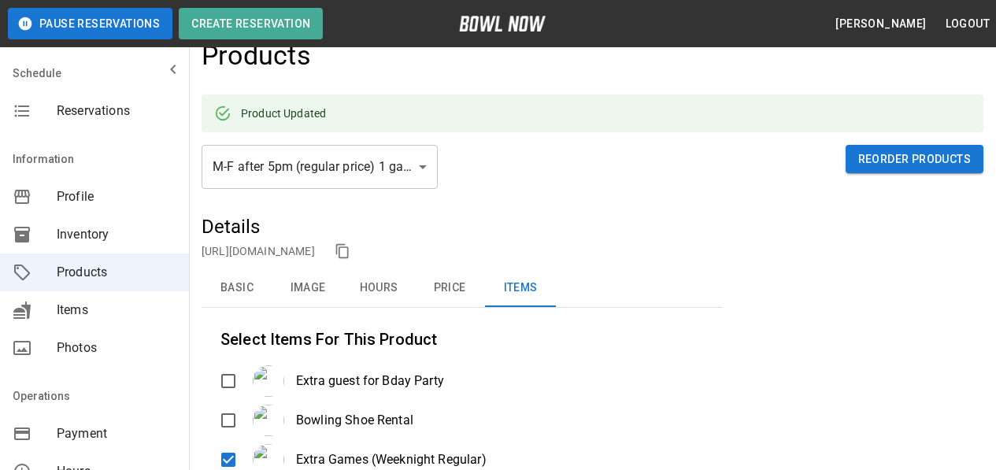
scroll to position [0, 0]
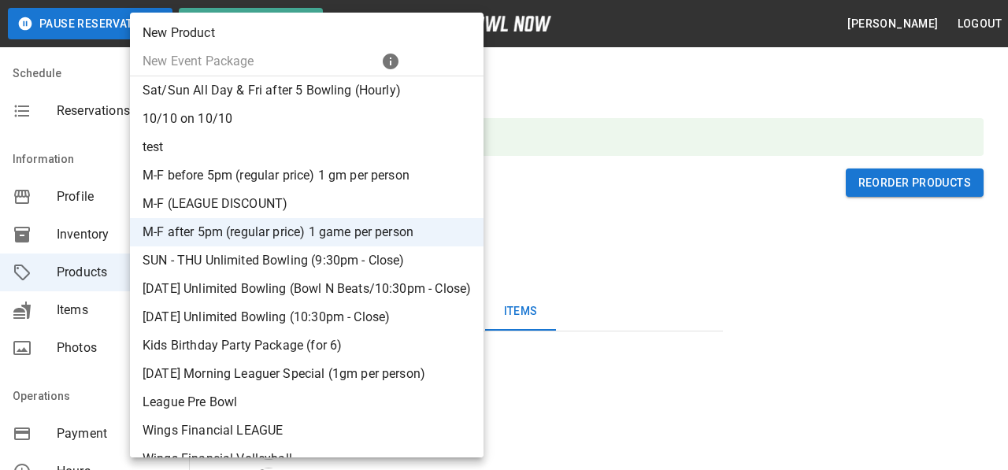
click at [317, 258] on li "SUN - THU Unlimited Bowling (9:30pm - Close)" at bounding box center [306, 260] width 353 height 28
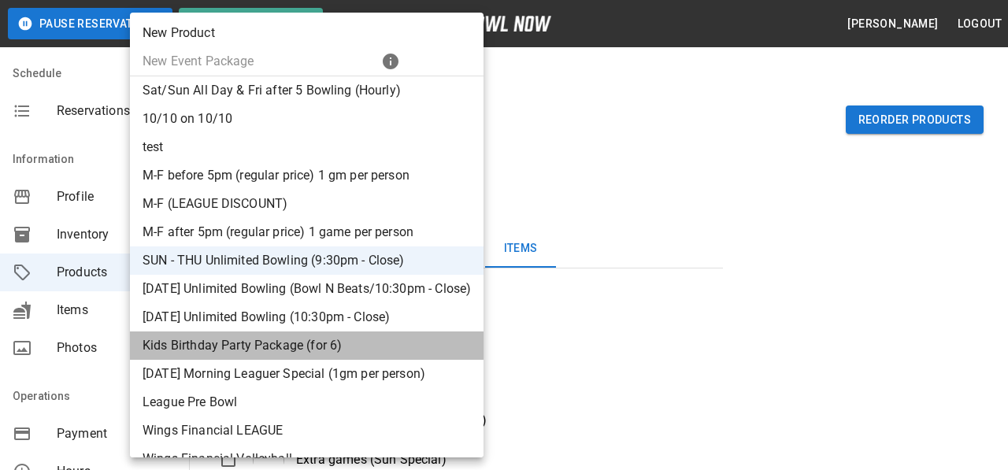
click at [264, 346] on li "Kids Birthday Party Package (for 6)" at bounding box center [306, 345] width 353 height 28
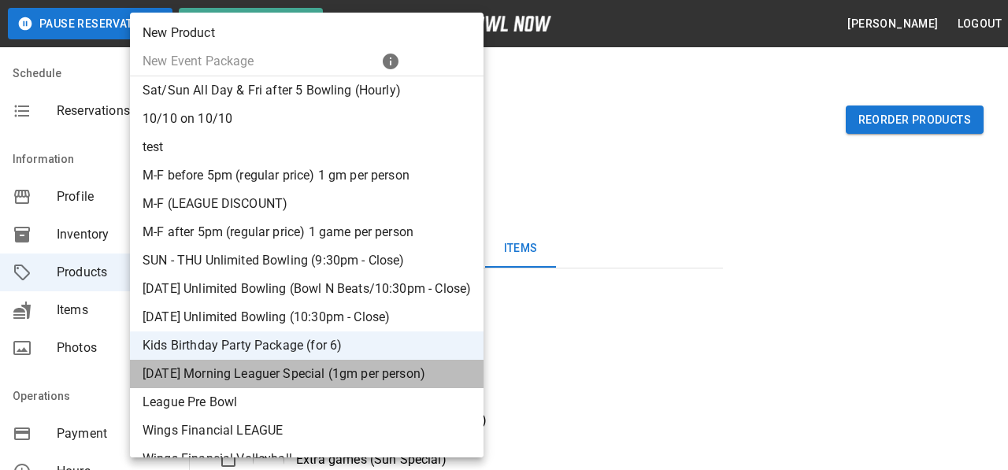
click at [239, 378] on li "[DATE] Morning Leaguer Special (1gm per person)" at bounding box center [306, 374] width 353 height 28
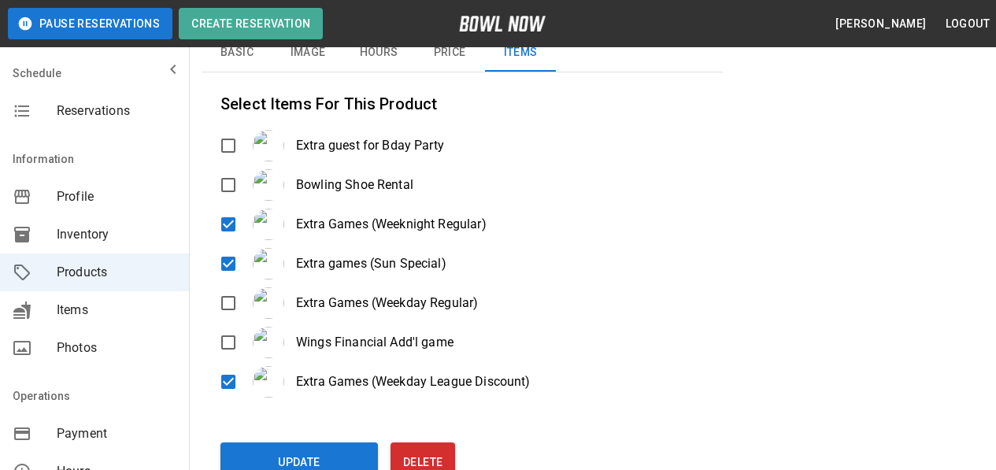
scroll to position [315, 0]
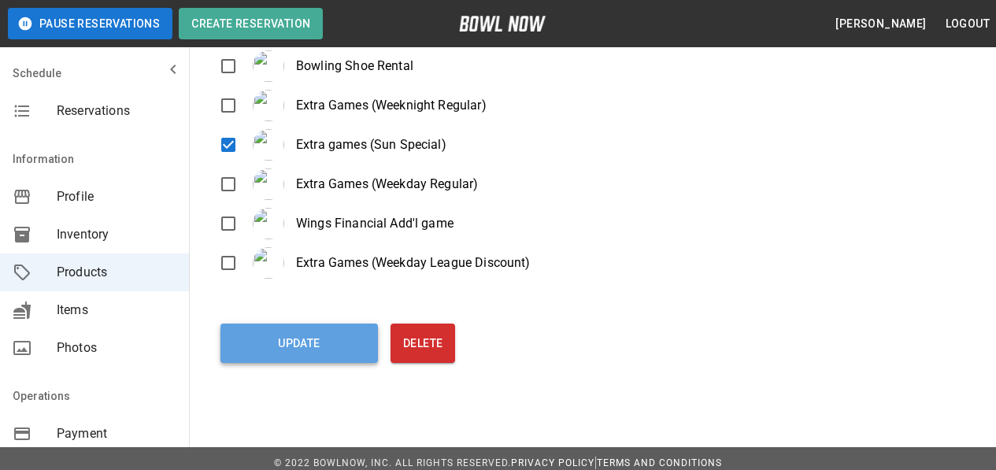
click at [294, 357] on button "Update" at bounding box center [298, 343] width 157 height 39
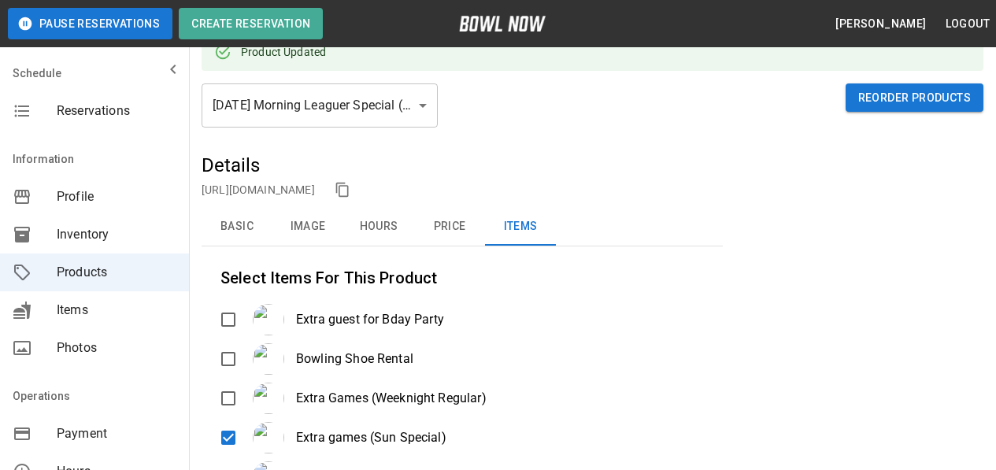
scroll to position [79, 0]
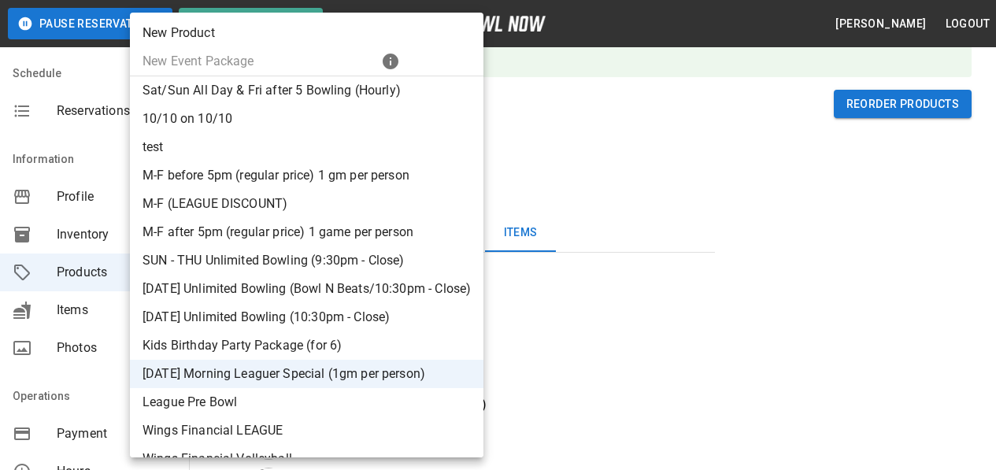
click at [214, 99] on li "Sat/Sun All Day & Fri after 5 Bowling (Hourly)" at bounding box center [306, 90] width 353 height 28
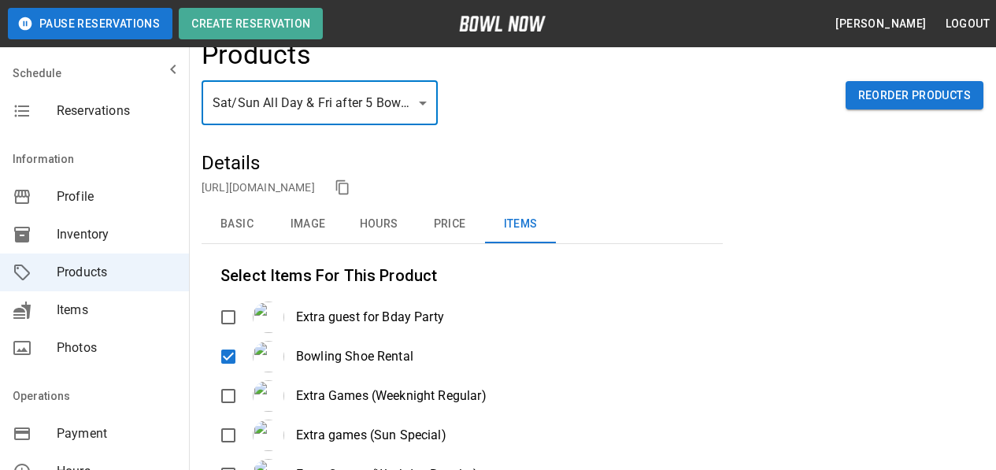
scroll to position [0, 0]
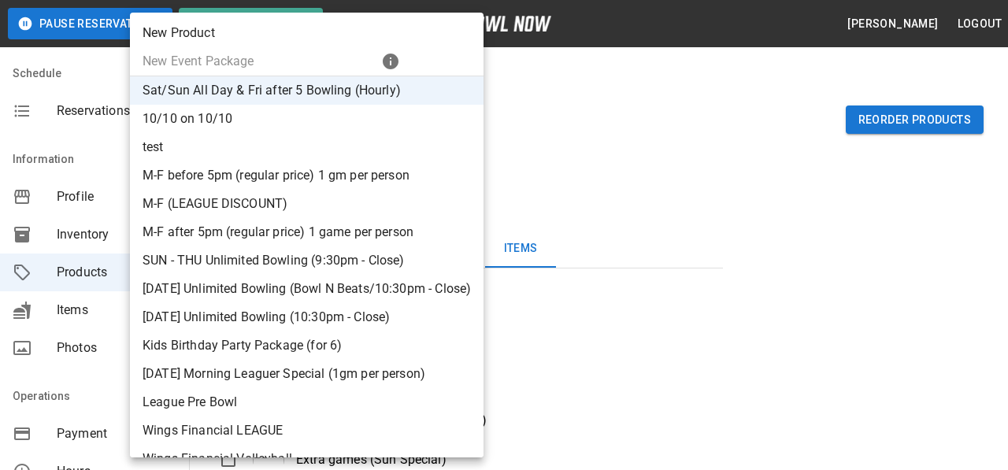
click at [213, 96] on li "Sat/Sun All Day & Fri after 5 Bowling (Hourly)" at bounding box center [306, 90] width 353 height 28
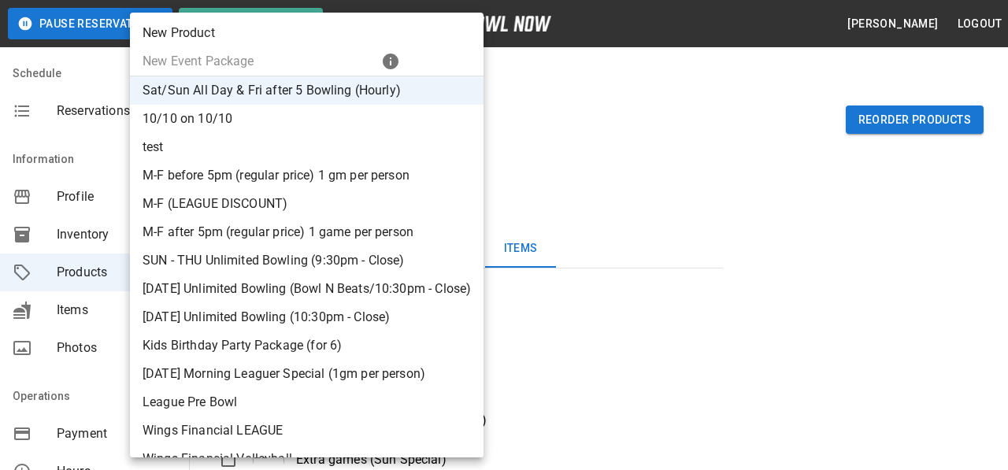
click at [253, 126] on li "10/10 on 10/10" at bounding box center [306, 119] width 353 height 28
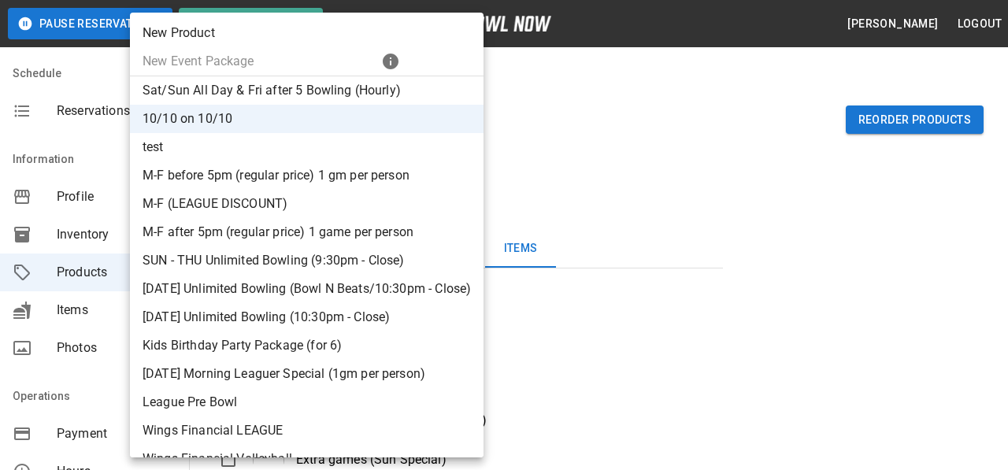
click at [297, 177] on li "M-F before 5pm (regular price) 1 gm per person" at bounding box center [306, 175] width 353 height 28
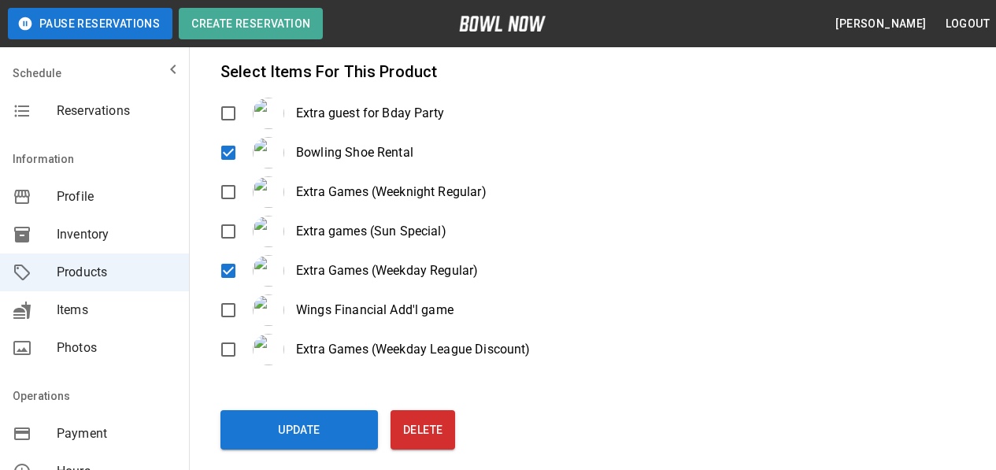
scroll to position [236, 0]
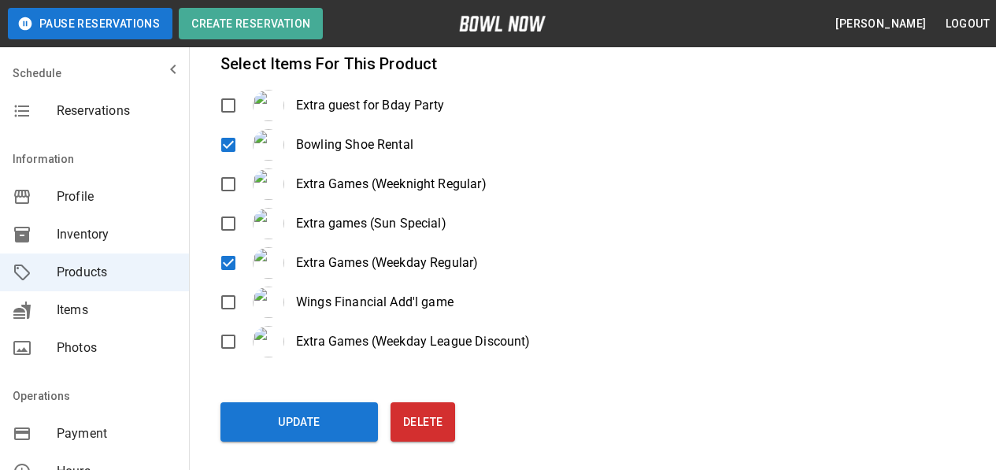
click at [309, 420] on button "Update" at bounding box center [298, 421] width 157 height 39
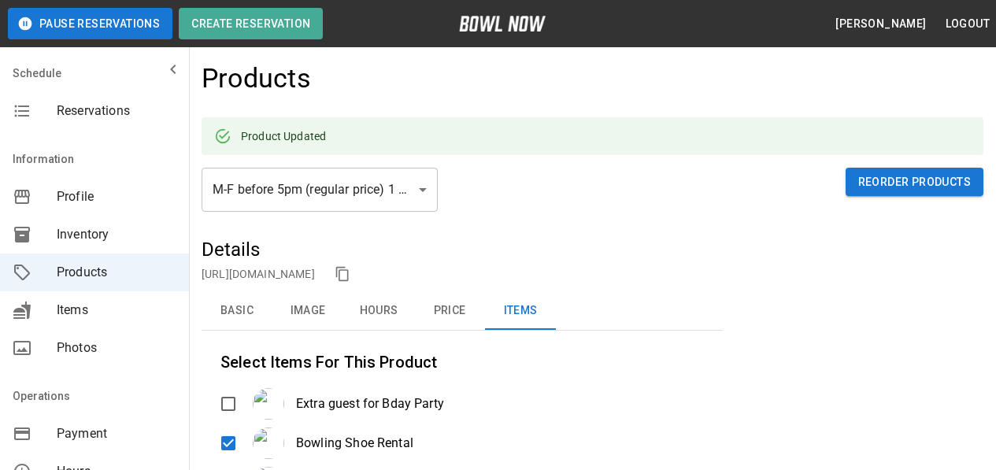
scroll to position [0, 0]
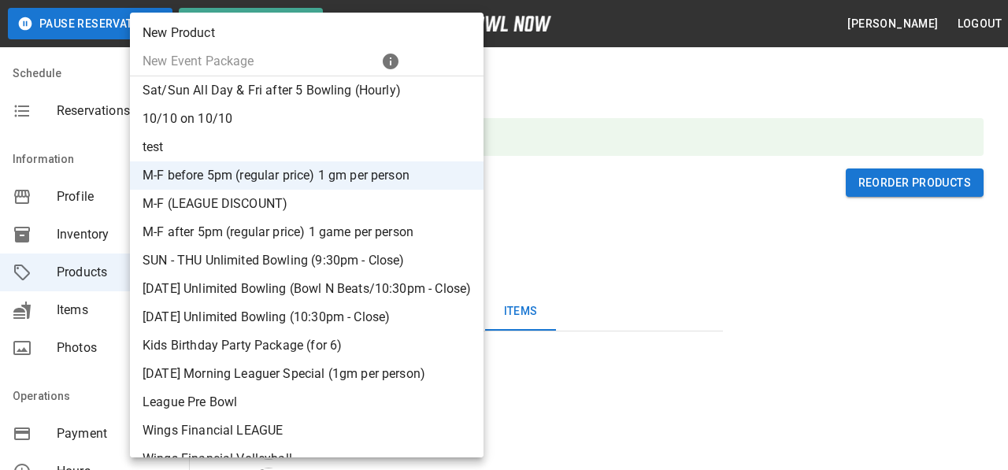
click at [338, 216] on li "M-F (LEAGUE DISCOUNT)" at bounding box center [306, 204] width 353 height 28
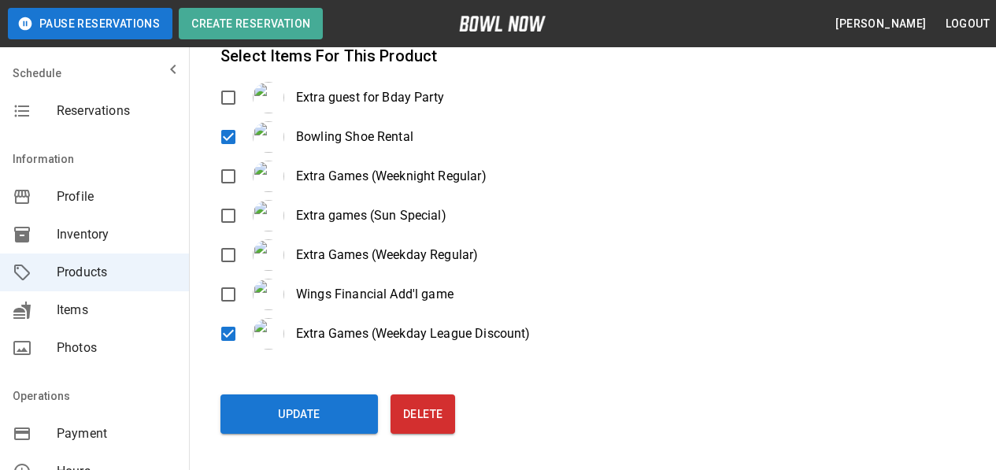
scroll to position [324, 0]
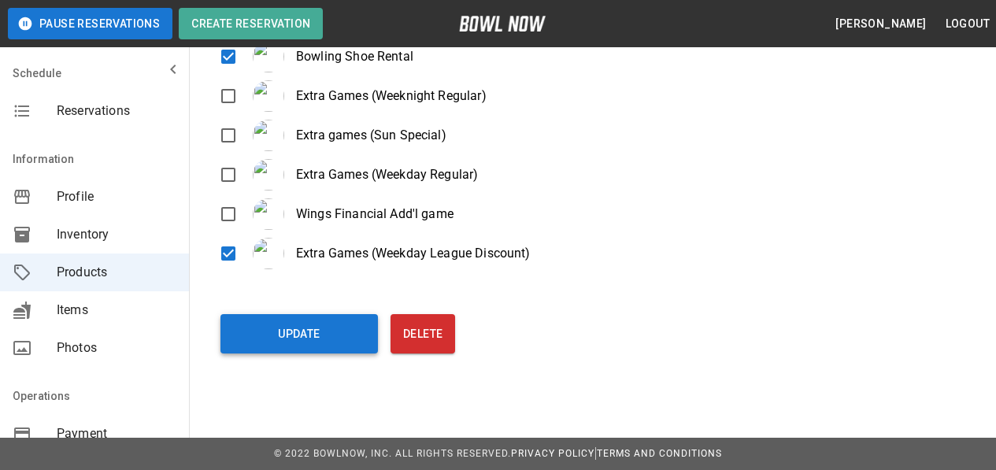
click at [294, 336] on button "Update" at bounding box center [298, 333] width 157 height 39
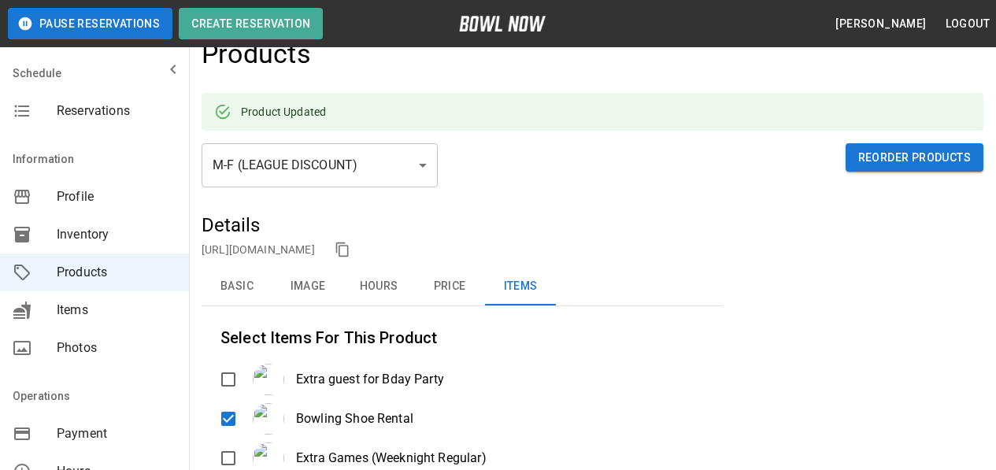
scroll to position [9, 0]
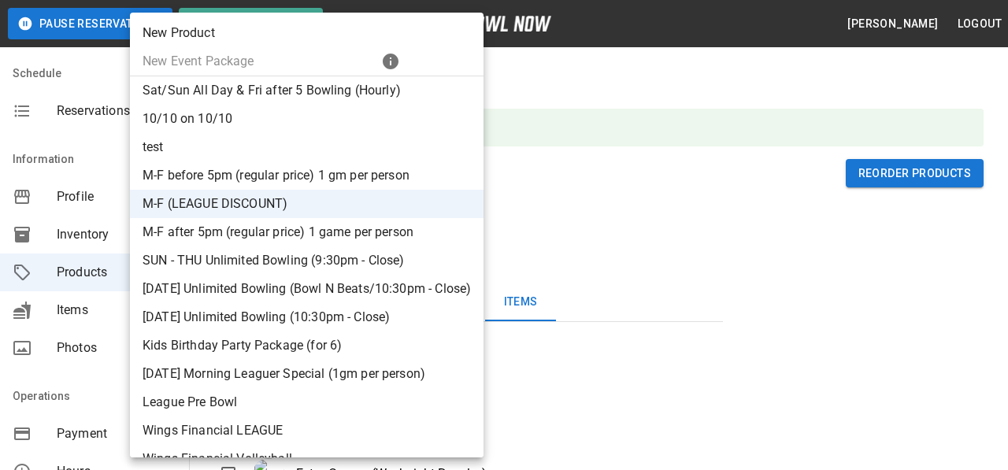
click at [354, 229] on li "M-F after 5pm (regular price) 1 game per person" at bounding box center [306, 232] width 353 height 28
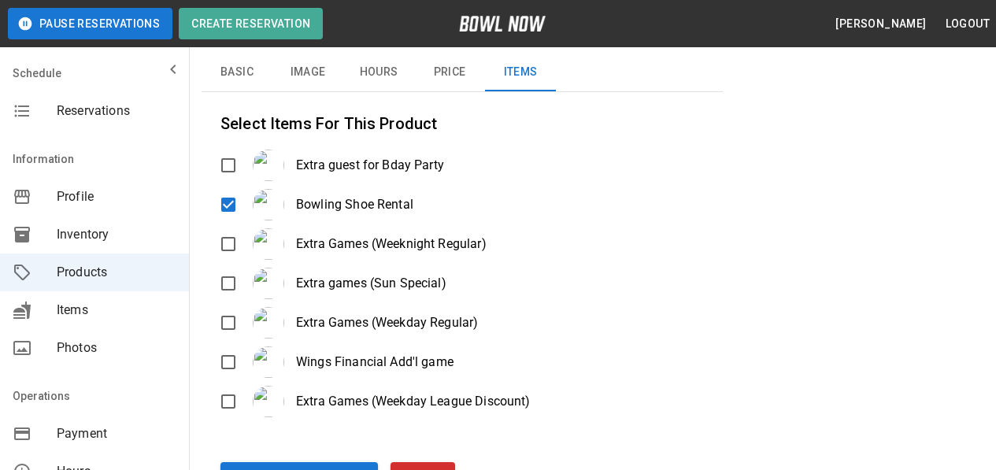
scroll to position [324, 0]
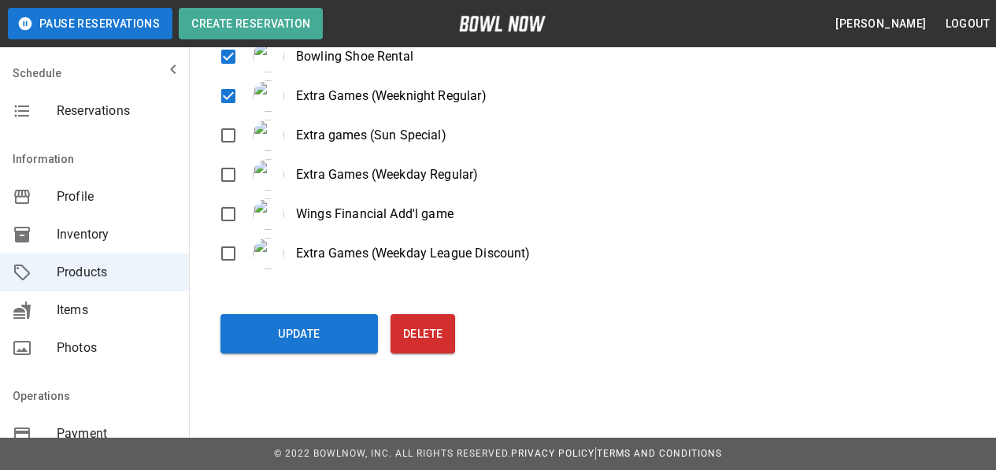
click at [308, 340] on button "Update" at bounding box center [298, 333] width 157 height 39
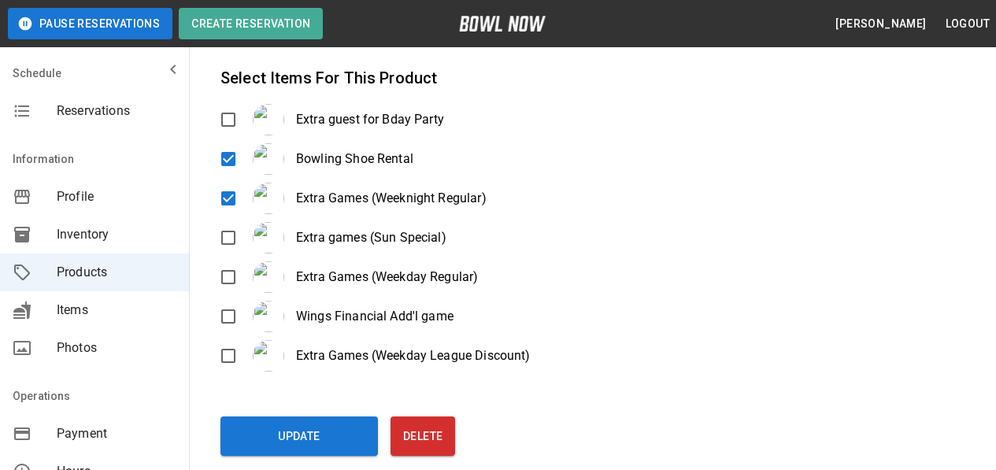
scroll to position [9, 0]
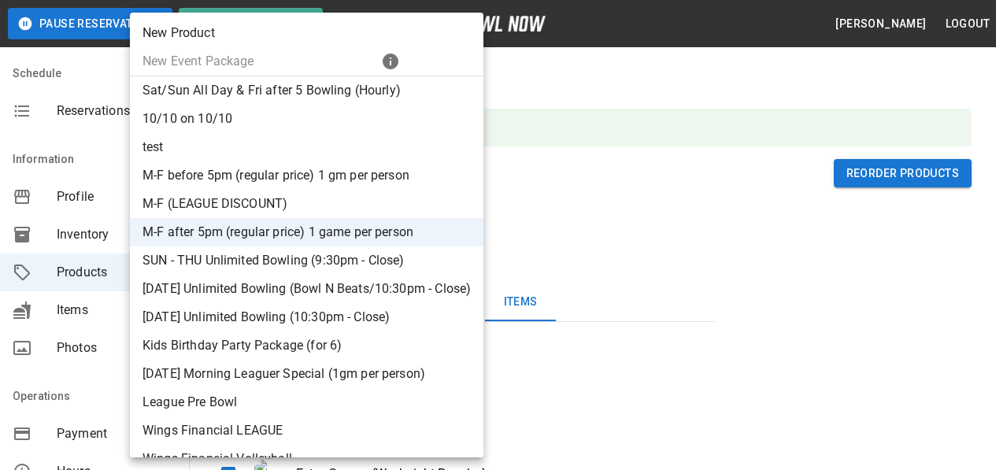
click at [291, 271] on li "SUN - THU Unlimited Bowling (9:30pm - Close)" at bounding box center [306, 260] width 353 height 28
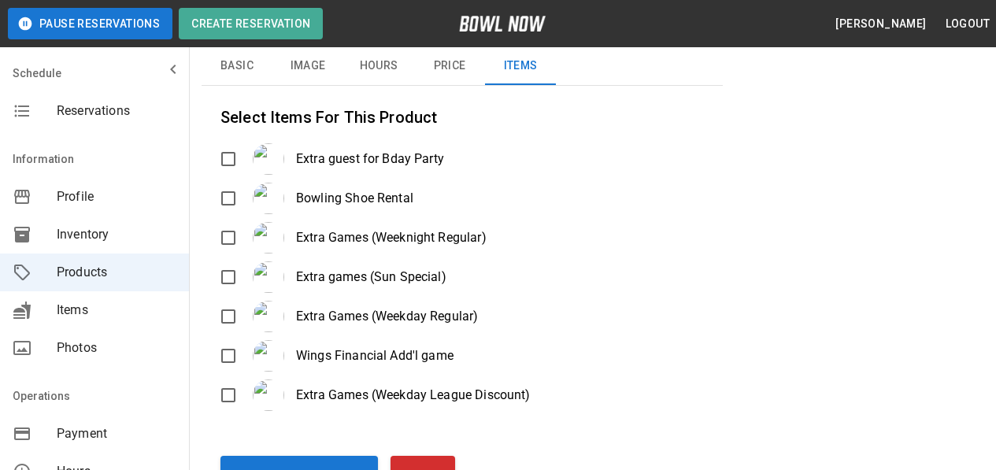
scroll to position [88, 0]
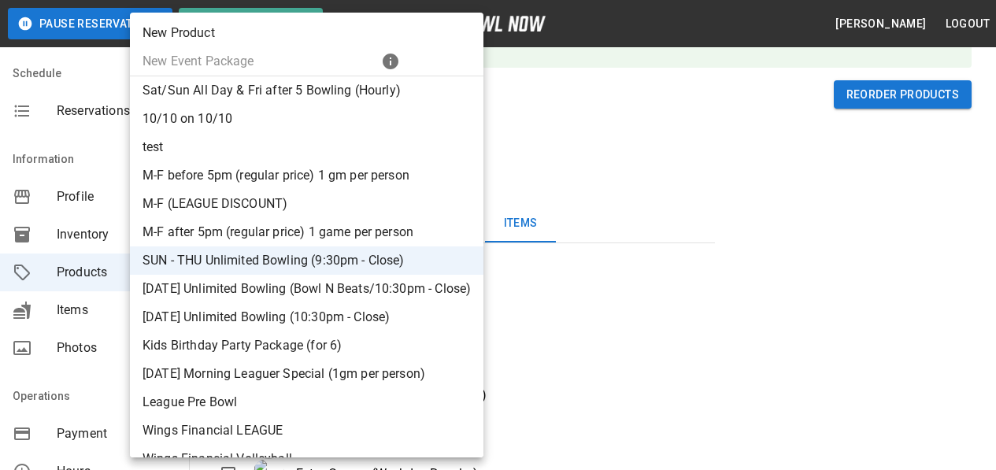
click at [264, 289] on li "[DATE] Unlimited Bowling (Bowl N Beats/10:30pm - Close)" at bounding box center [306, 289] width 353 height 28
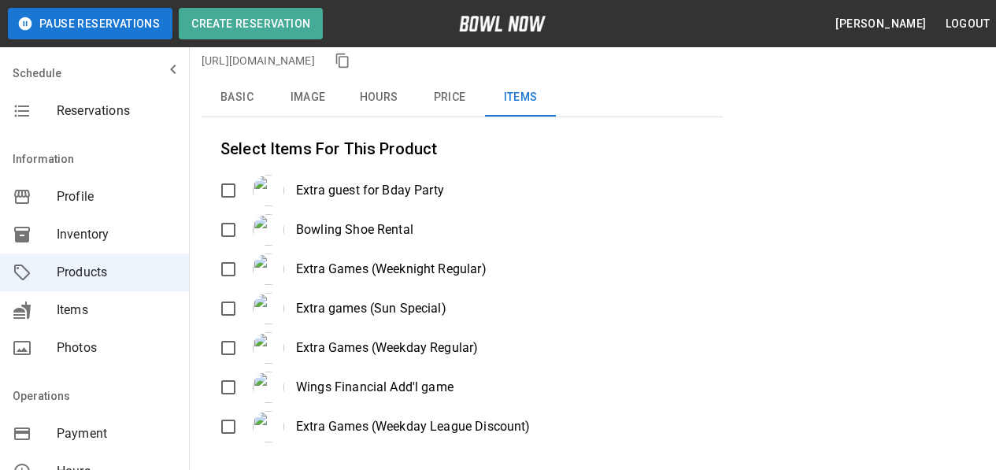
scroll to position [0, 0]
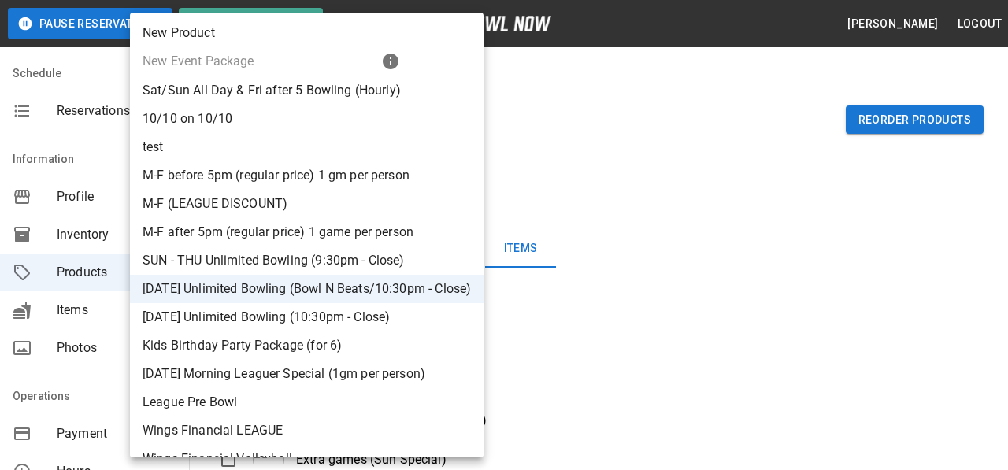
click at [289, 324] on li "[DATE] Unlimited Bowling (10:30pm - Close)" at bounding box center [306, 317] width 353 height 28
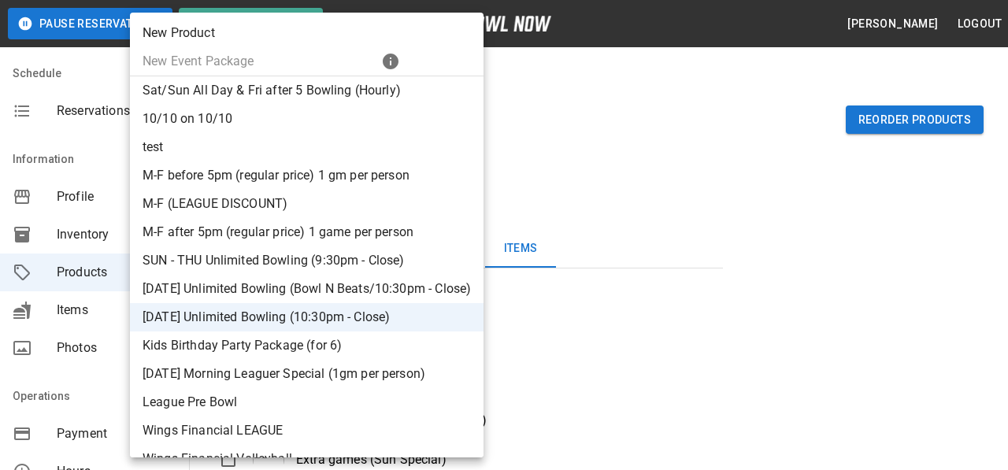
click at [268, 336] on li "Kids Birthday Party Package (for 6)" at bounding box center [306, 345] width 353 height 28
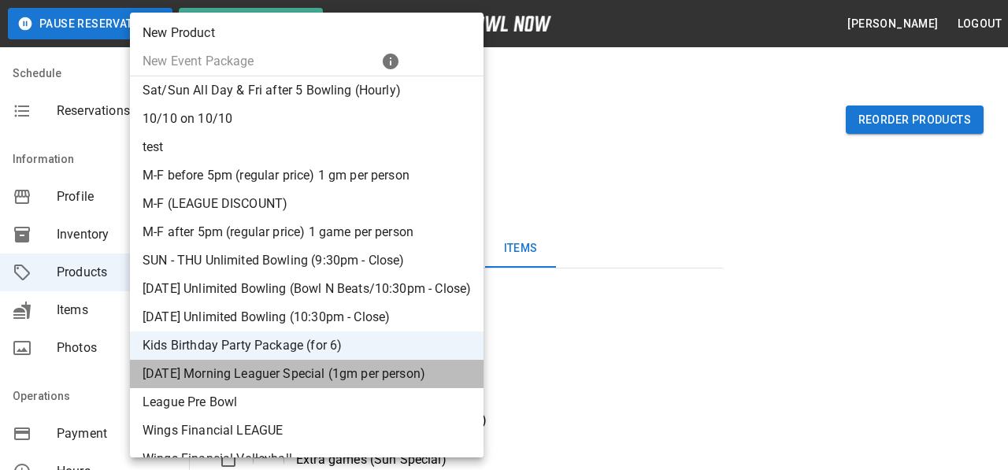
click at [239, 371] on li "[DATE] Morning Leaguer Special (1gm per person)" at bounding box center [306, 374] width 353 height 28
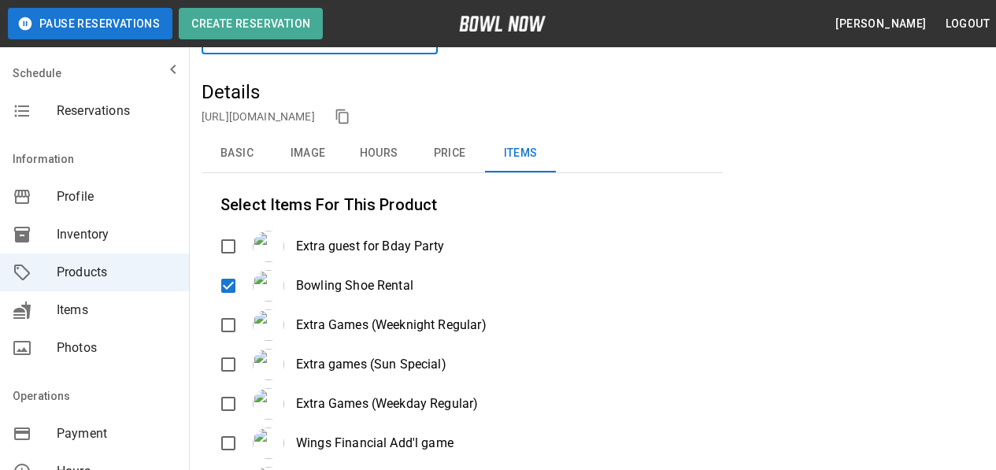
scroll to position [236, 0]
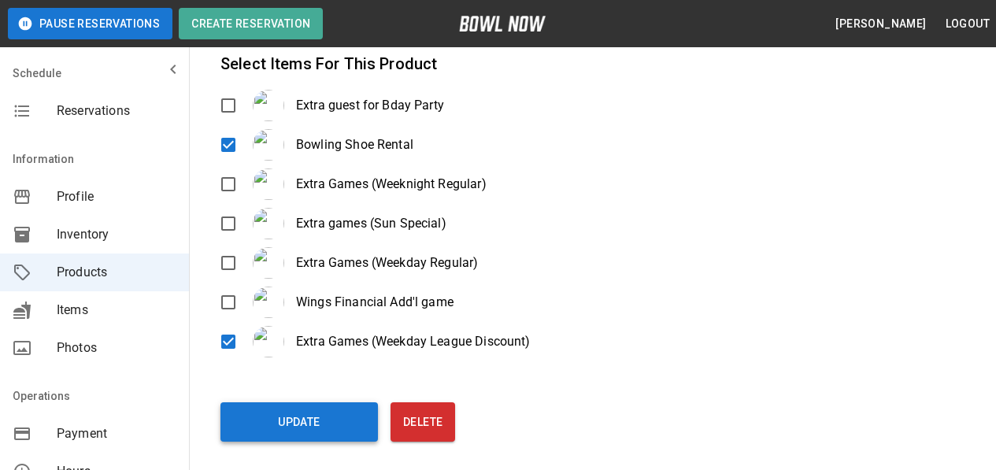
click at [308, 439] on button "Update" at bounding box center [298, 421] width 157 height 39
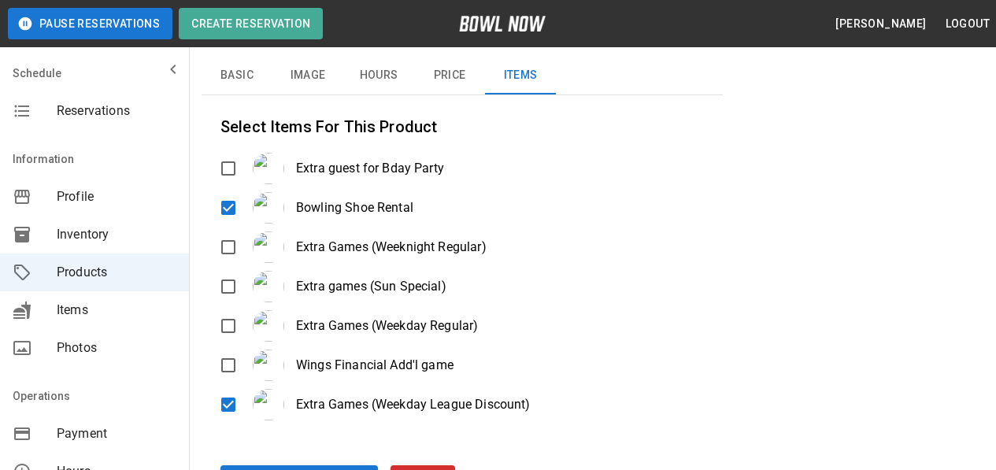
scroll to position [79, 0]
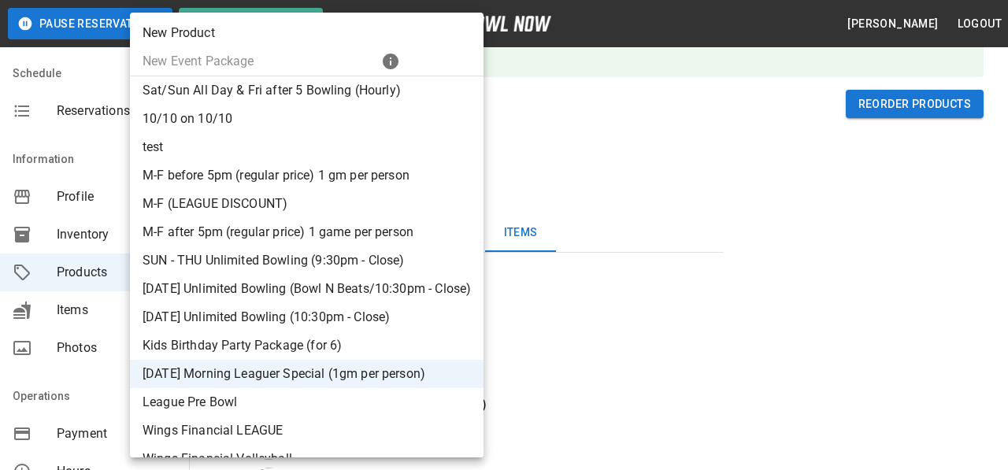
click at [222, 410] on li "League Pre Bowl" at bounding box center [306, 402] width 353 height 28
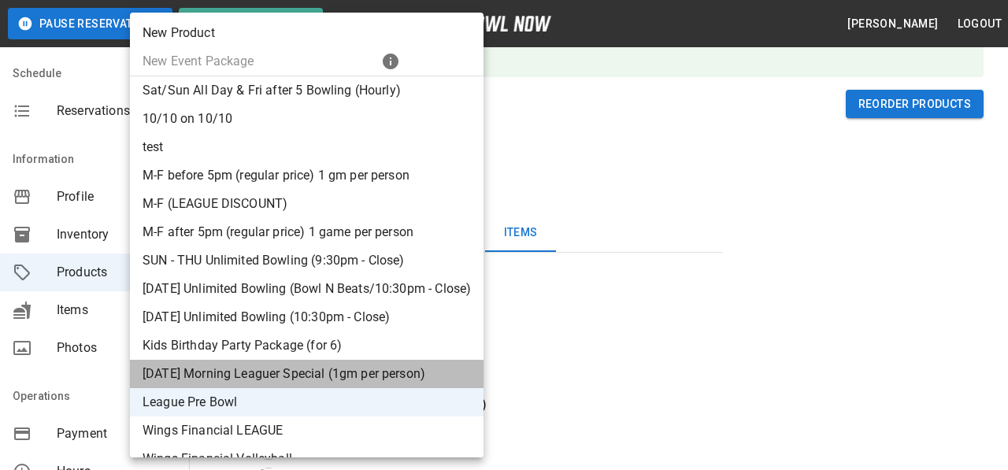
click at [216, 379] on li "[DATE] Morning Leaguer Special (1gm per person)" at bounding box center [306, 374] width 353 height 28
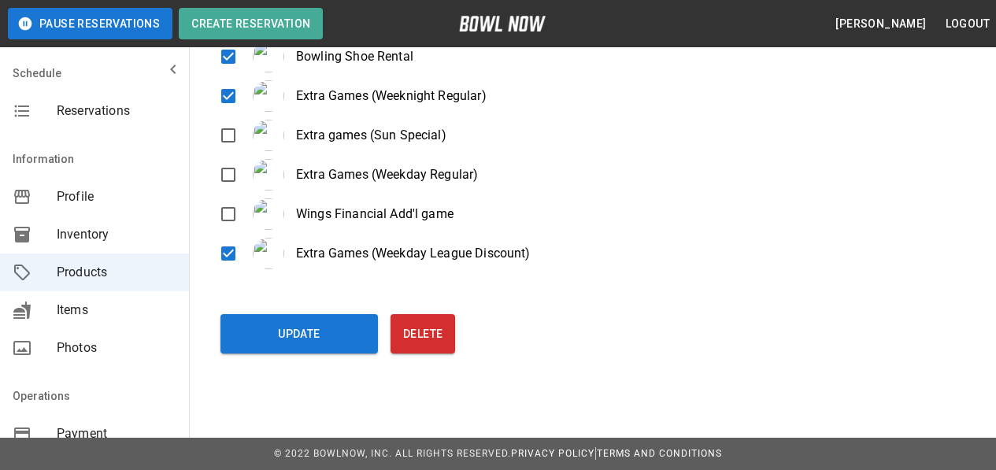
scroll to position [246, 0]
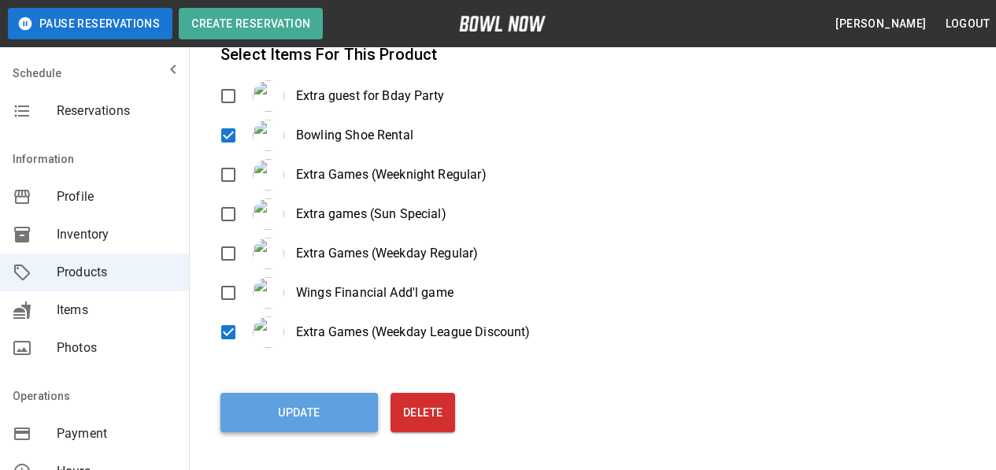
click at [308, 406] on button "Update" at bounding box center [298, 412] width 157 height 39
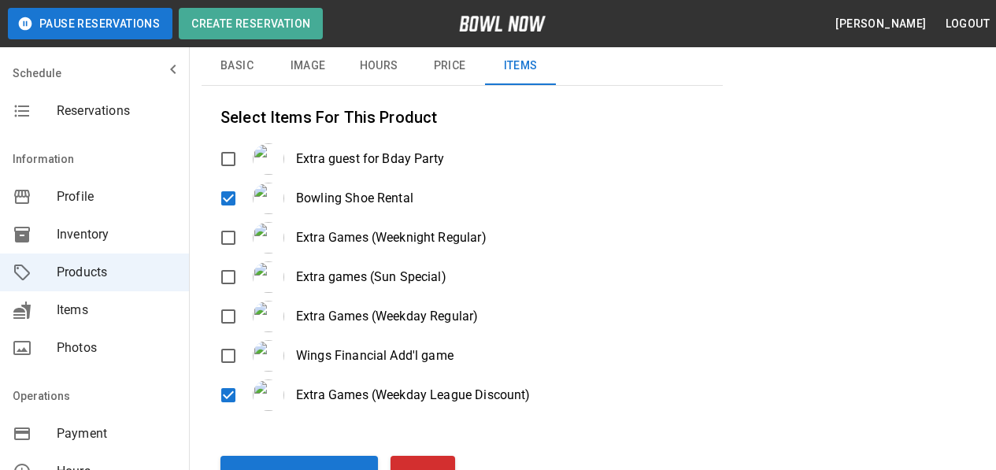
scroll to position [0, 0]
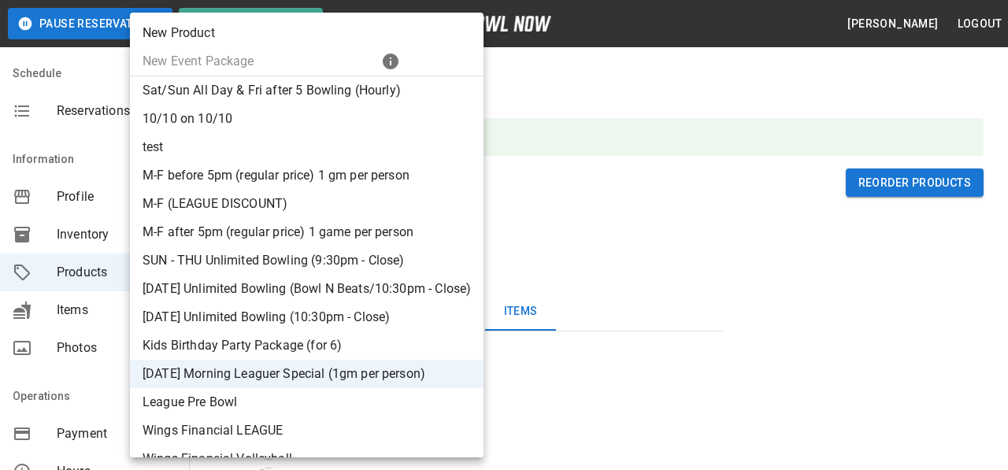
click at [267, 342] on li "Kids Birthday Party Package (for 6)" at bounding box center [306, 345] width 353 height 28
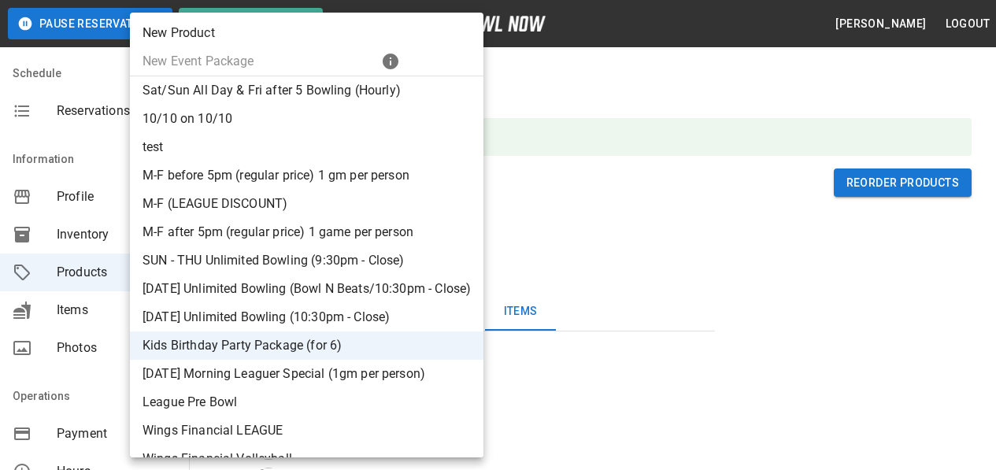
click at [216, 312] on li "[DATE] Unlimited Bowling (10:30pm - Close)" at bounding box center [306, 317] width 353 height 28
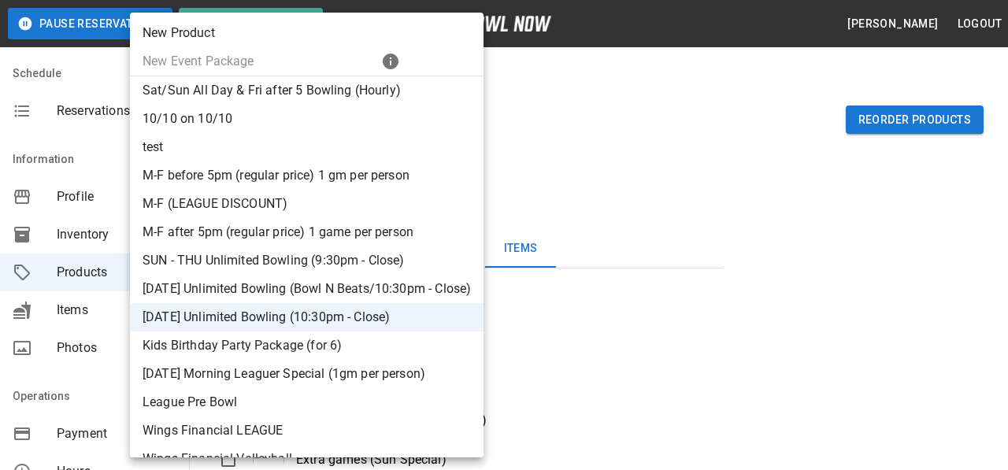
click at [235, 235] on li "M-F after 5pm (regular price) 1 game per person" at bounding box center [306, 232] width 353 height 28
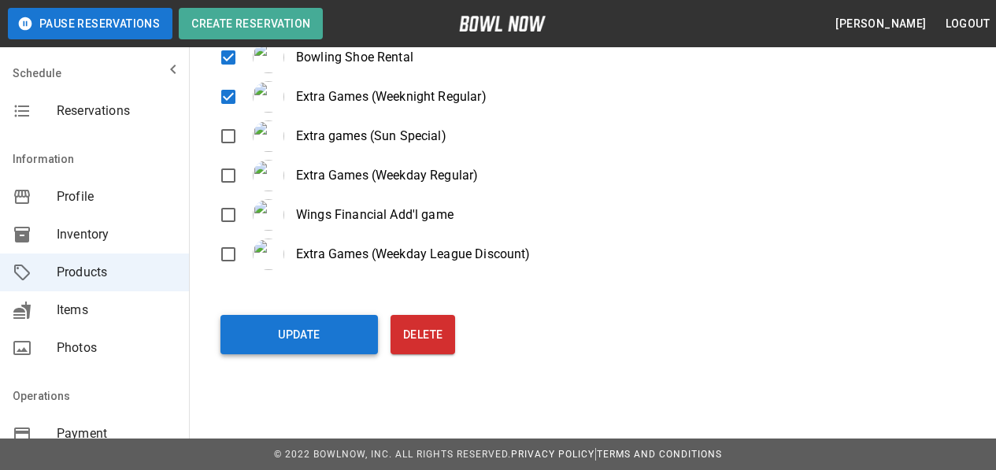
scroll to position [324, 0]
click at [336, 328] on button "Update" at bounding box center [298, 333] width 157 height 39
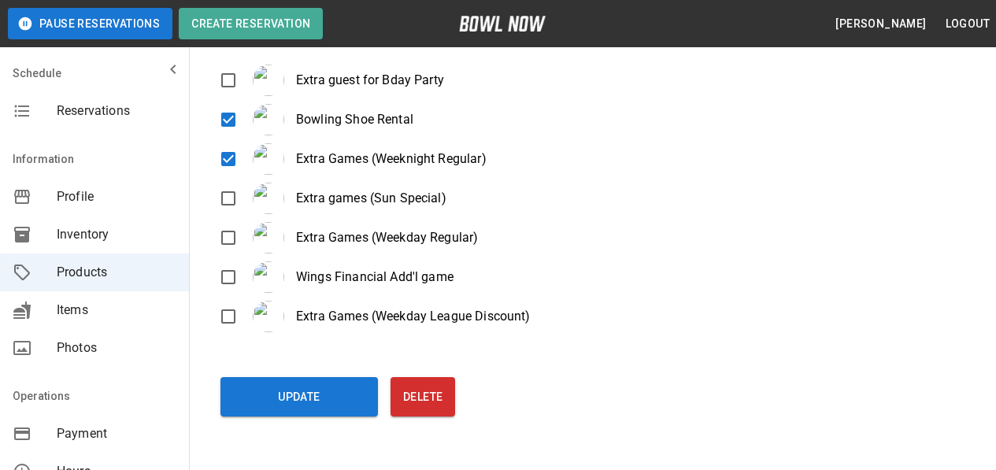
scroll to position [0, 0]
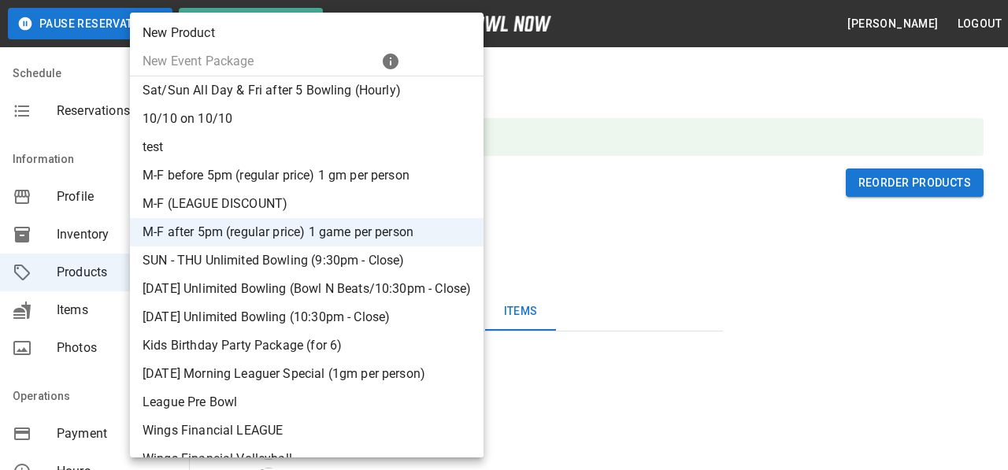
click at [232, 211] on li "M-F (LEAGUE DISCOUNT)" at bounding box center [306, 204] width 353 height 28
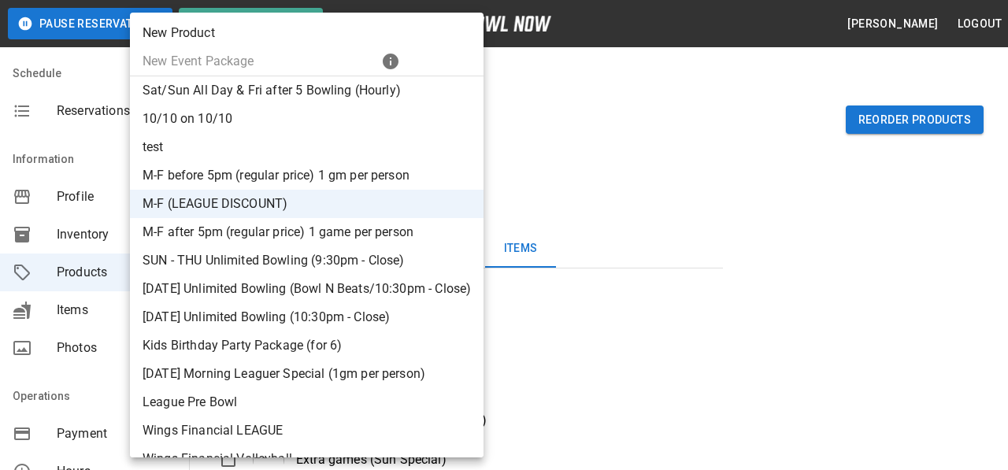
click at [227, 178] on li "M-F before 5pm (regular price) 1 gm per person" at bounding box center [306, 175] width 353 height 28
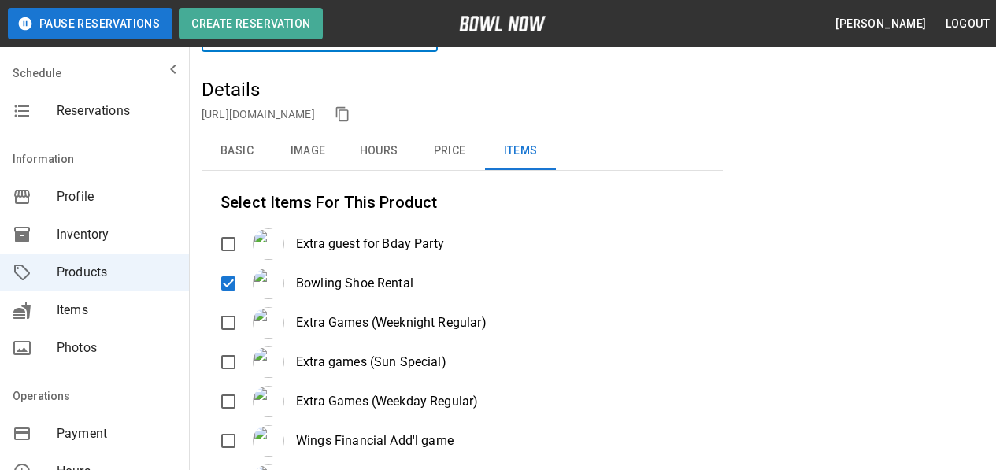
scroll to position [236, 0]
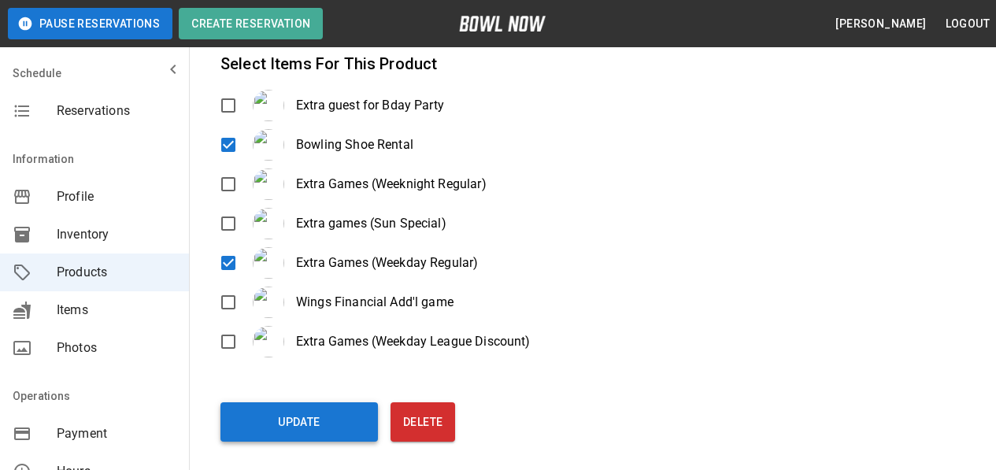
click at [278, 427] on button "Update" at bounding box center [298, 421] width 157 height 39
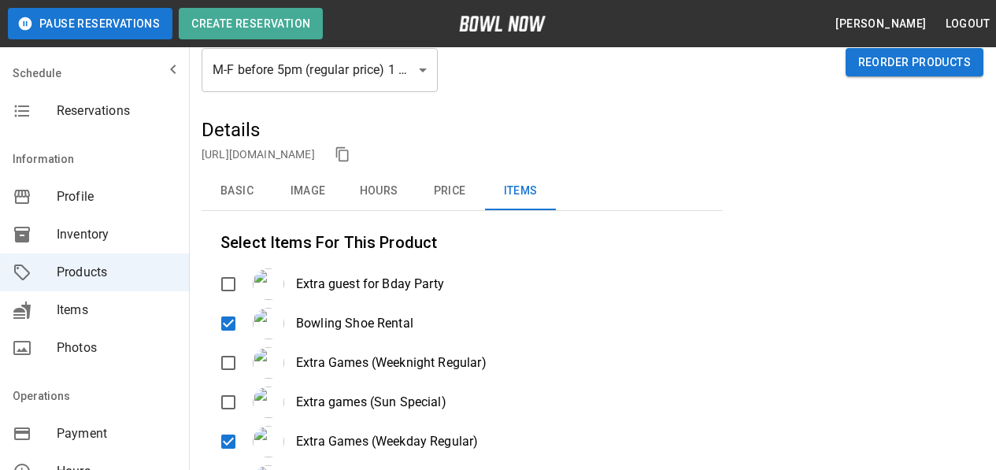
scroll to position [0, 0]
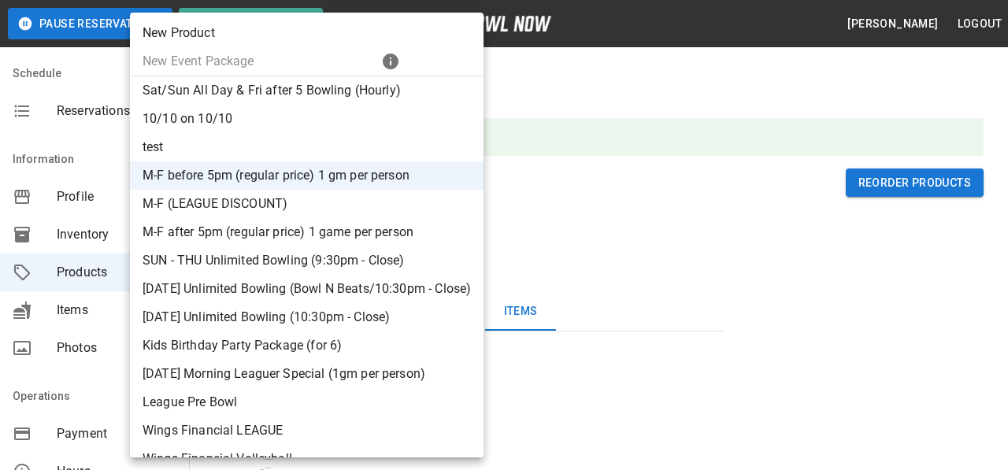
click at [187, 129] on li "10/10 on 10/10" at bounding box center [306, 119] width 353 height 28
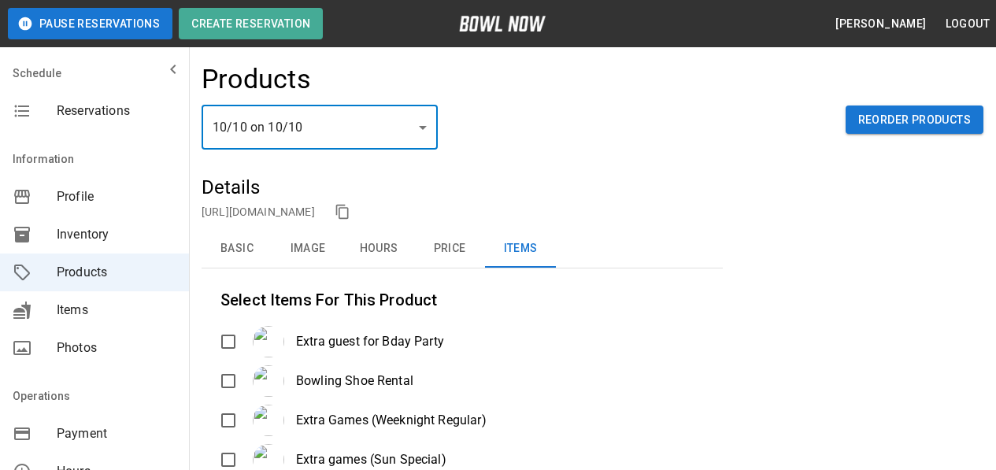
click at [431, 198] on h5 "Details" at bounding box center [462, 187] width 521 height 25
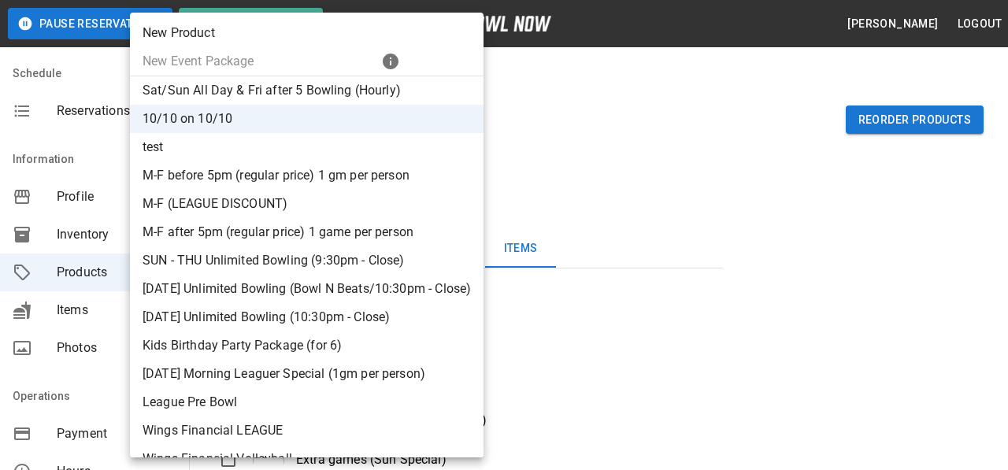
click at [257, 88] on li "Sat/Sun All Day & Fri after 5 Bowling (Hourly)" at bounding box center [306, 90] width 353 height 28
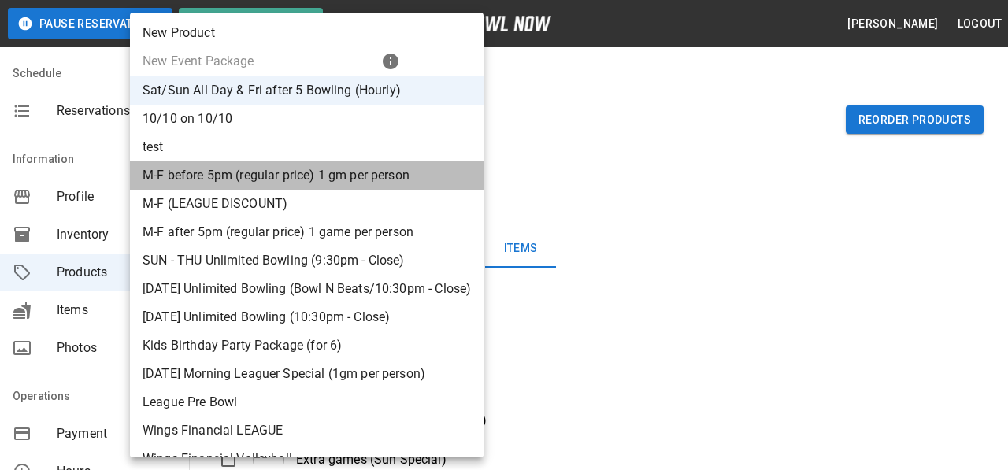
click at [386, 179] on li "M-F before 5pm (regular price) 1 gm per person" at bounding box center [306, 175] width 353 height 28
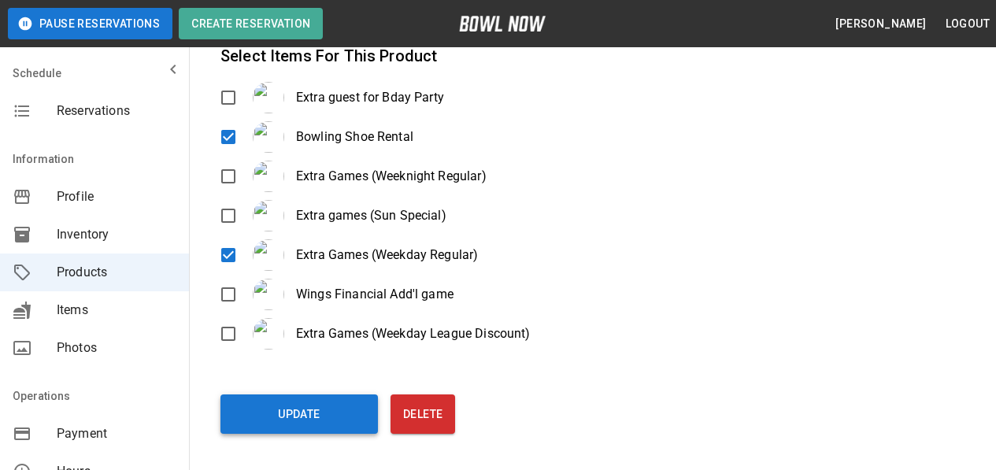
scroll to position [324, 0]
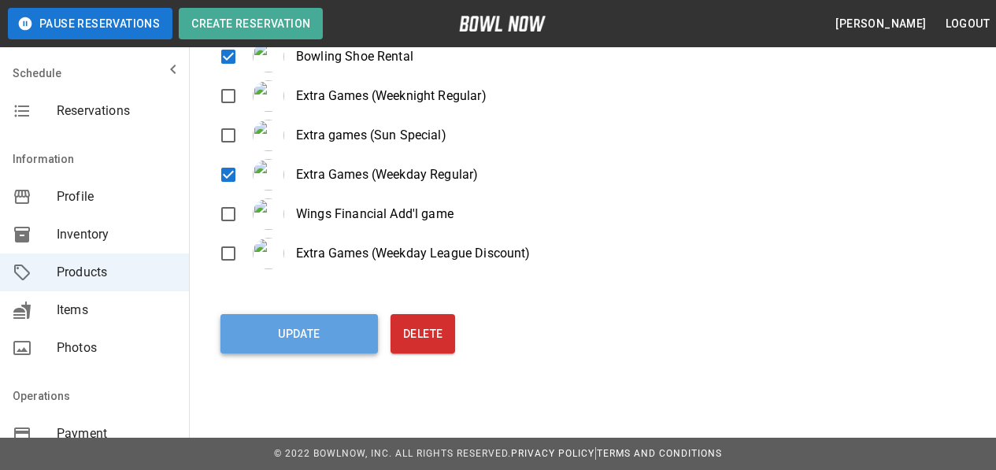
click at [284, 336] on button "Update" at bounding box center [298, 333] width 157 height 39
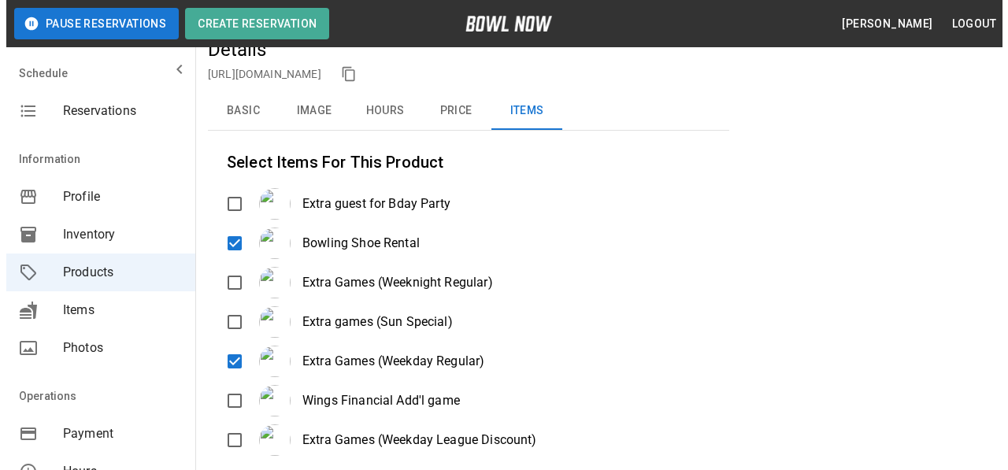
scroll to position [88, 0]
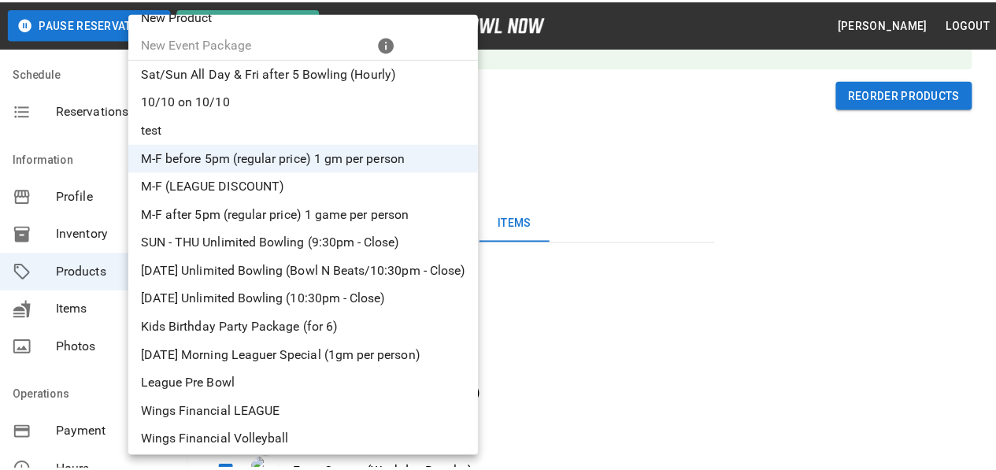
scroll to position [22, 0]
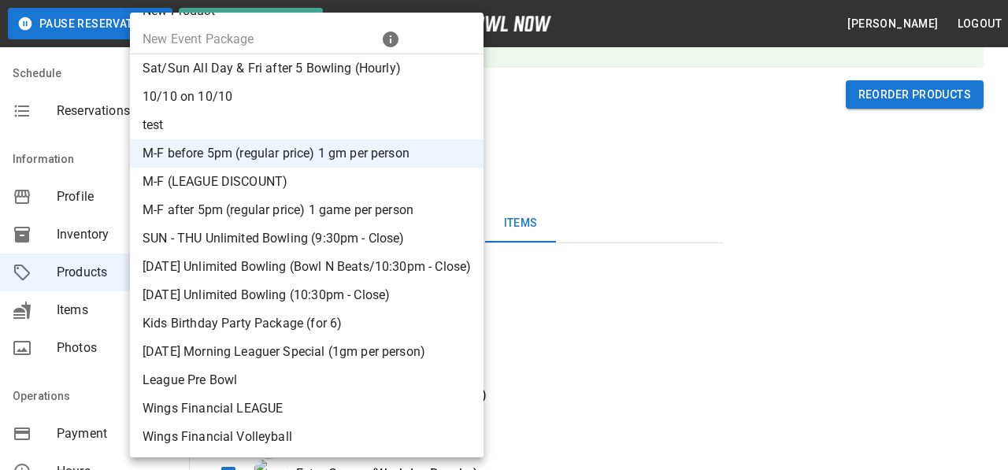
click at [245, 359] on li "[DATE] Morning Leaguer Special (1gm per person)" at bounding box center [306, 352] width 353 height 28
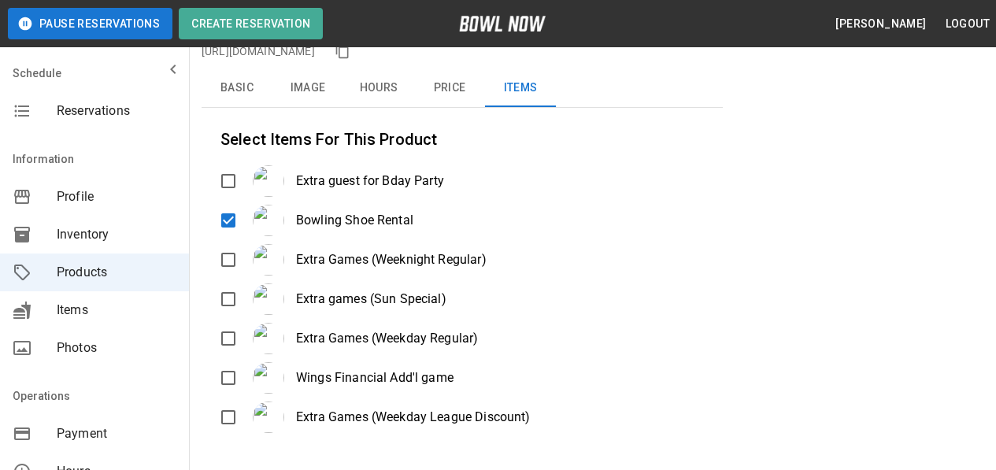
scroll to position [324, 0]
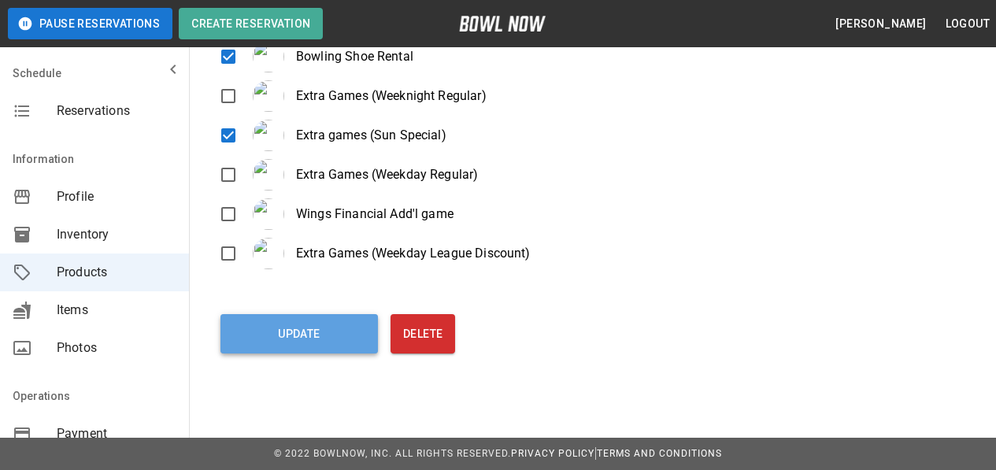
click at [302, 335] on button "Update" at bounding box center [298, 333] width 157 height 39
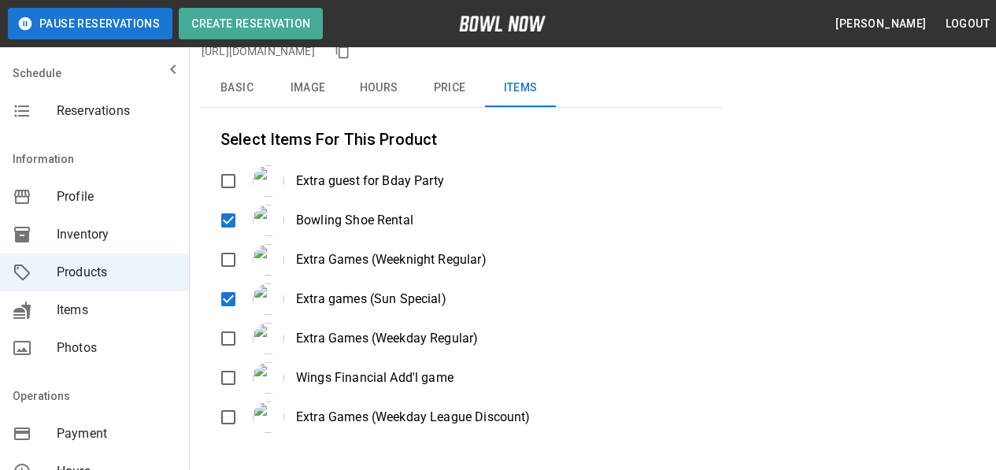
scroll to position [88, 0]
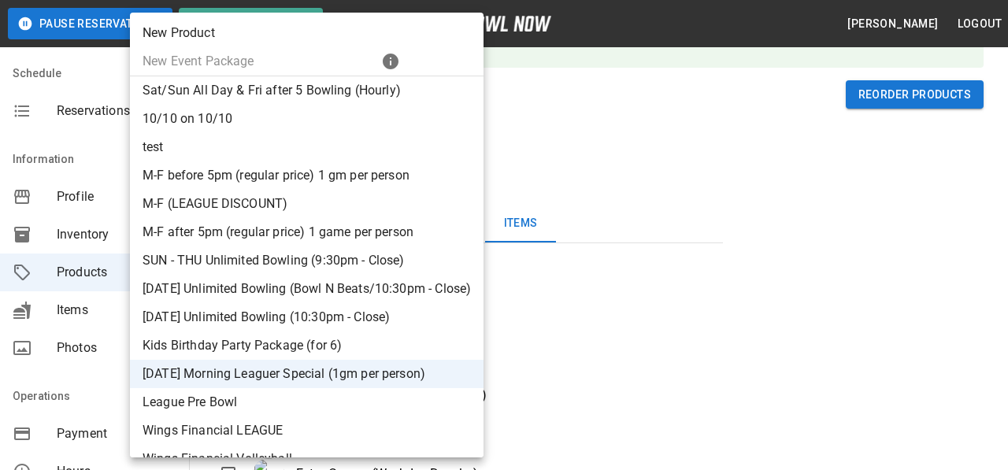
click at [281, 189] on li "M-F before 5pm (regular price) 1 gm per person" at bounding box center [306, 175] width 353 height 28
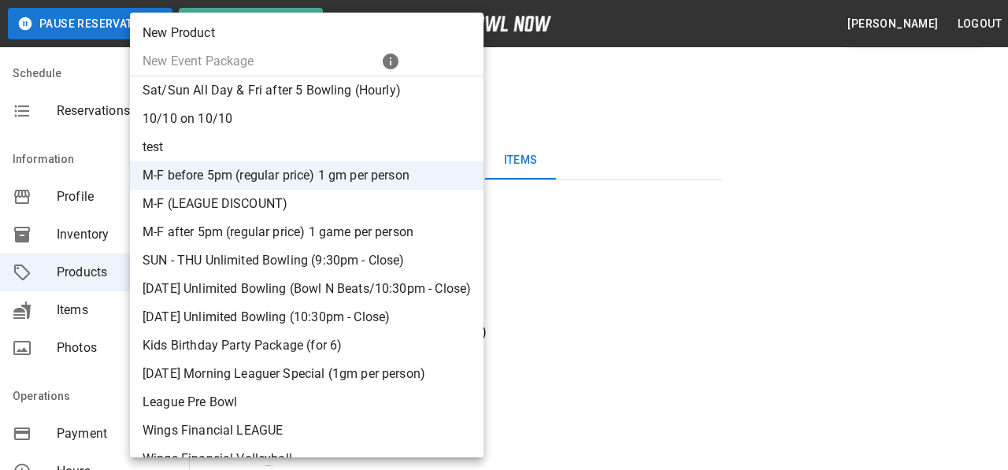
click at [365, 205] on li "M-F (LEAGUE DISCOUNT)" at bounding box center [306, 204] width 353 height 28
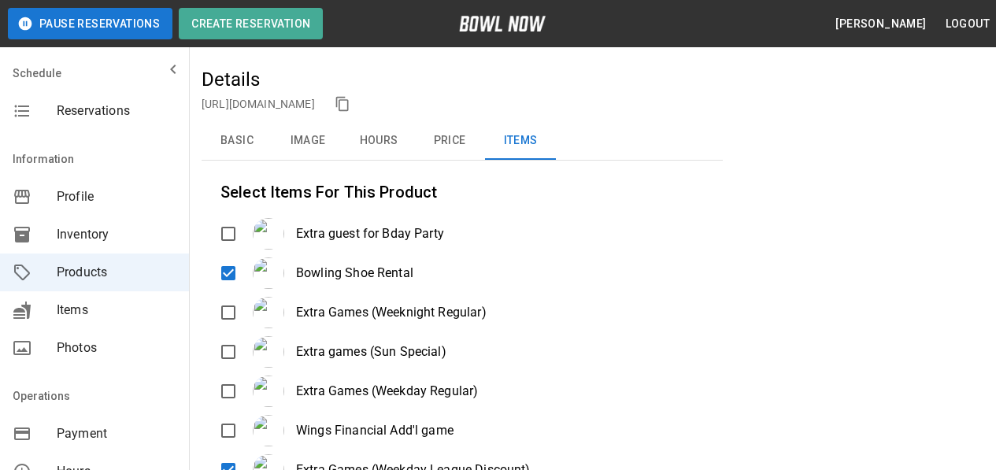
scroll to position [9, 0]
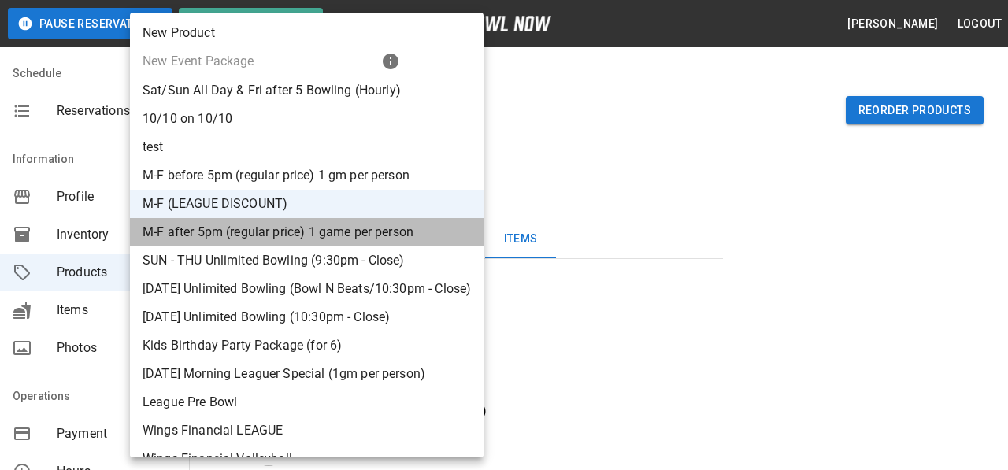
drag, startPoint x: 357, startPoint y: 238, endPoint x: 504, endPoint y: 231, distance: 146.6
click at [360, 238] on li "M-F after 5pm (regular price) 1 game per person" at bounding box center [306, 232] width 353 height 28
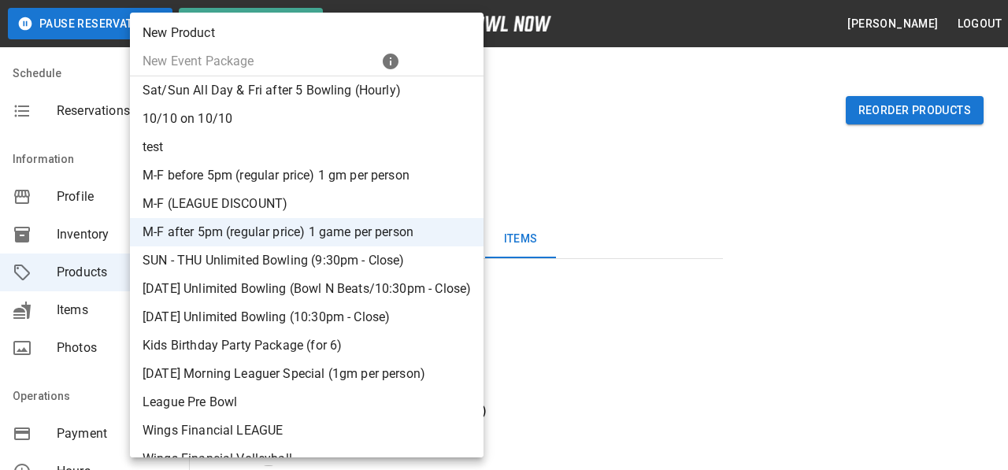
click at [398, 257] on li "SUN - THU Unlimited Bowling (9:30pm - Close)" at bounding box center [306, 260] width 353 height 28
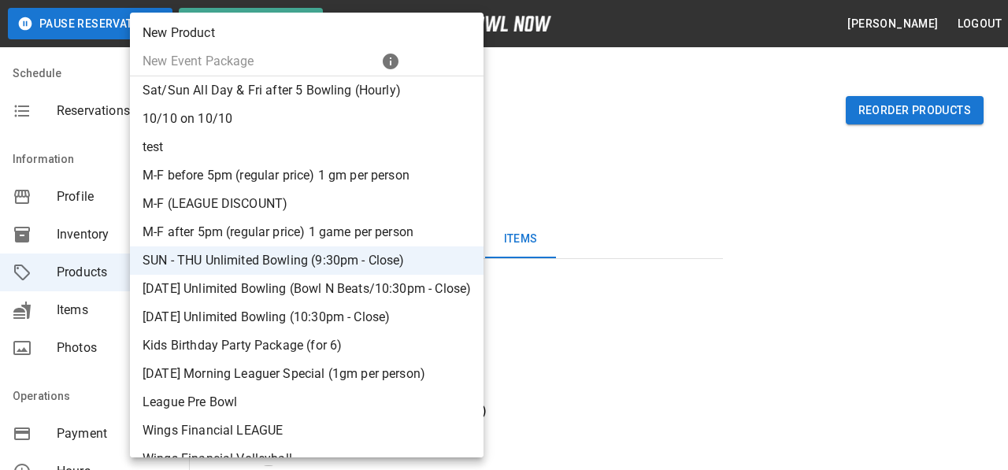
drag, startPoint x: 347, startPoint y: 370, endPoint x: 441, endPoint y: 349, distance: 96.1
click at [347, 371] on li "[DATE] Morning Leaguer Special (1gm per person)" at bounding box center [306, 374] width 353 height 28
type input "**"
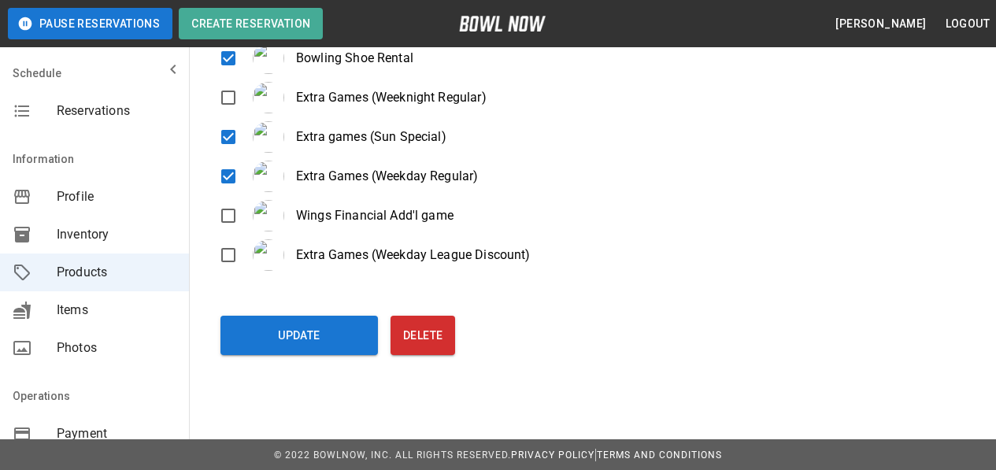
scroll to position [324, 0]
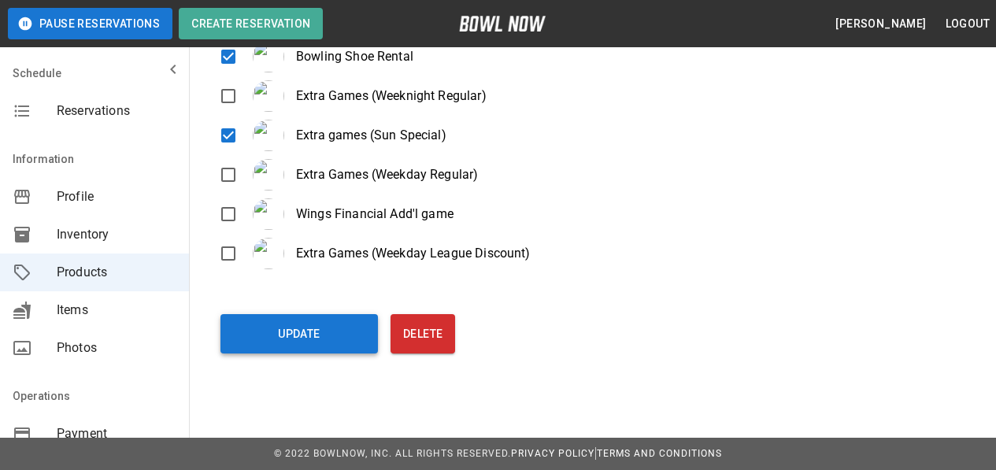
click at [330, 332] on button "Update" at bounding box center [298, 333] width 157 height 39
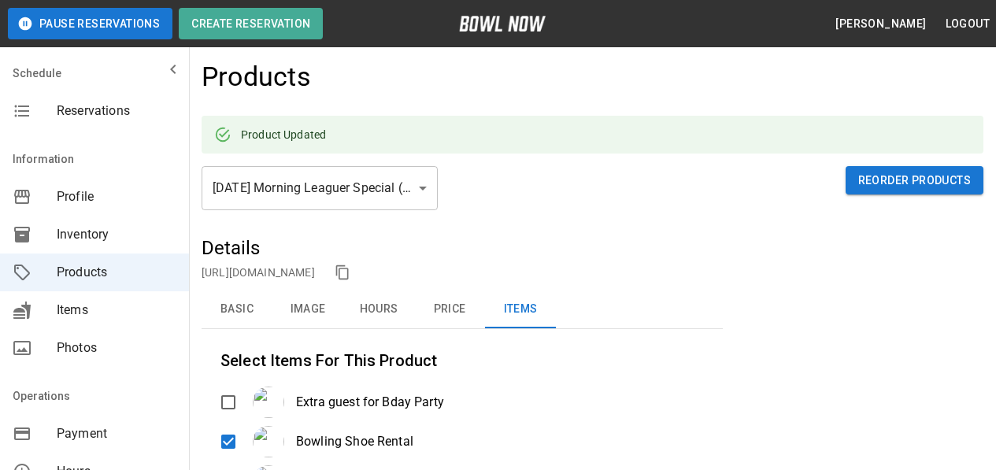
scroll to position [0, 0]
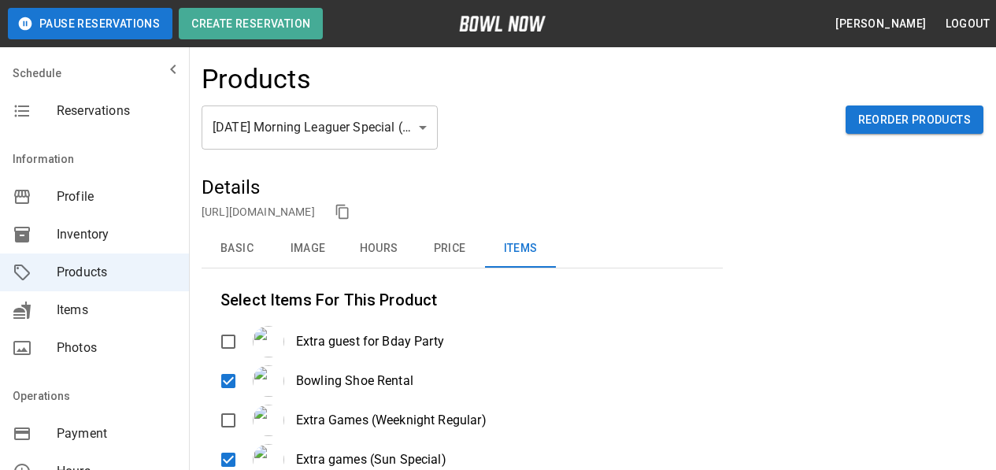
click at [28, 109] on icon "mailbox folders" at bounding box center [22, 111] width 19 height 19
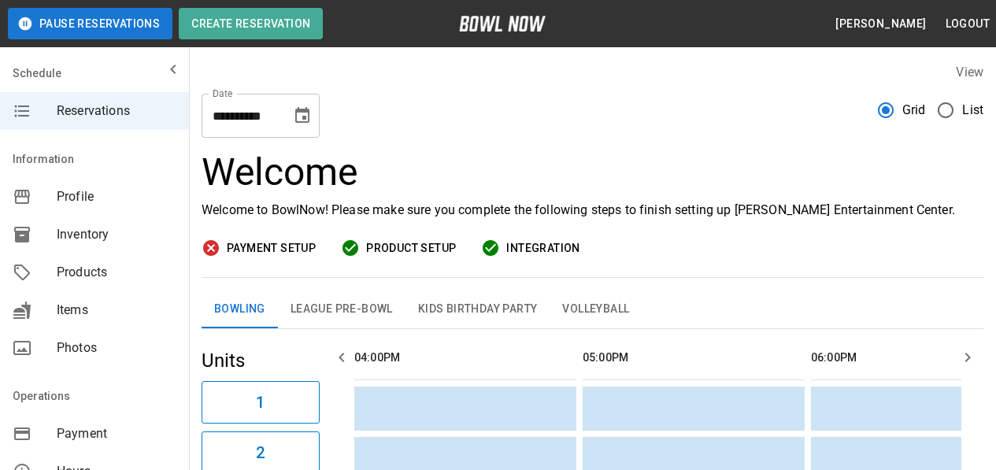
scroll to position [0, 1598]
click at [86, 209] on div "Profile" at bounding box center [94, 197] width 189 height 38
